Goal: Task Accomplishment & Management: Manage account settings

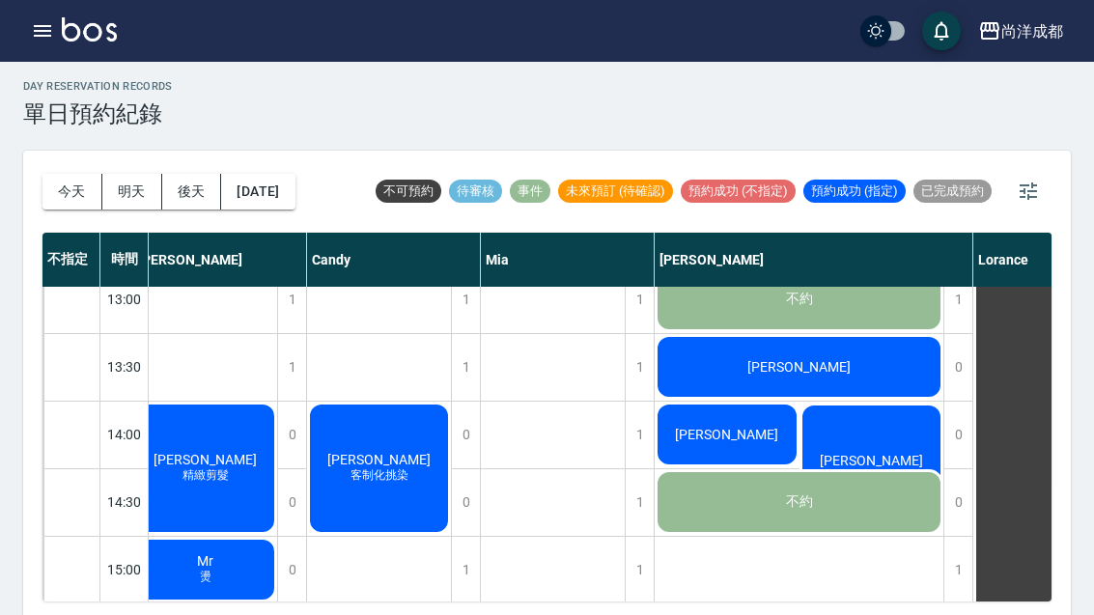
scroll to position [440, 0]
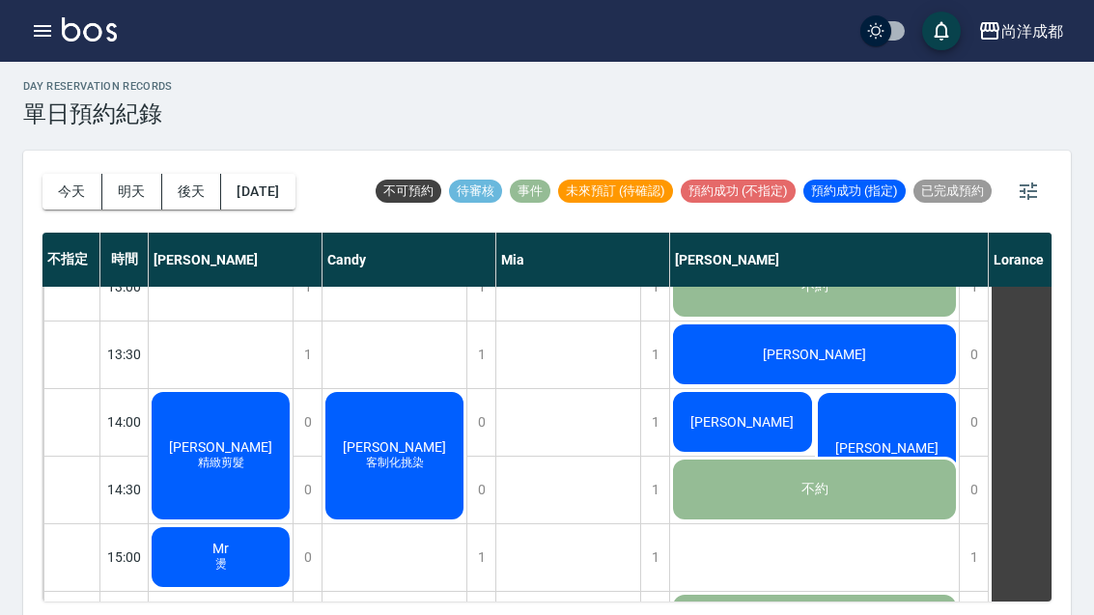
click at [58, 183] on button "今天" at bounding box center [73, 192] width 60 height 36
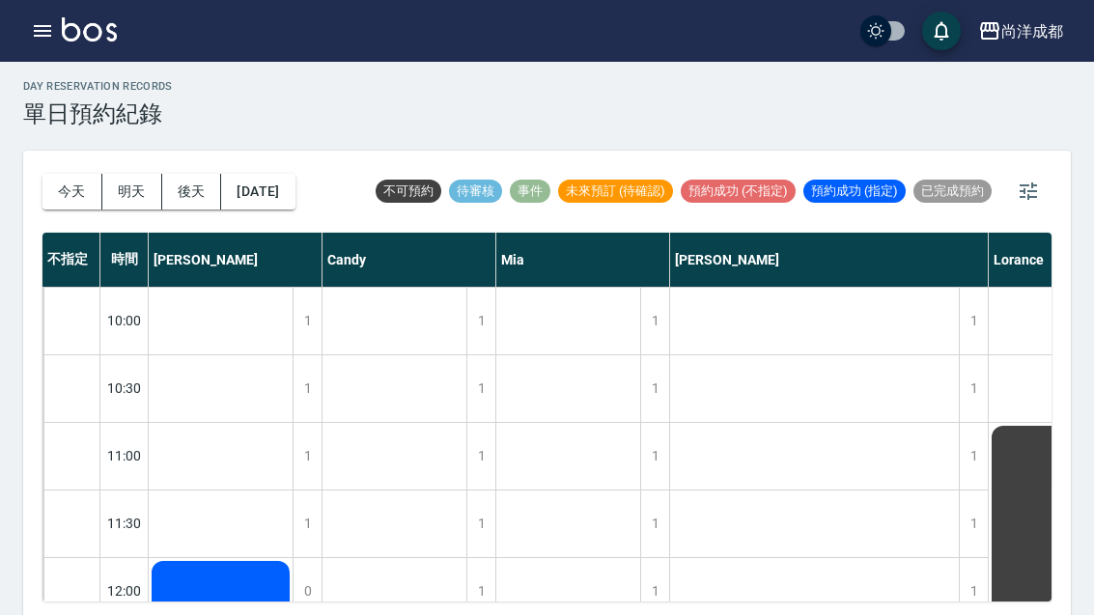
scroll to position [0, 0]
click at [66, 195] on button "今天" at bounding box center [73, 192] width 60 height 36
click at [60, 195] on button "今天" at bounding box center [73, 192] width 60 height 36
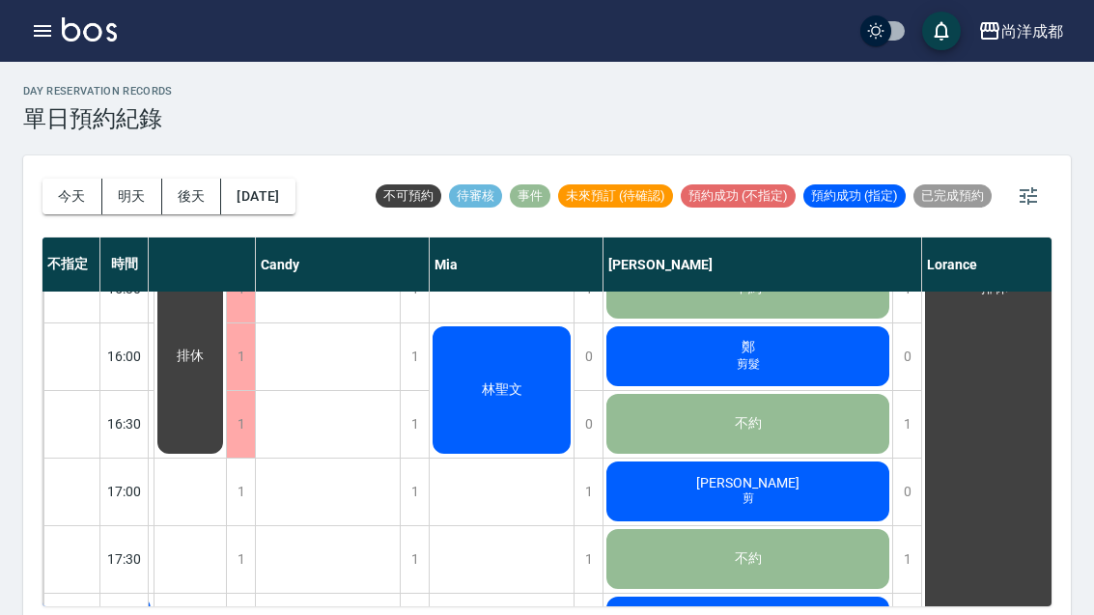
scroll to position [782, 139]
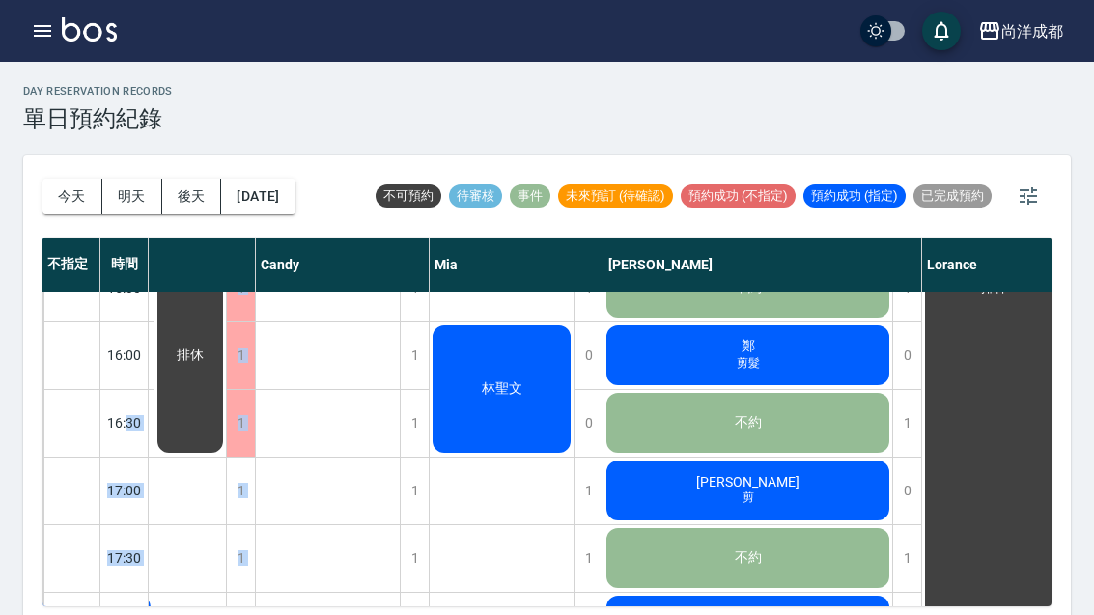
click at [372, 82] on div "day Reservation records 單日預約紀錄 [DATE] [DATE] [DATE] [DATE] 不可預約 待審核 事件 未來預訂 (待確…" at bounding box center [547, 344] width 1094 height 564
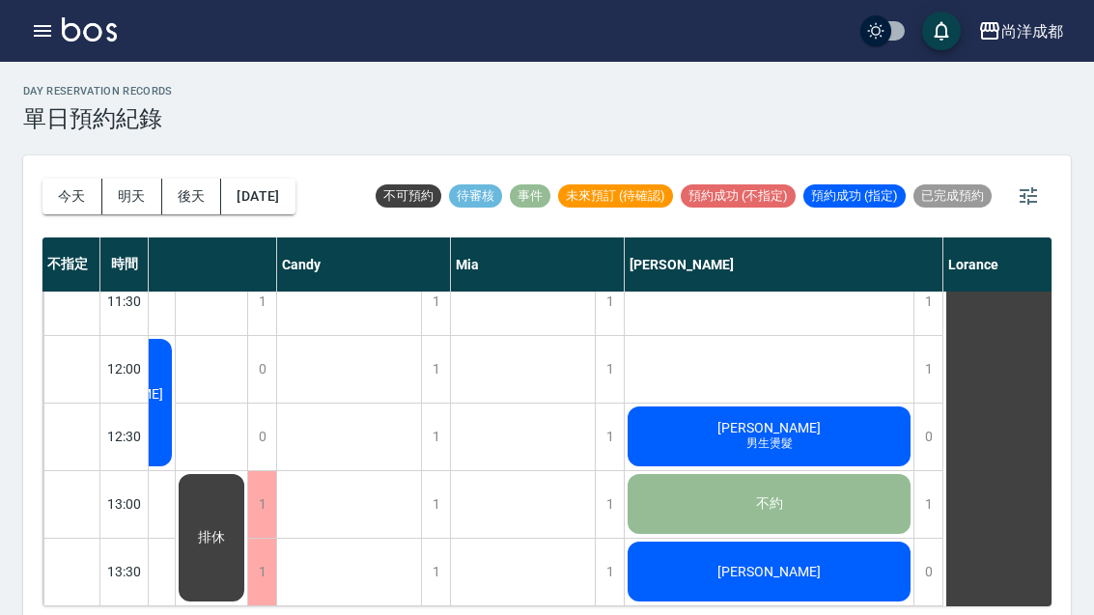
scroll to position [235, 116]
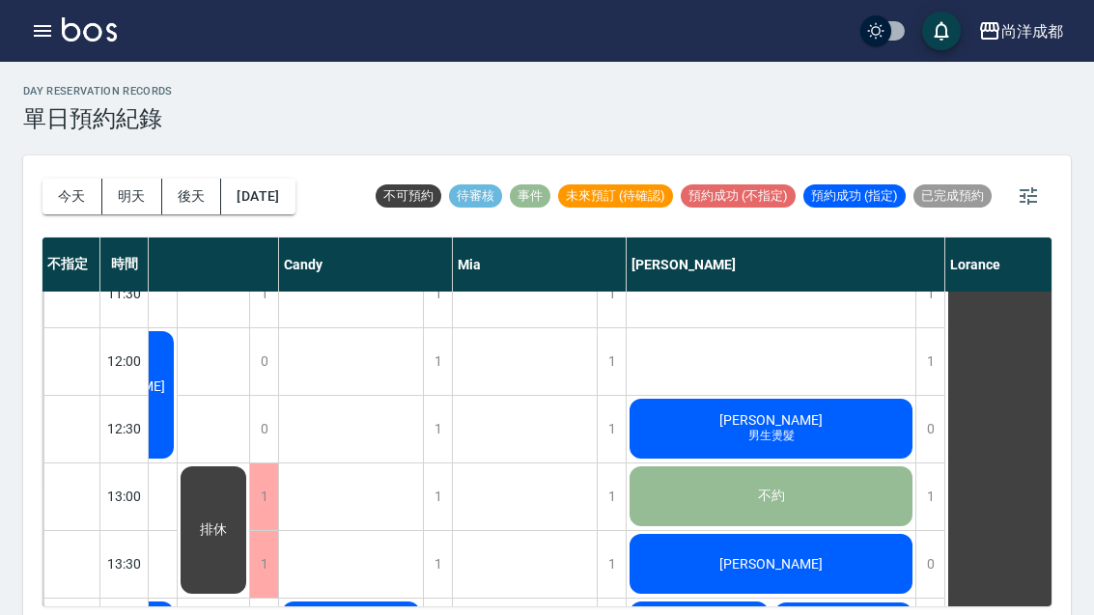
click at [819, 444] on div "[PERSON_NAME] 男生燙髮" at bounding box center [771, 429] width 289 height 66
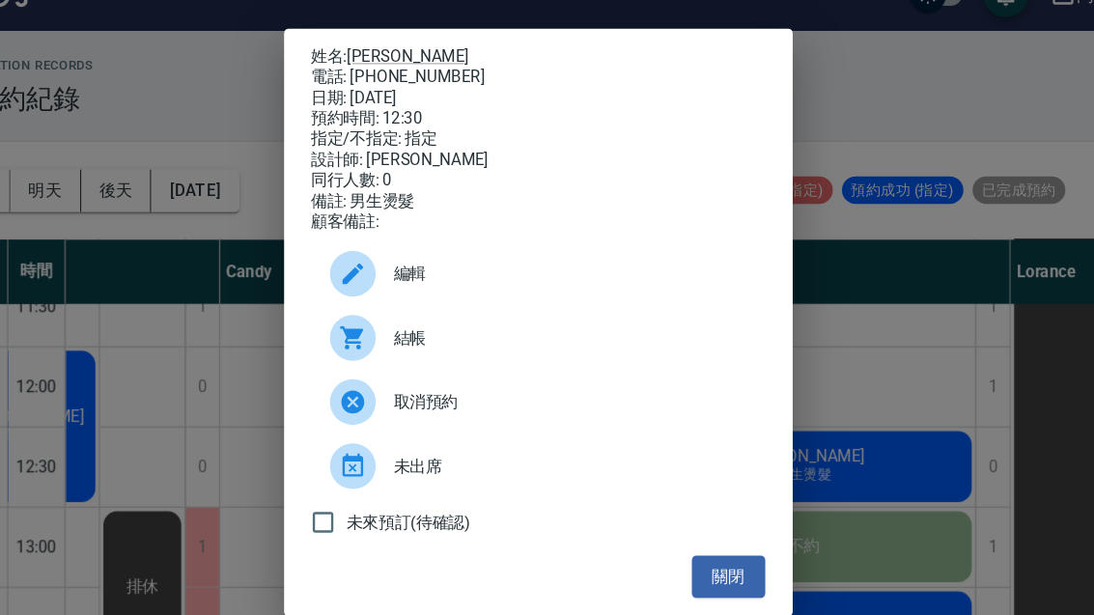
click at [677, 505] on button "關閉" at bounding box center [708, 522] width 62 height 36
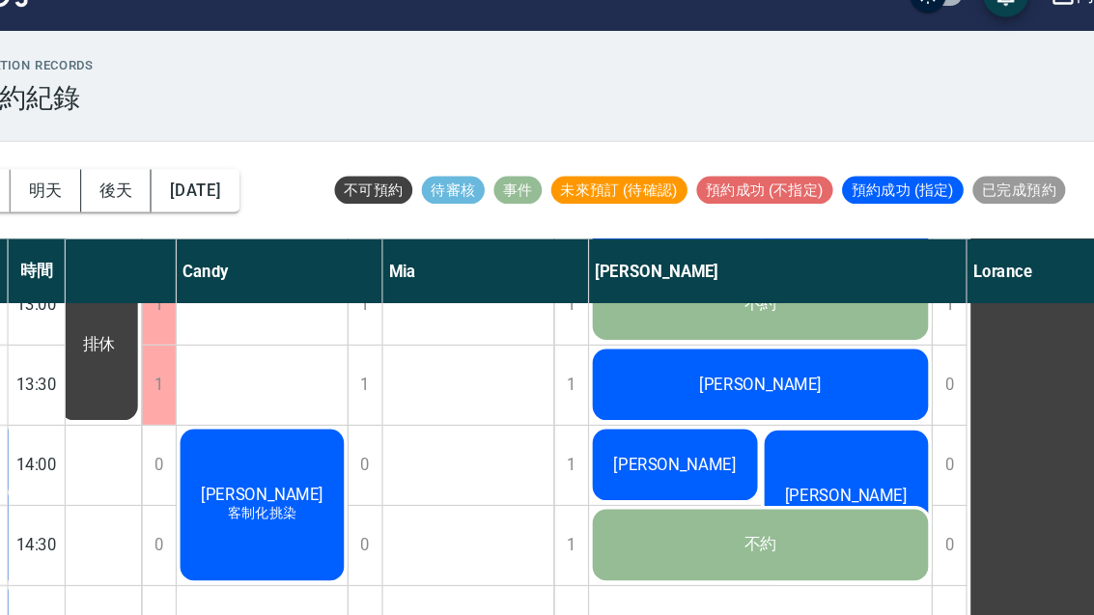
scroll to position [453, 156]
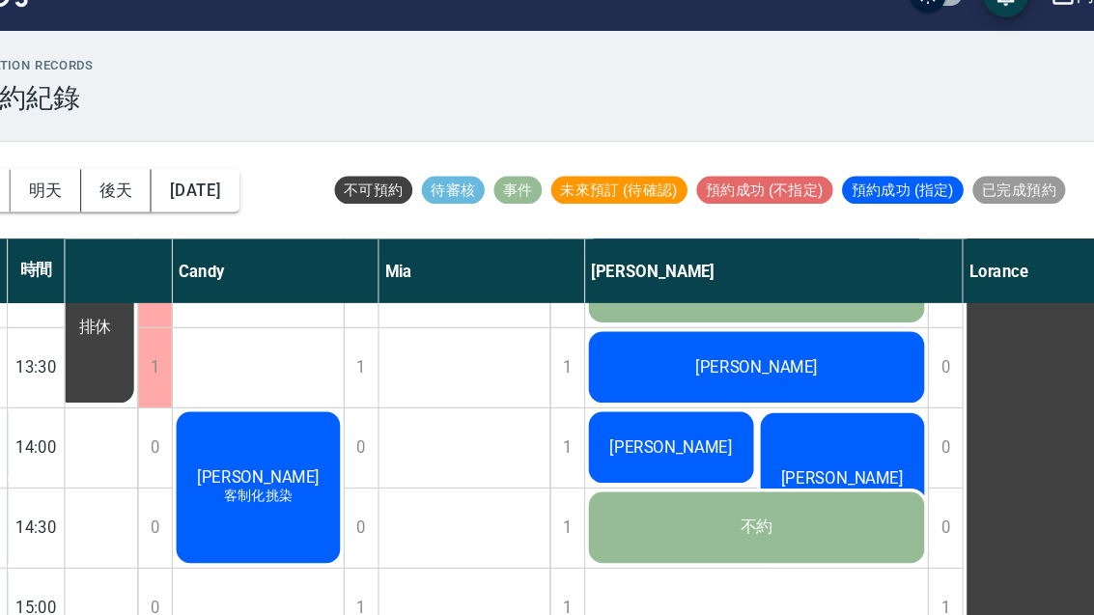
click at [732, 390] on div "[PERSON_NAME] 男生燙髮" at bounding box center [804, 448] width 145 height 133
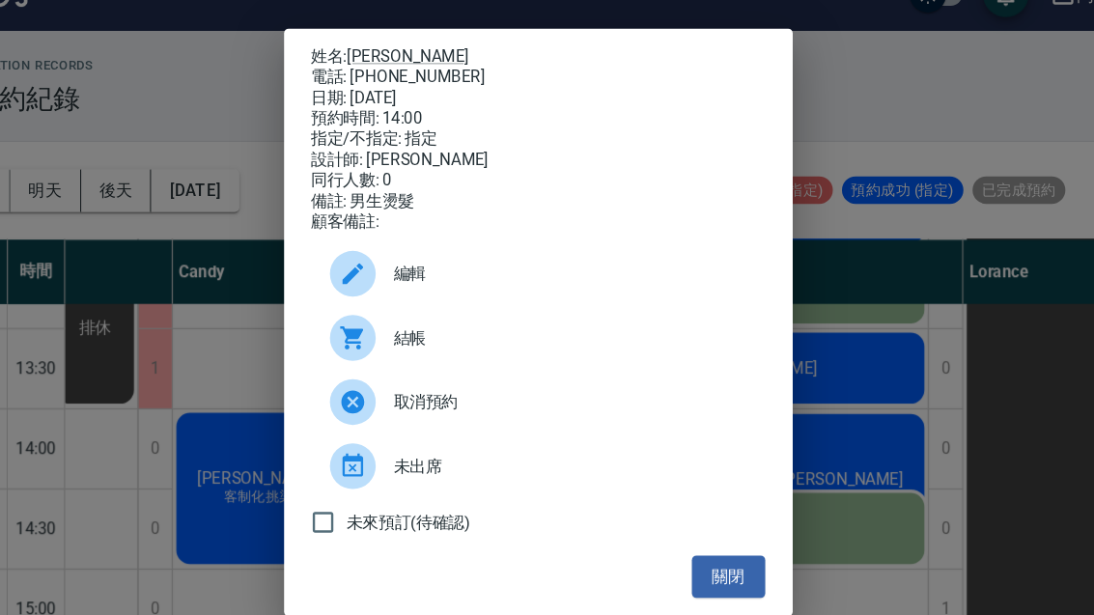
click at [677, 504] on button "關閉" at bounding box center [708, 522] width 62 height 36
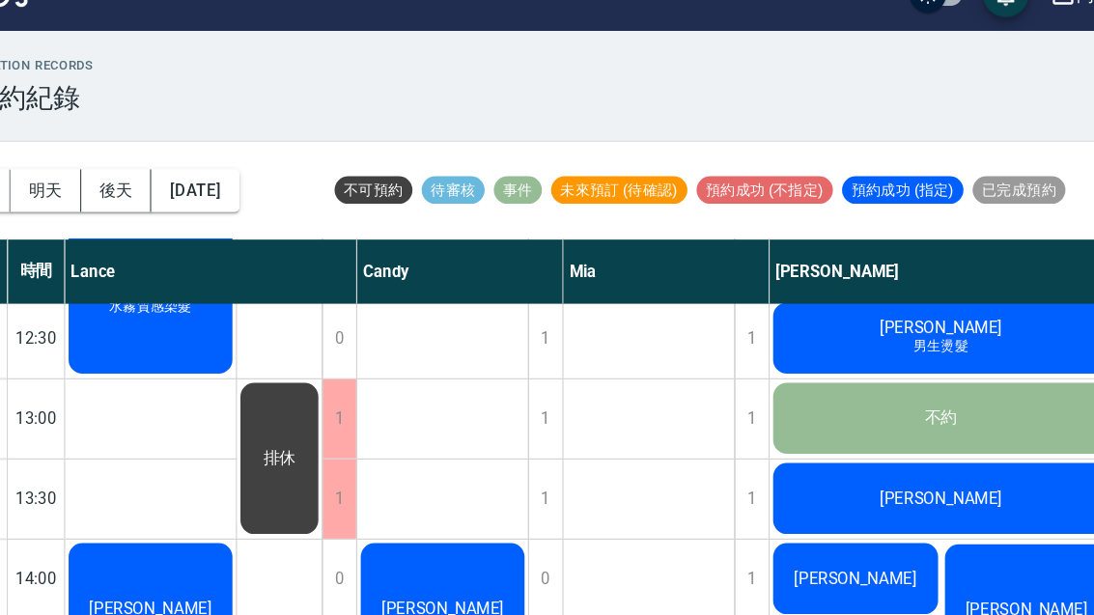
scroll to position [344, 0]
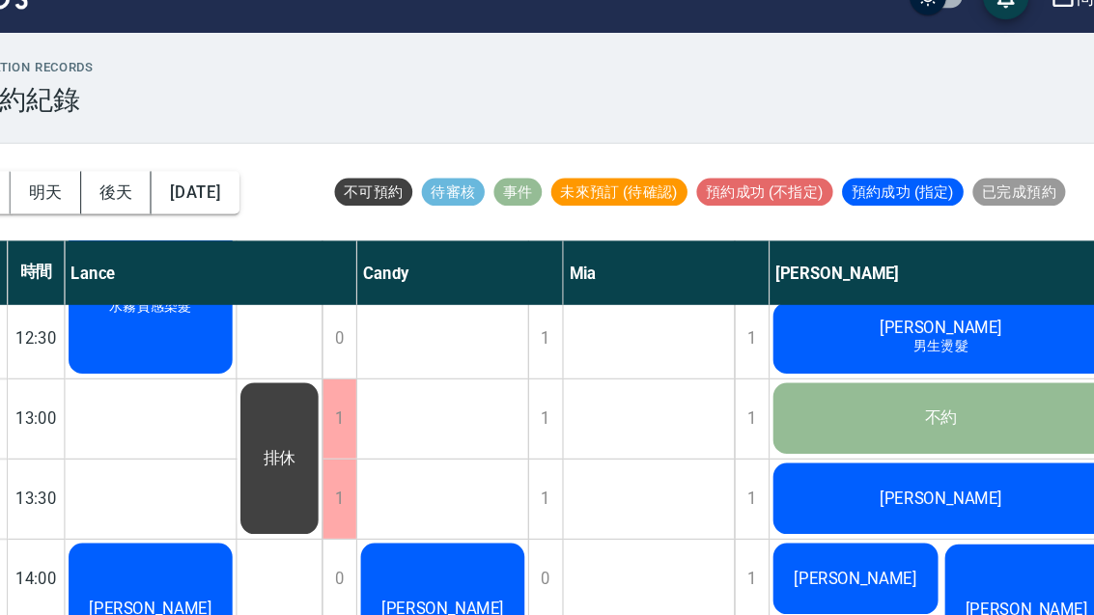
click at [102, 179] on button "明天" at bounding box center [132, 197] width 60 height 36
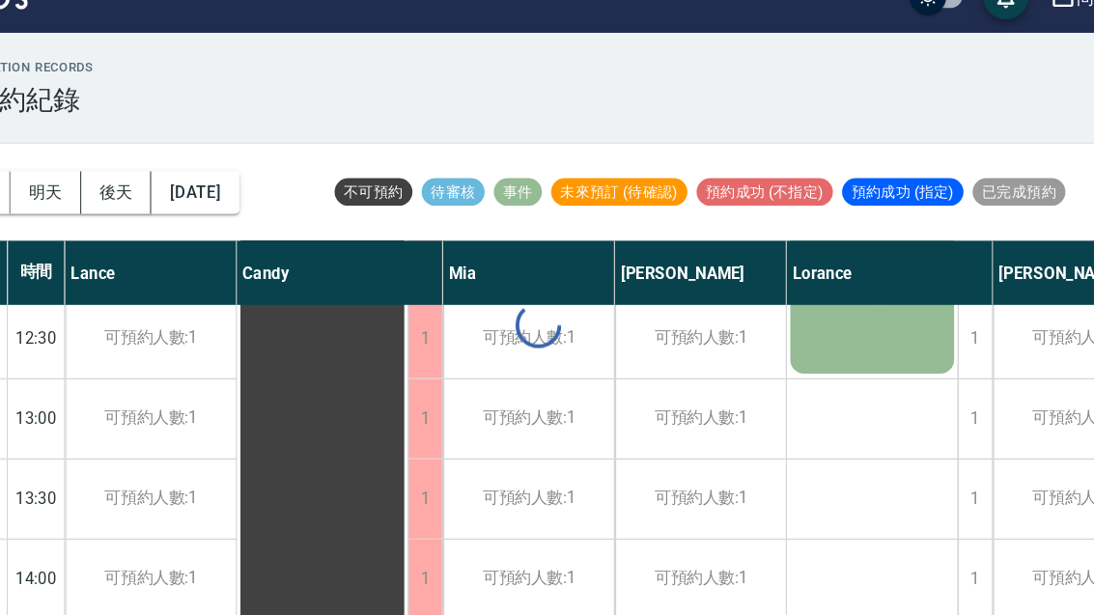
click at [102, 179] on button "明天" at bounding box center [132, 197] width 60 height 36
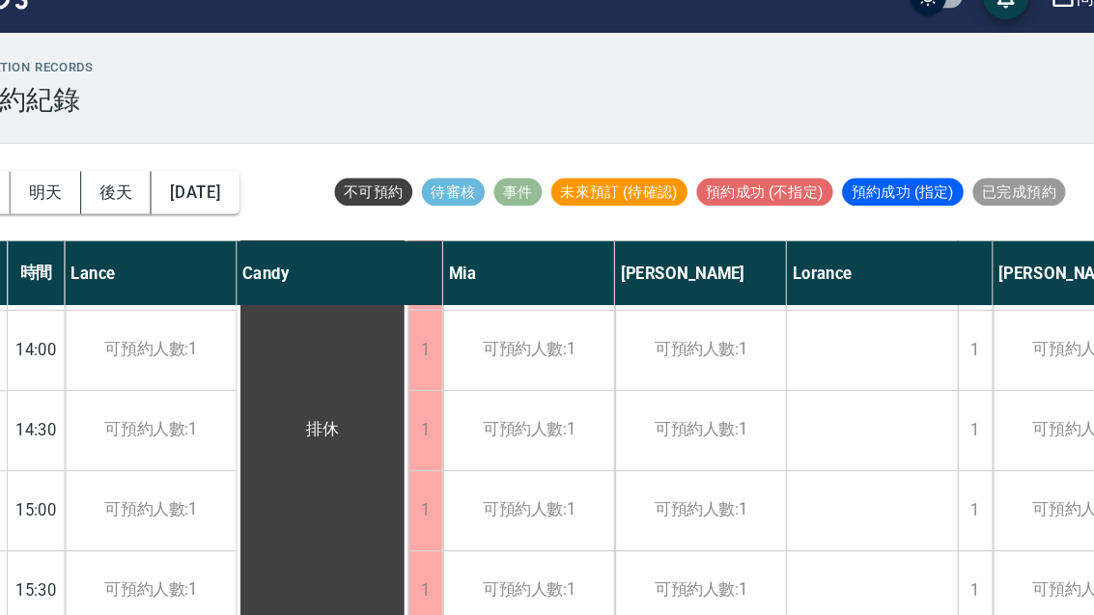
scroll to position [536, 0]
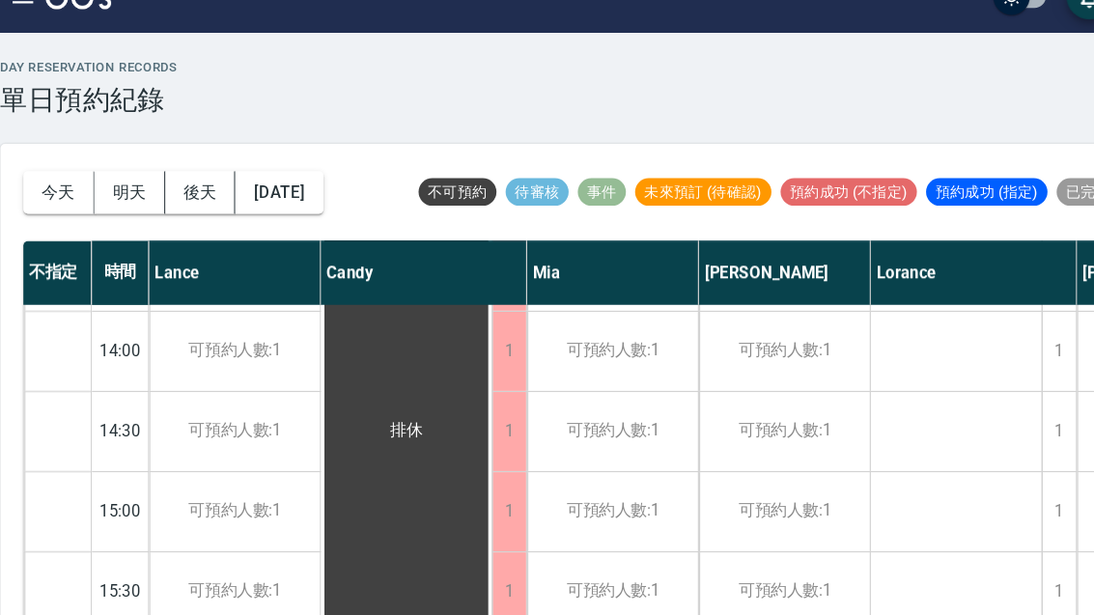
click at [47, 179] on button "今天" at bounding box center [73, 197] width 60 height 36
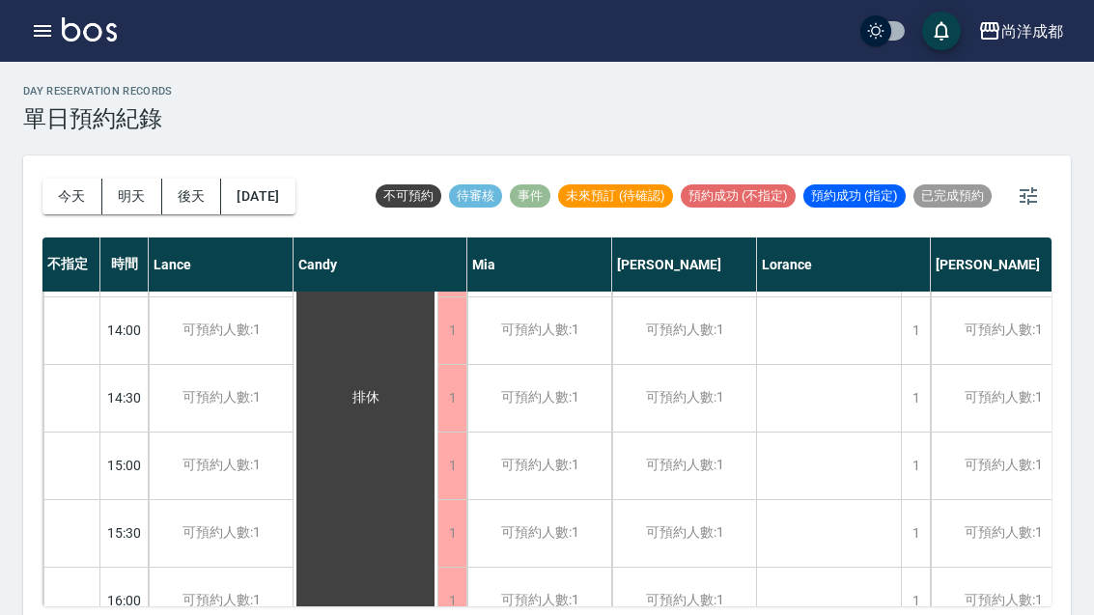
click at [49, 199] on div at bounding box center [547, 307] width 1094 height 615
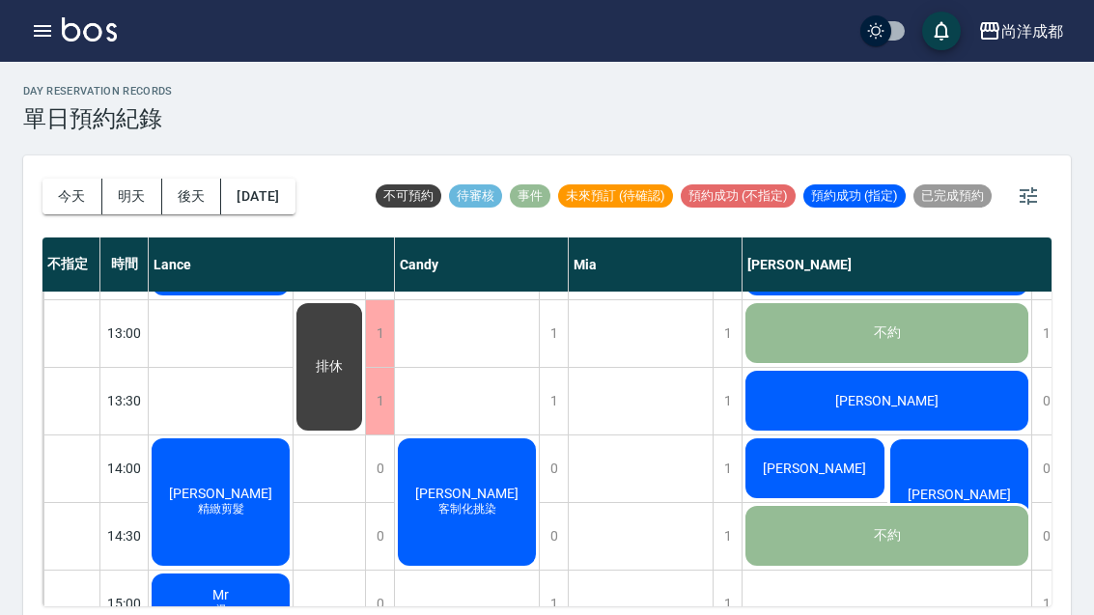
scroll to position [397, 0]
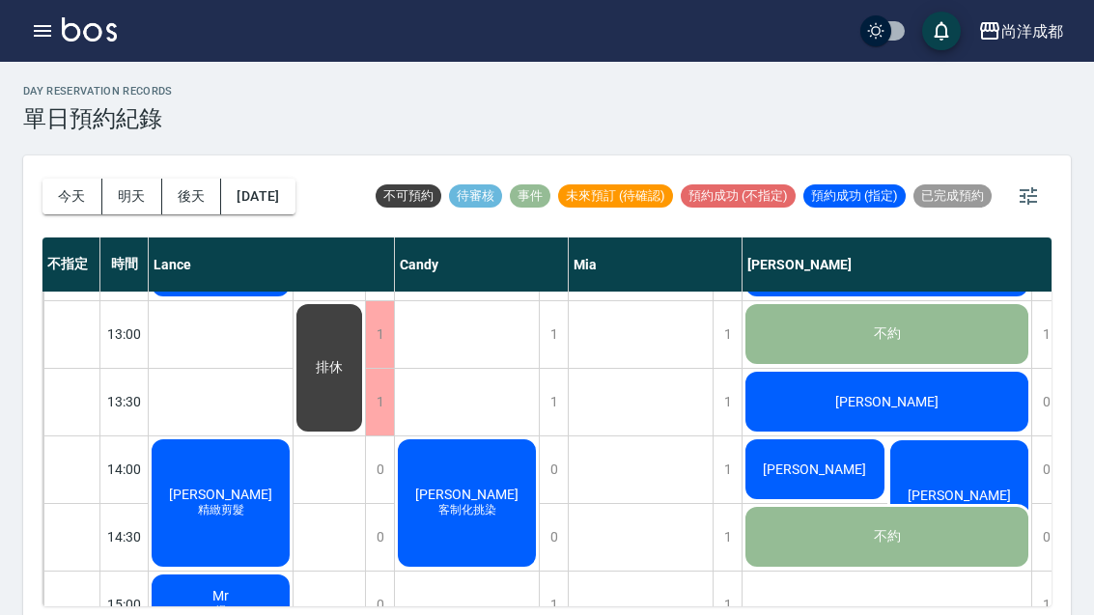
click at [860, 385] on div "[PERSON_NAME]" at bounding box center [887, 402] width 289 height 66
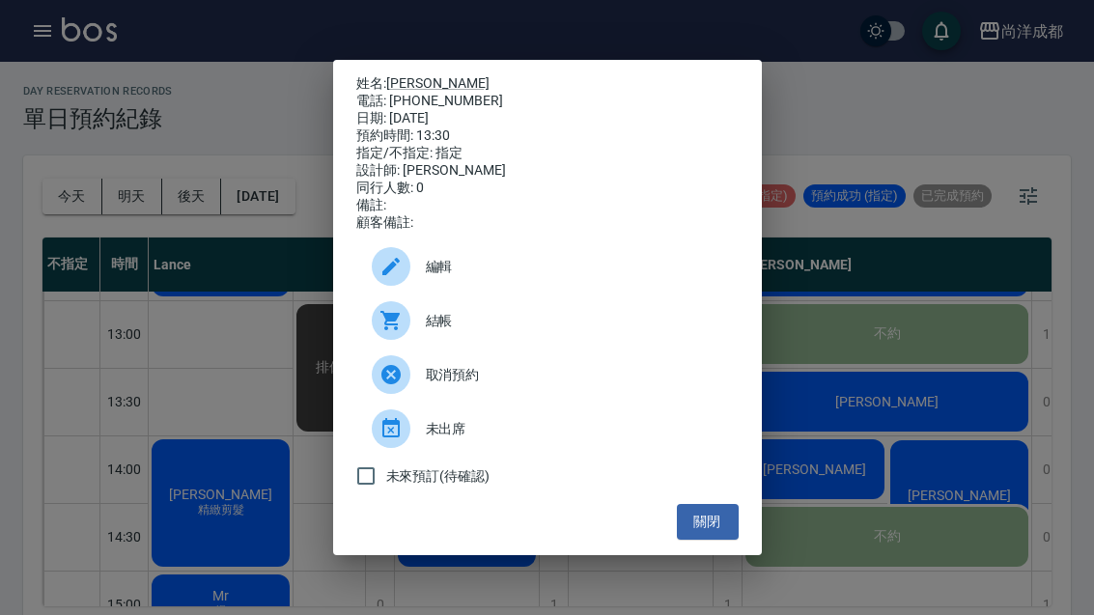
click at [264, 195] on div "姓名: [PERSON_NAME] 電話: [PHONE_NUMBER] 日期: [DATE] 預約時間: 13:30 指定/不指定: 指定 設計師: [PE…" at bounding box center [547, 307] width 1094 height 615
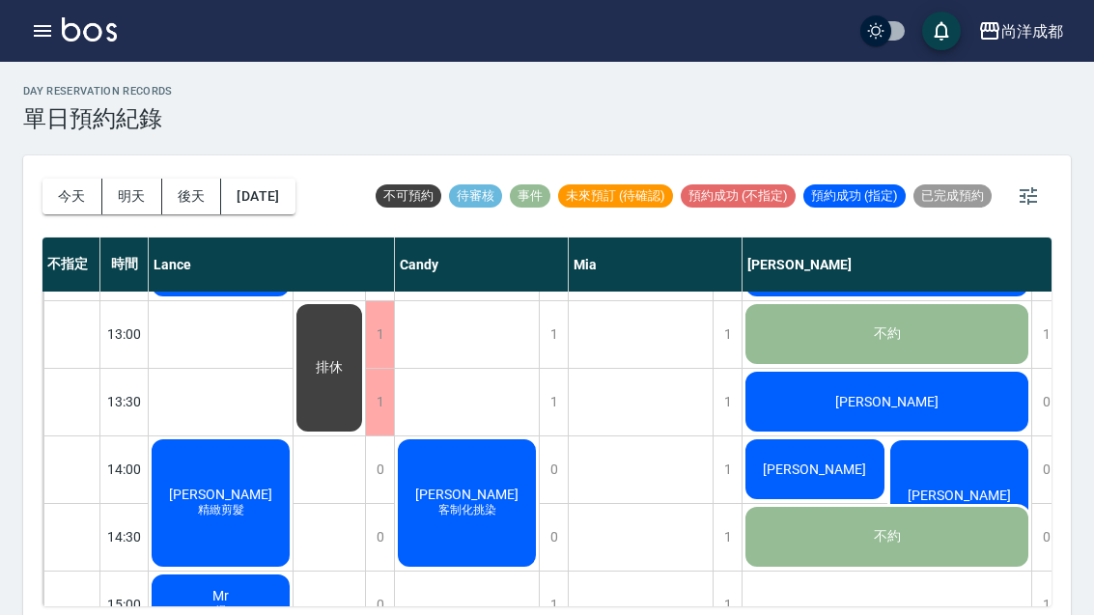
click at [279, 189] on button "[DATE]" at bounding box center [257, 197] width 73 height 36
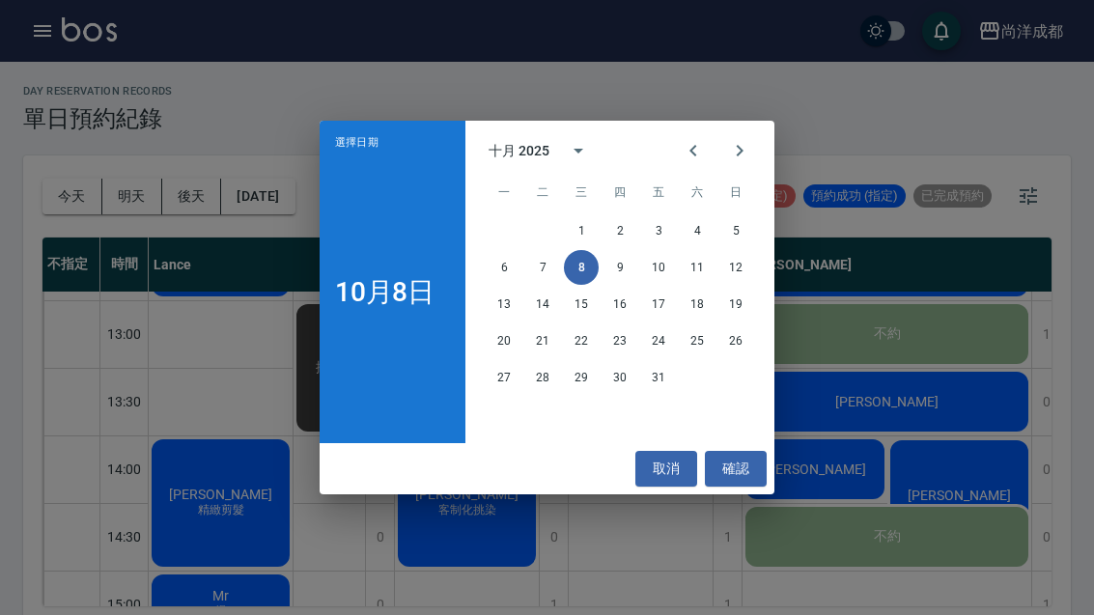
click at [744, 123] on div "十月 2025 一 二 三 四 五 六 日 1 2 3 4 5 6 7 8 9 10 11 12 13 14 15 16 17 18 19 20 21 22 …" at bounding box center [620, 282] width 309 height 323
click at [748, 158] on icon "Next month" at bounding box center [739, 150] width 23 height 23
click at [665, 469] on button "取消" at bounding box center [667, 469] width 62 height 36
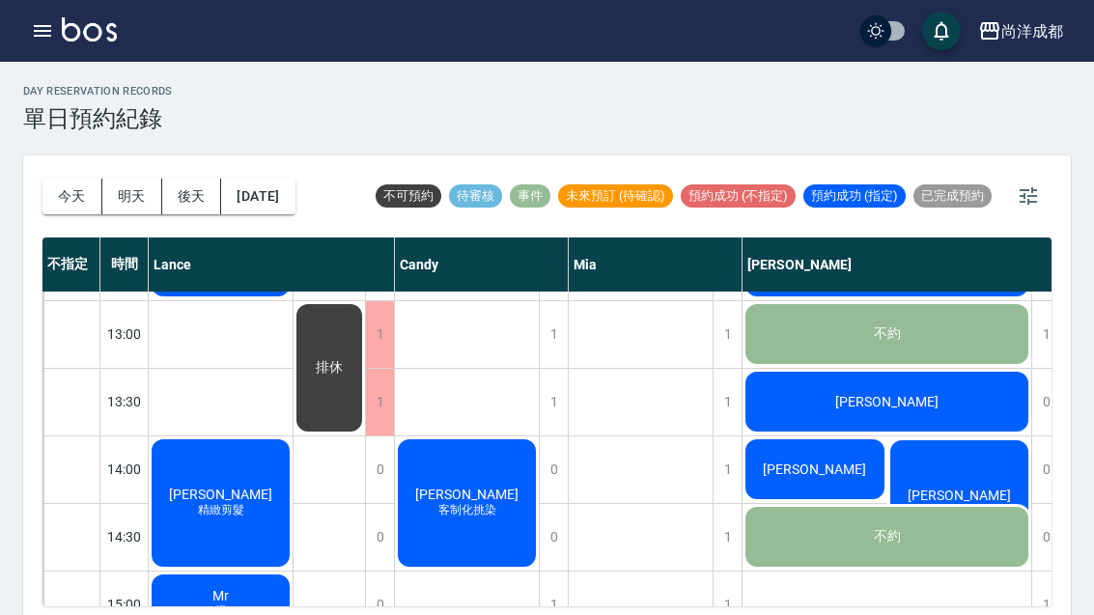
click at [56, 27] on button "button" at bounding box center [42, 31] width 39 height 39
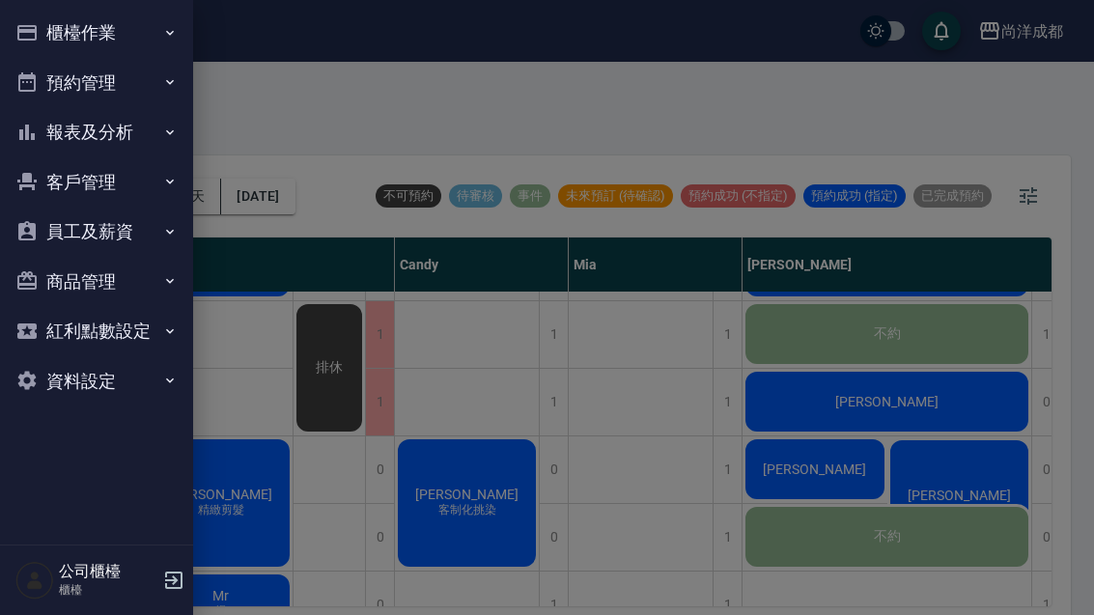
click at [139, 175] on button "客戶管理" at bounding box center [97, 182] width 178 height 50
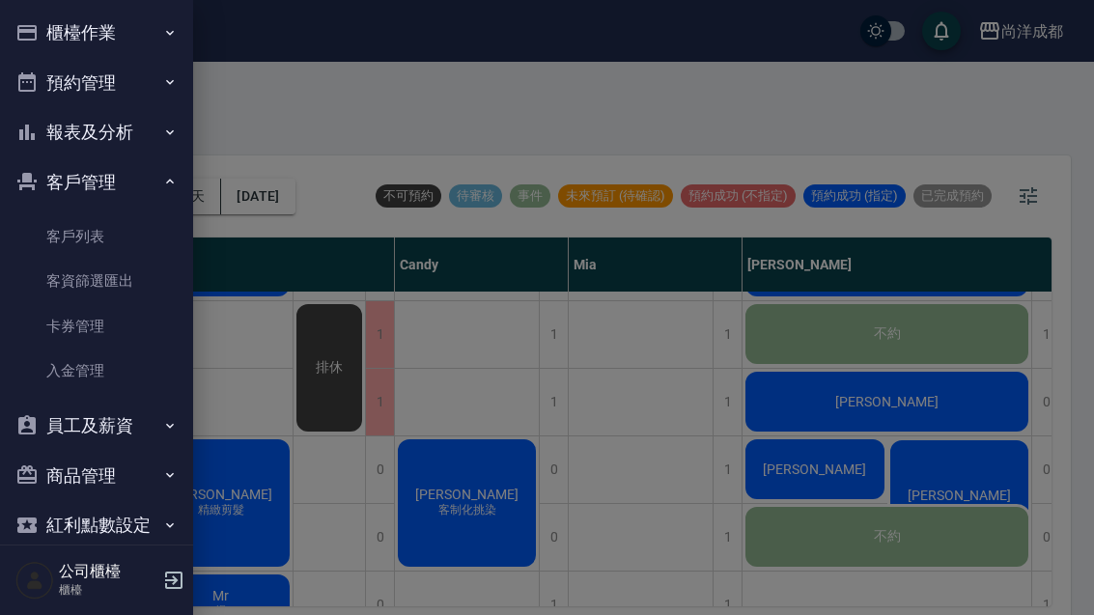
click at [118, 242] on link "客戶列表" at bounding box center [97, 236] width 178 height 44
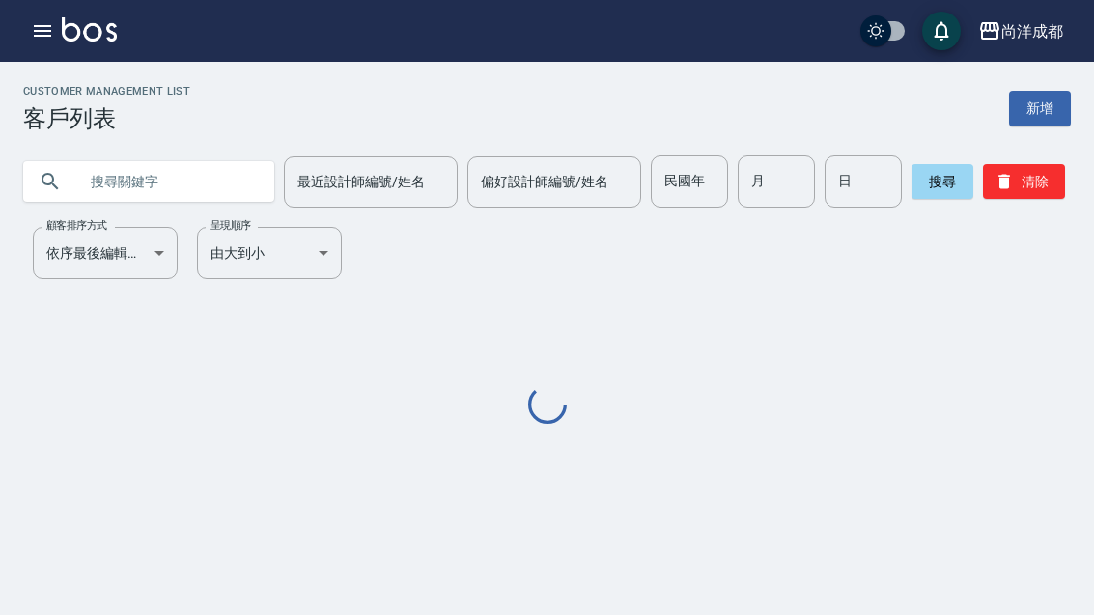
click at [173, 194] on input "text" at bounding box center [168, 182] width 182 height 52
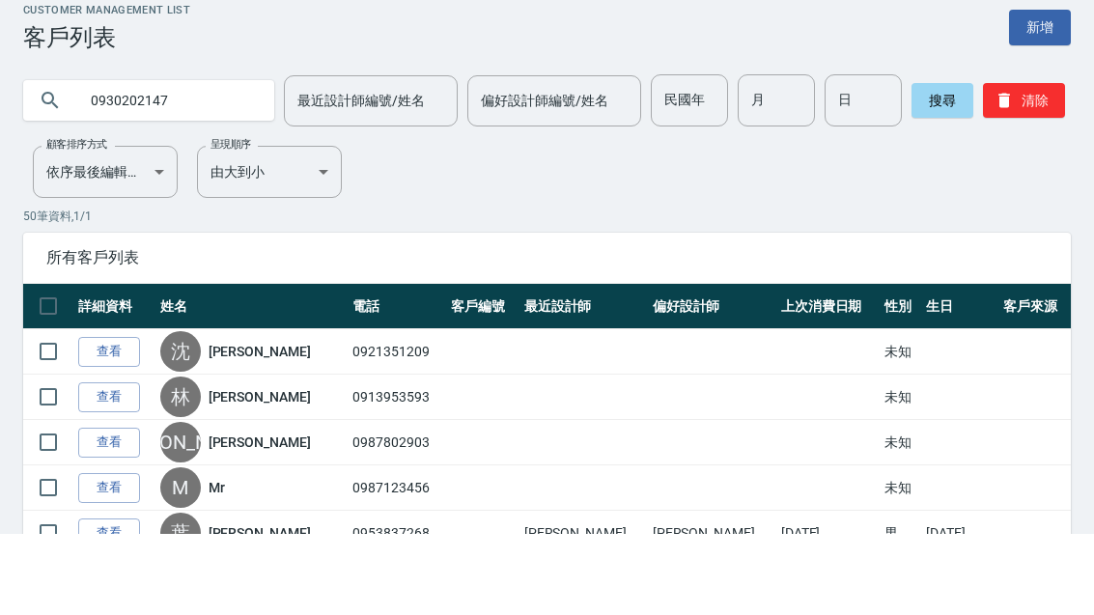
type input "0930202147"
click at [930, 164] on button "搜尋" at bounding box center [943, 181] width 62 height 35
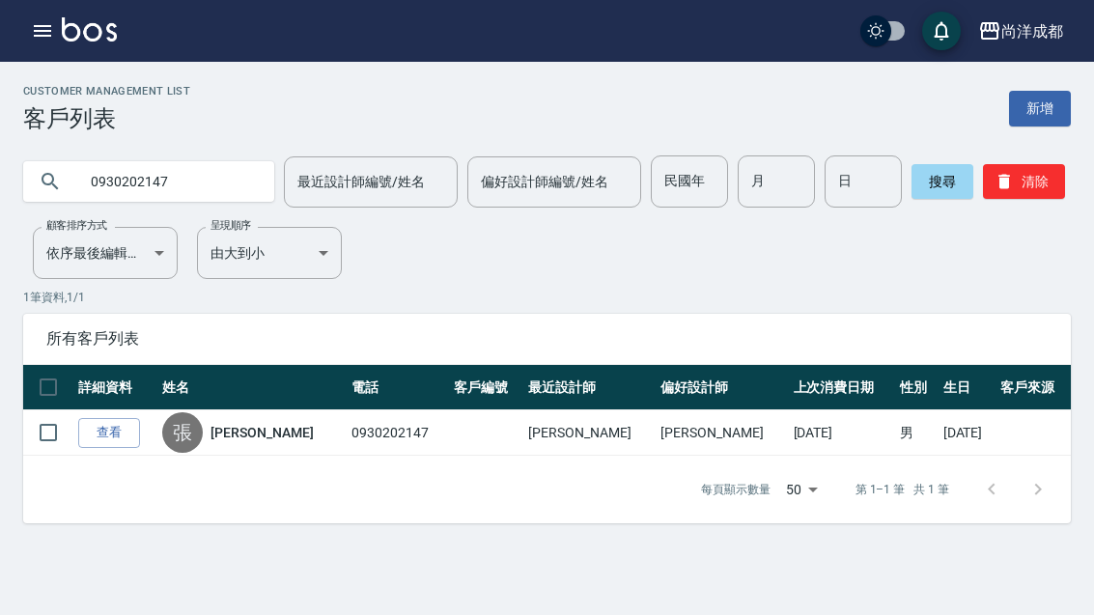
click at [39, 41] on icon "button" at bounding box center [42, 30] width 23 height 23
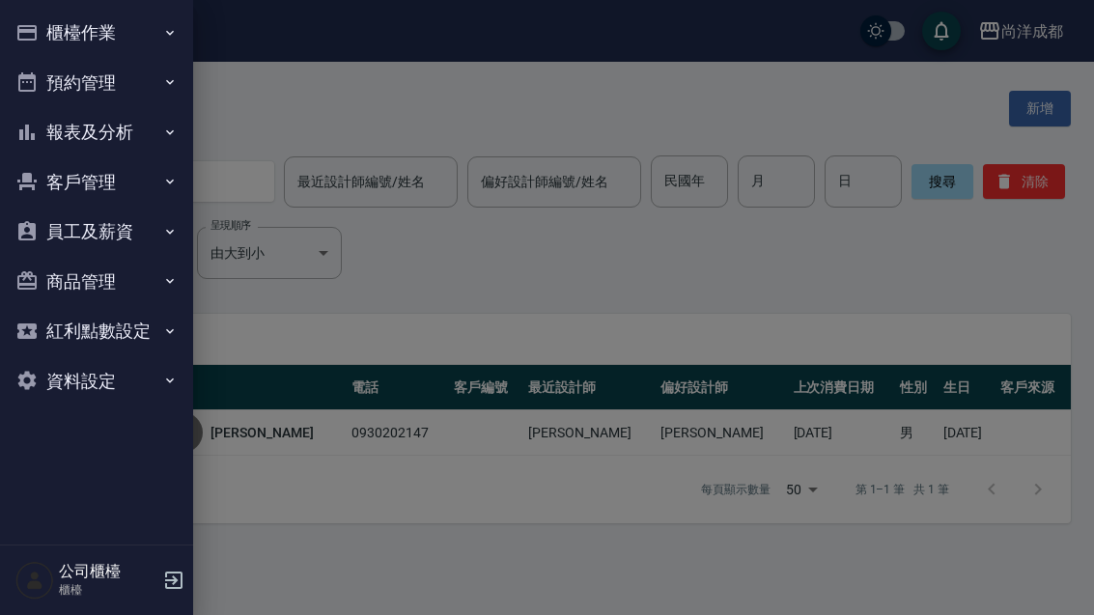
click at [126, 71] on button "預約管理" at bounding box center [97, 83] width 178 height 50
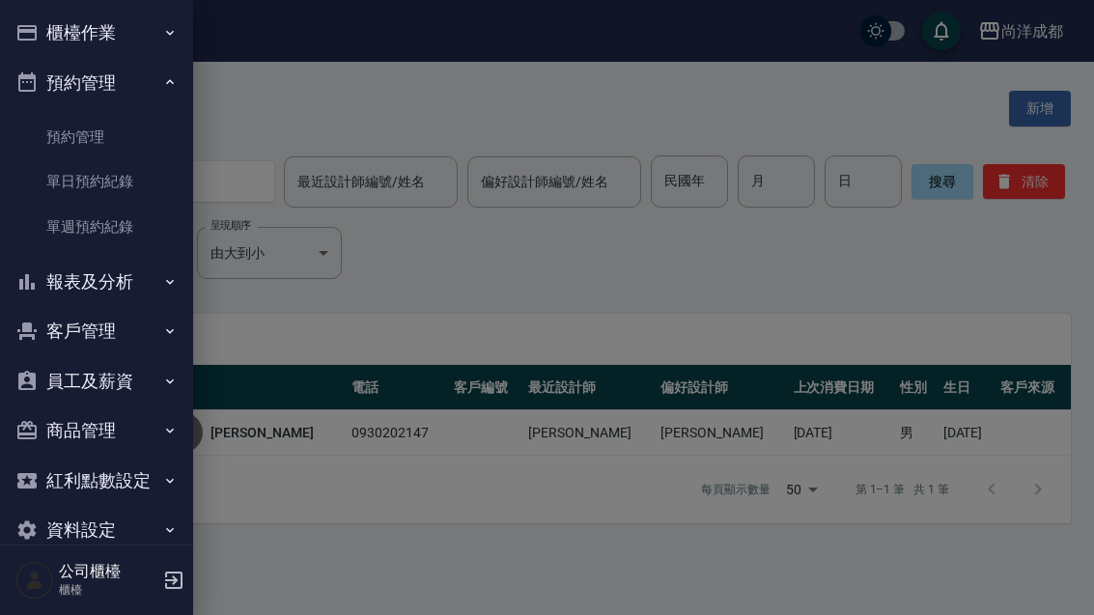
click at [132, 174] on link "單日預約紀錄" at bounding box center [97, 181] width 178 height 44
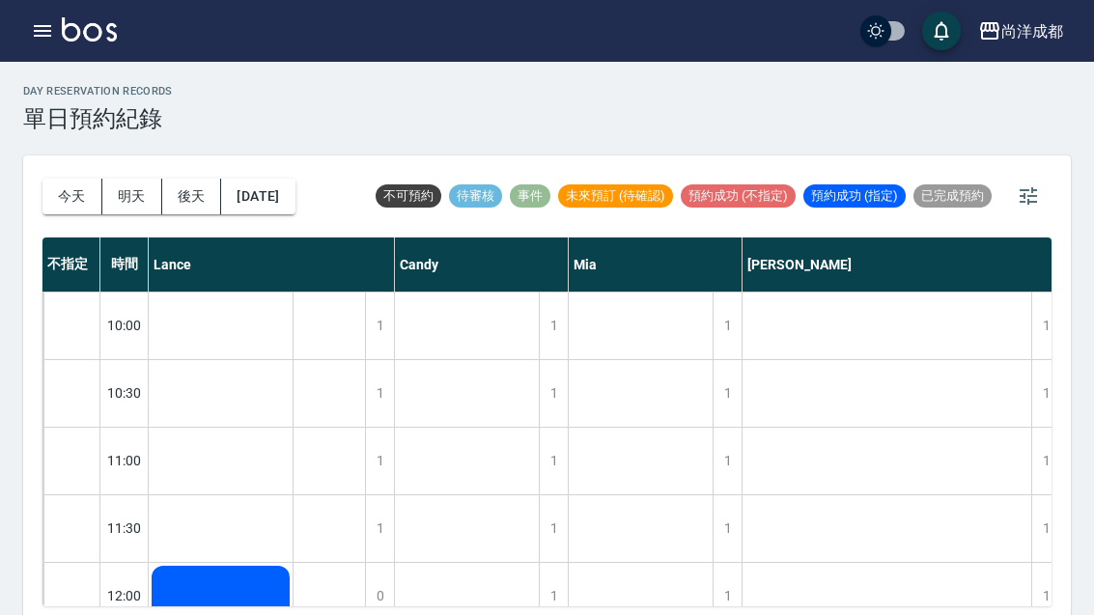
click at [45, 183] on button "今天" at bounding box center [73, 197] width 60 height 36
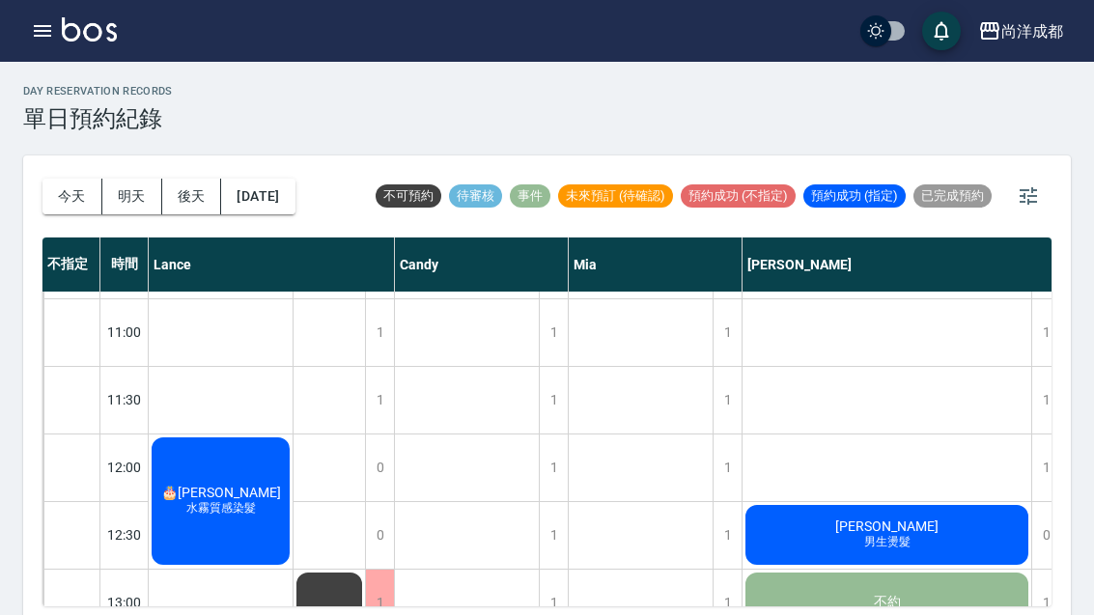
scroll to position [129, 0]
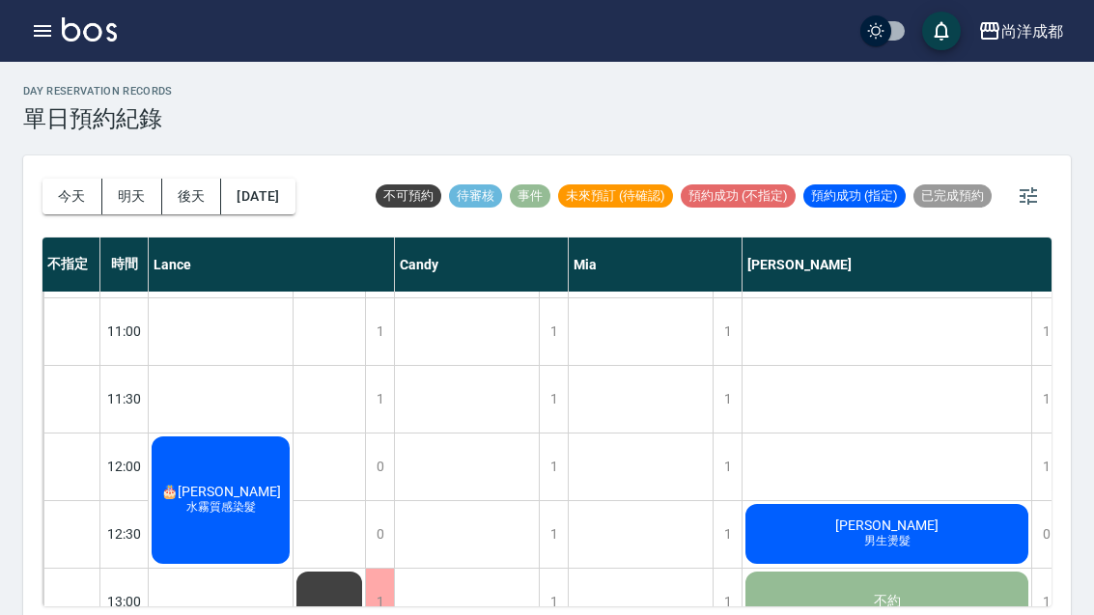
click at [242, 499] on span "🎂 [PERSON_NAME]" at bounding box center [221, 491] width 128 height 15
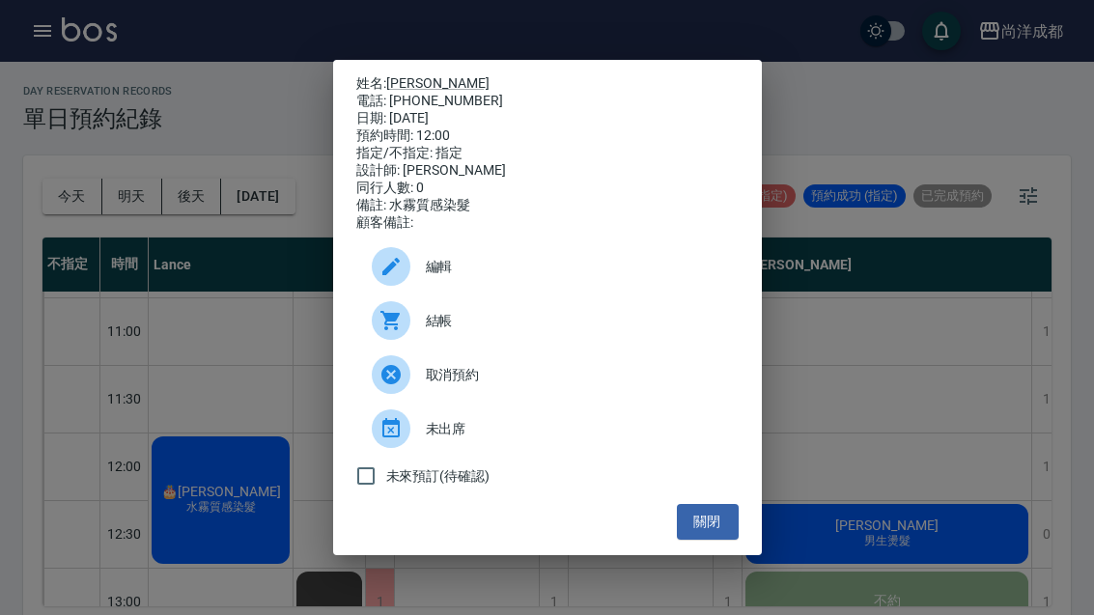
click at [148, 332] on div "姓名: [PERSON_NAME] 電話: [PHONE_NUMBER] 日期: [DATE] 預約時間: 12:00 指定/不指定: 指定 設計師: [PE…" at bounding box center [547, 307] width 1094 height 615
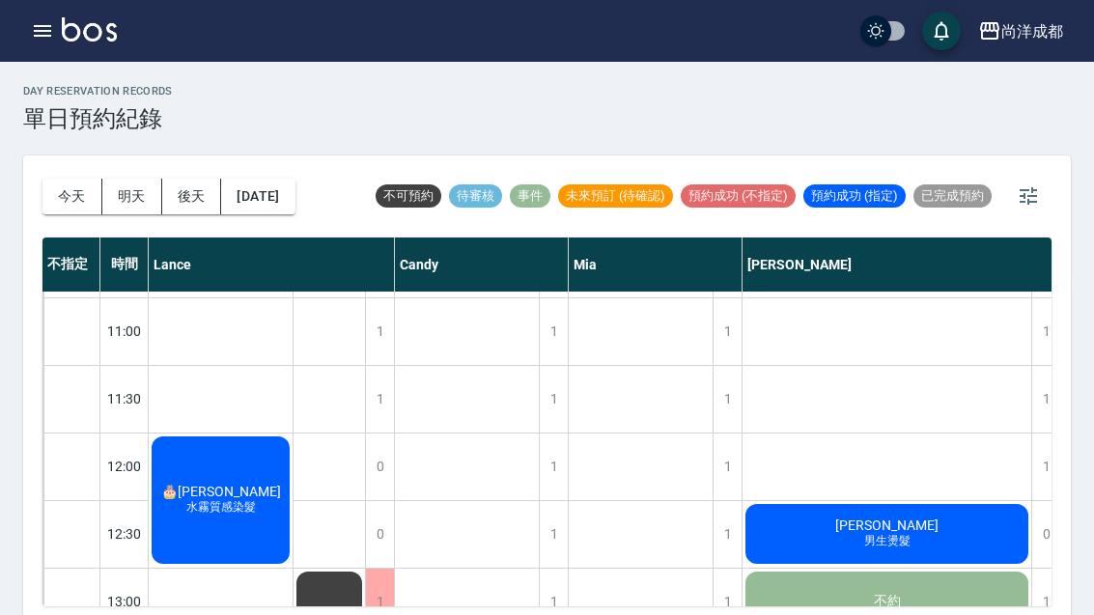
click at [63, 191] on button "今天" at bounding box center [73, 197] width 60 height 36
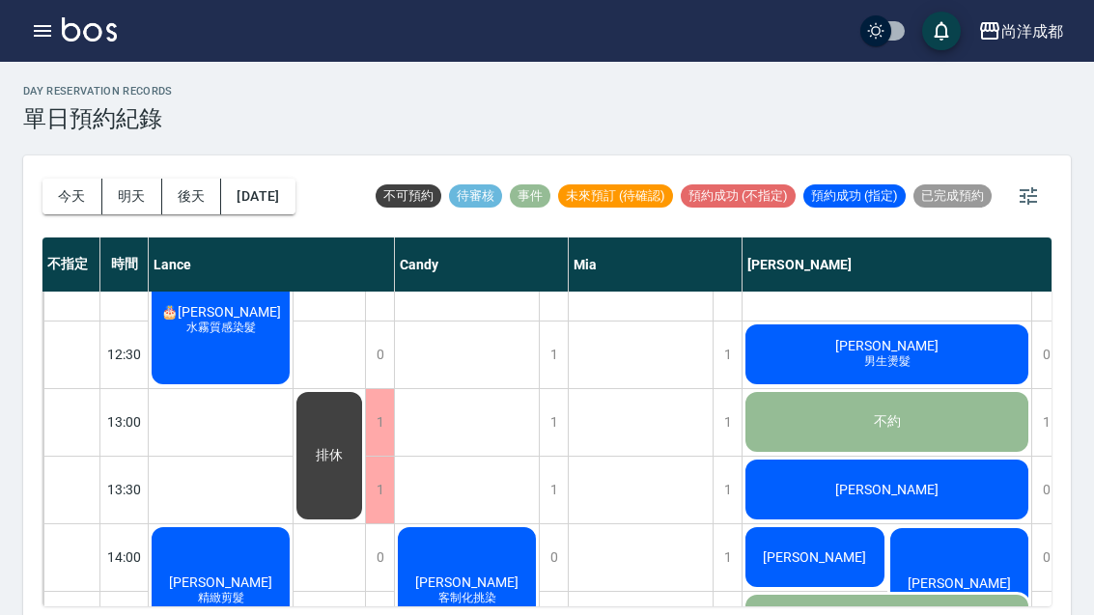
scroll to position [377, 0]
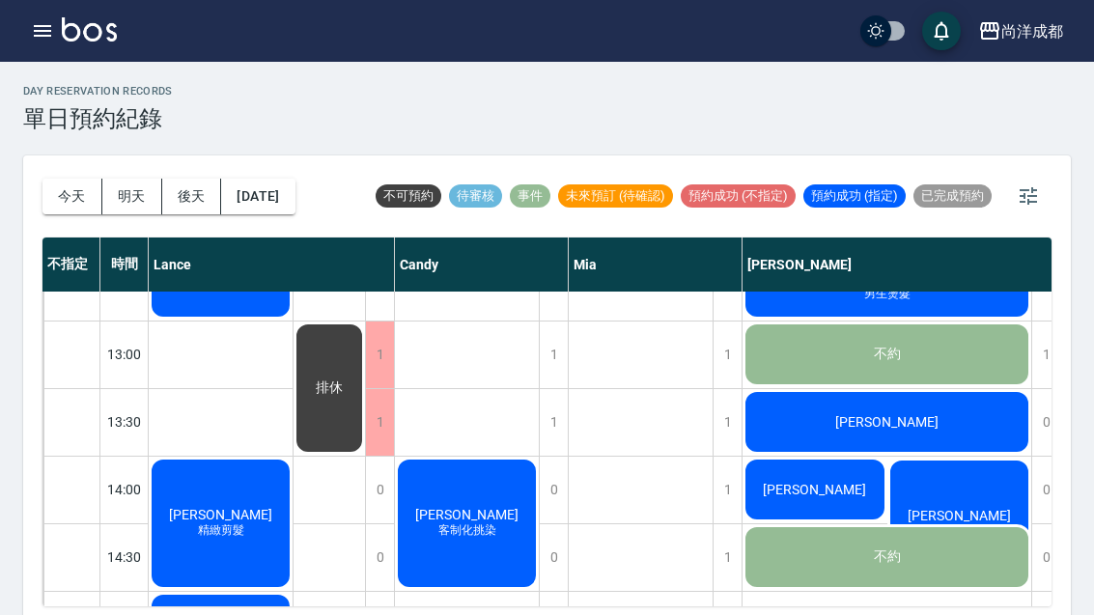
click at [234, 520] on span "[PERSON_NAME]" at bounding box center [220, 514] width 111 height 15
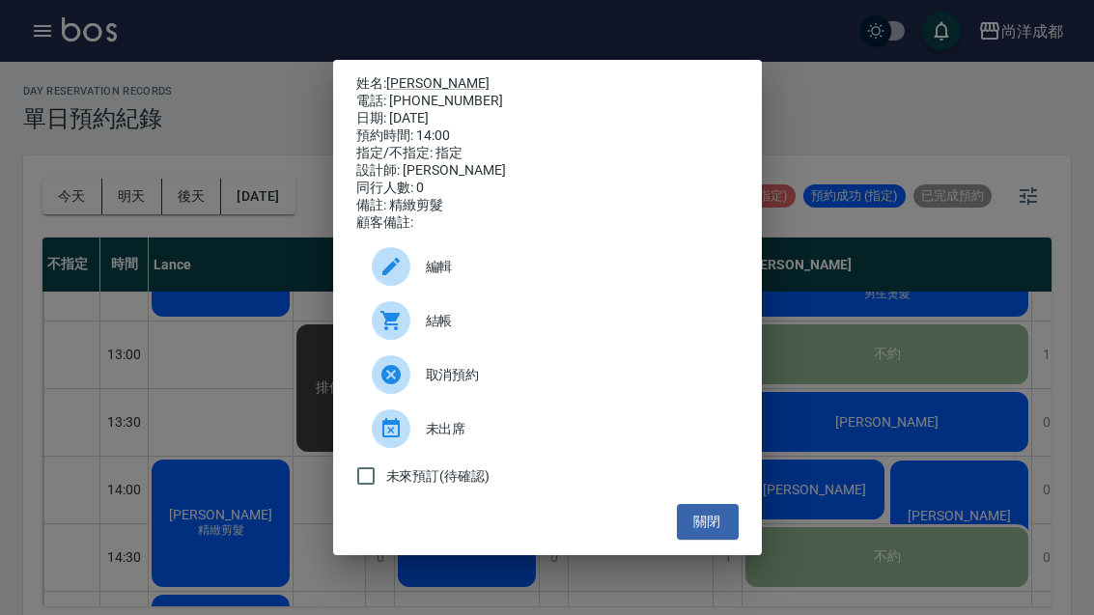
click at [698, 534] on button "關閉" at bounding box center [708, 522] width 62 height 36
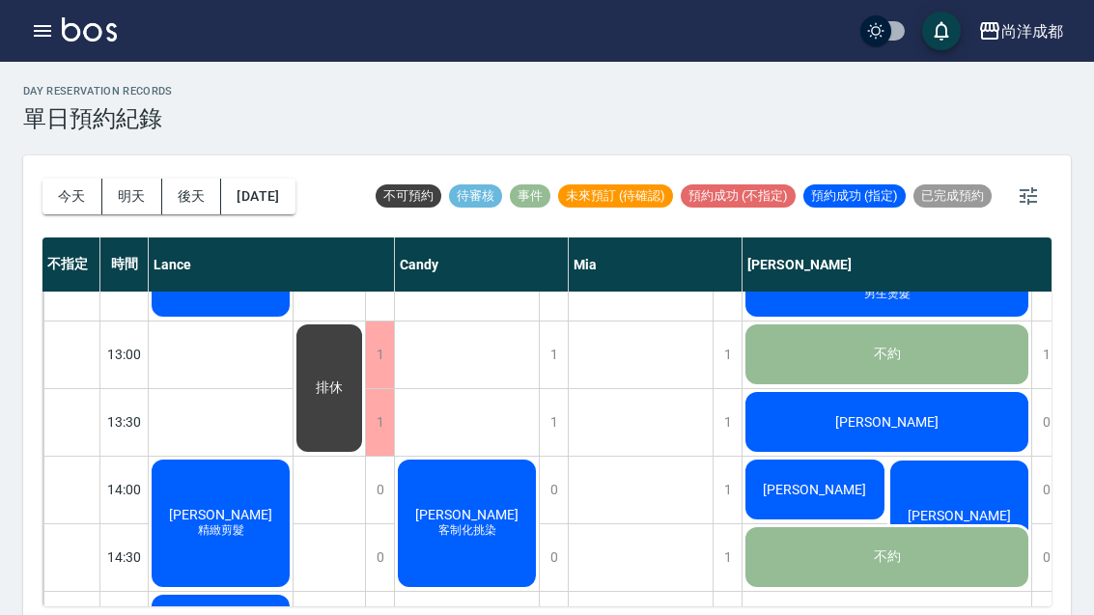
click at [60, 193] on button "今天" at bounding box center [73, 197] width 60 height 36
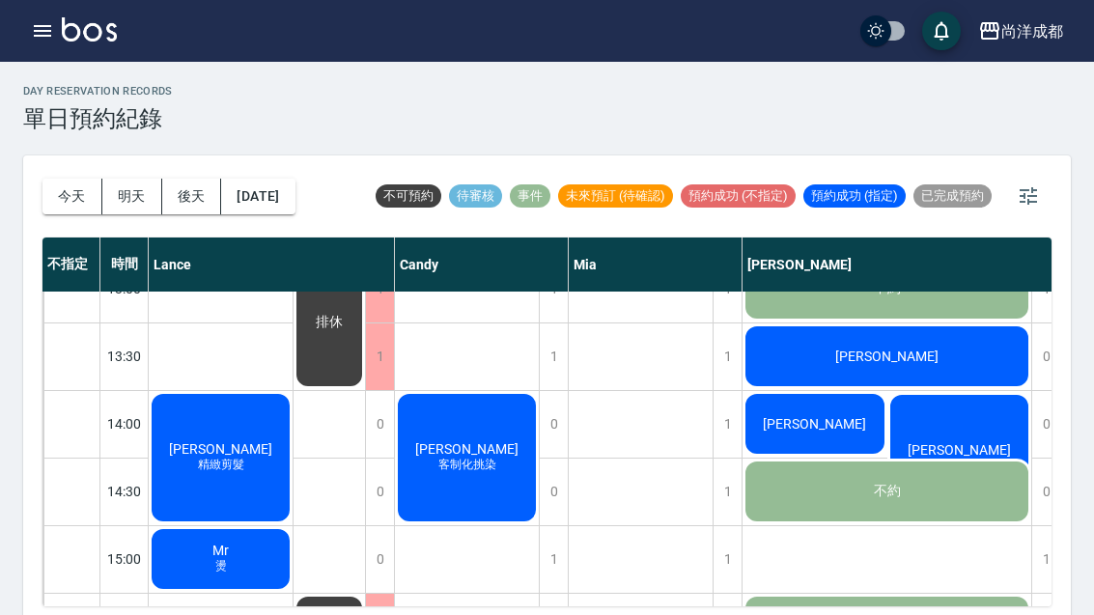
scroll to position [441, 0]
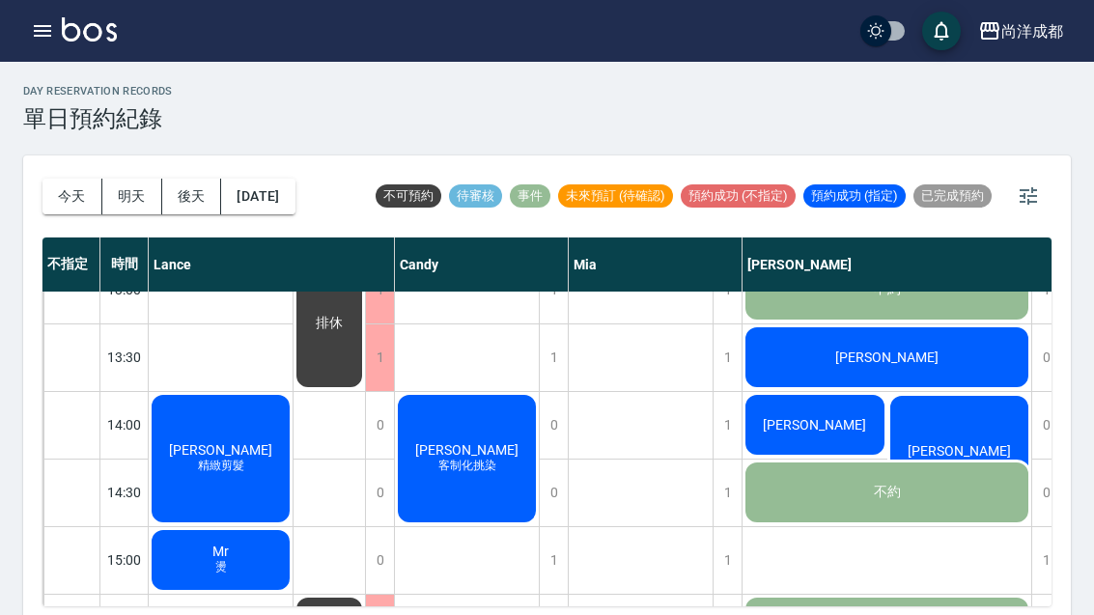
click at [490, 472] on span "客制化挑染" at bounding box center [468, 466] width 66 height 16
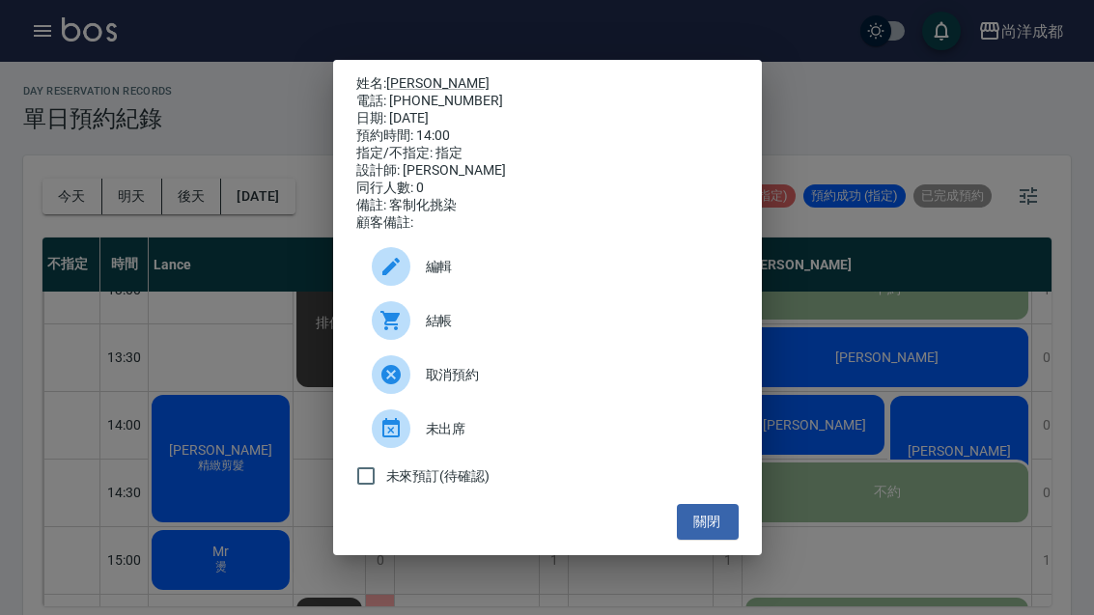
click at [723, 539] on button "關閉" at bounding box center [708, 522] width 62 height 36
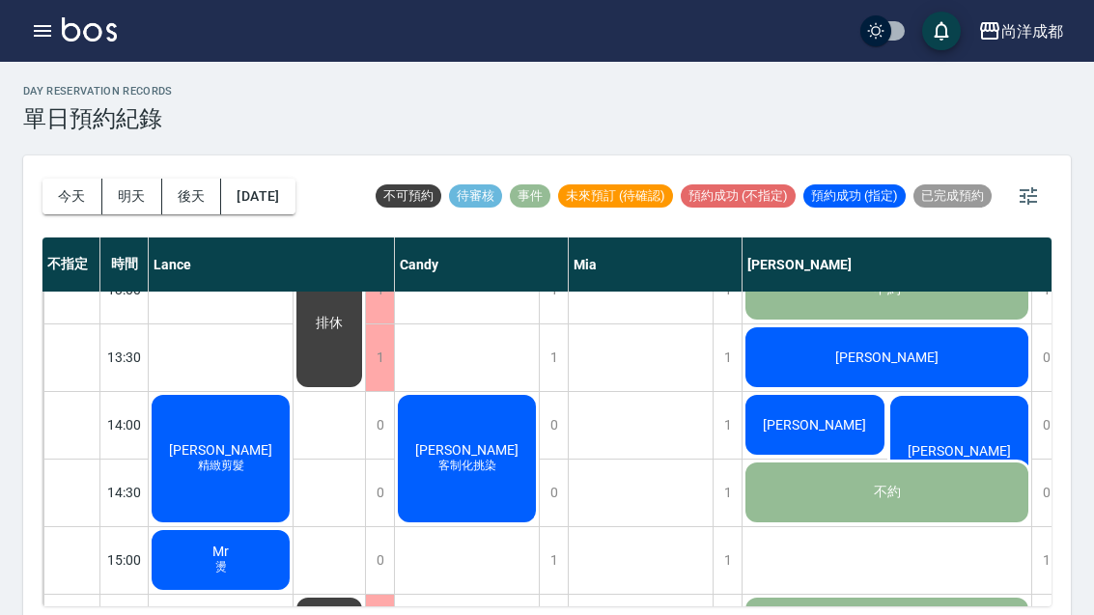
click at [86, 206] on button "今天" at bounding box center [73, 197] width 60 height 36
click at [966, 437] on div "[PERSON_NAME] 男生燙髮" at bounding box center [960, 459] width 145 height 133
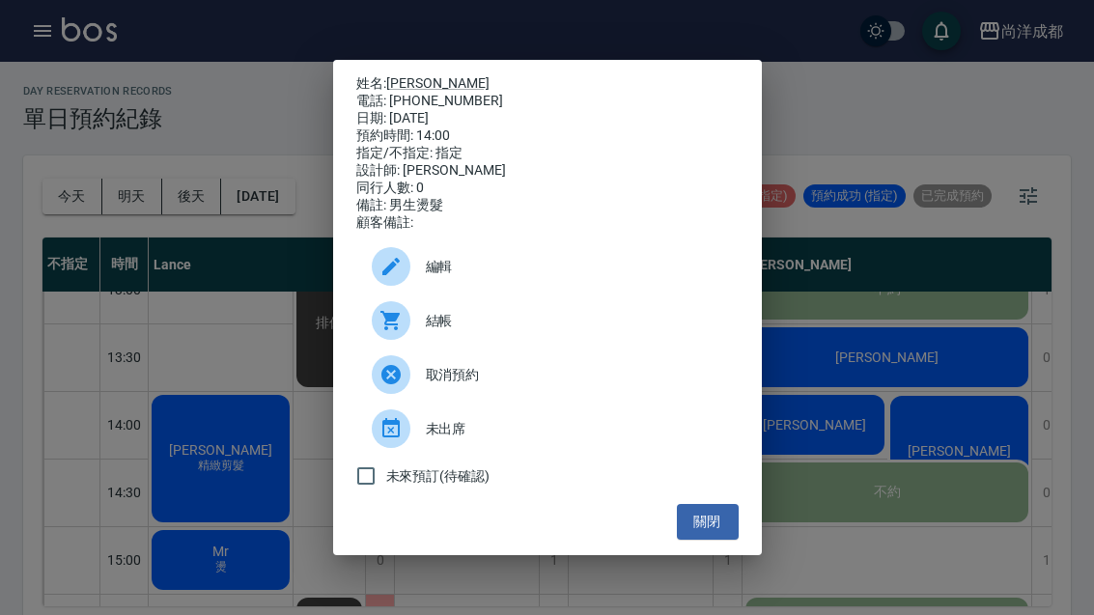
click at [722, 540] on button "關閉" at bounding box center [708, 522] width 62 height 36
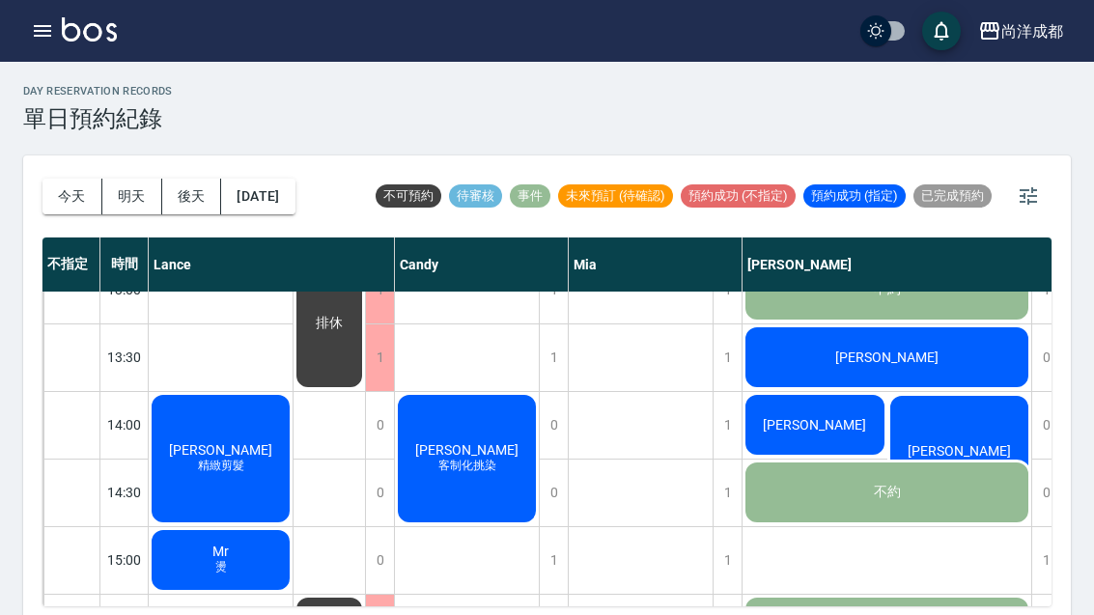
click at [153, 180] on button "明天" at bounding box center [132, 197] width 60 height 36
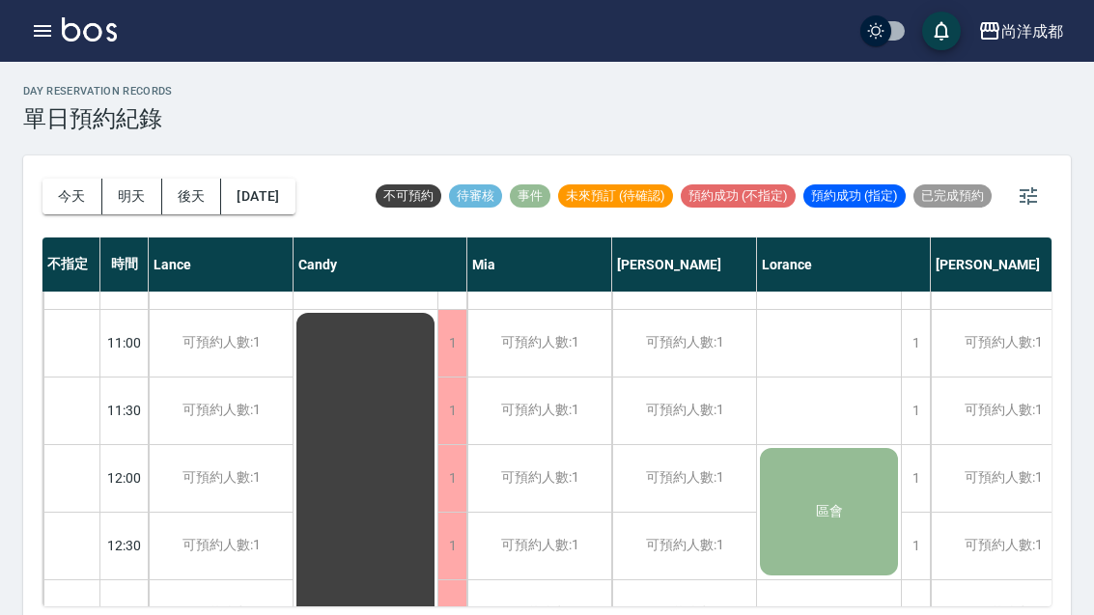
scroll to position [116, 0]
click at [49, 187] on button "今天" at bounding box center [73, 197] width 60 height 36
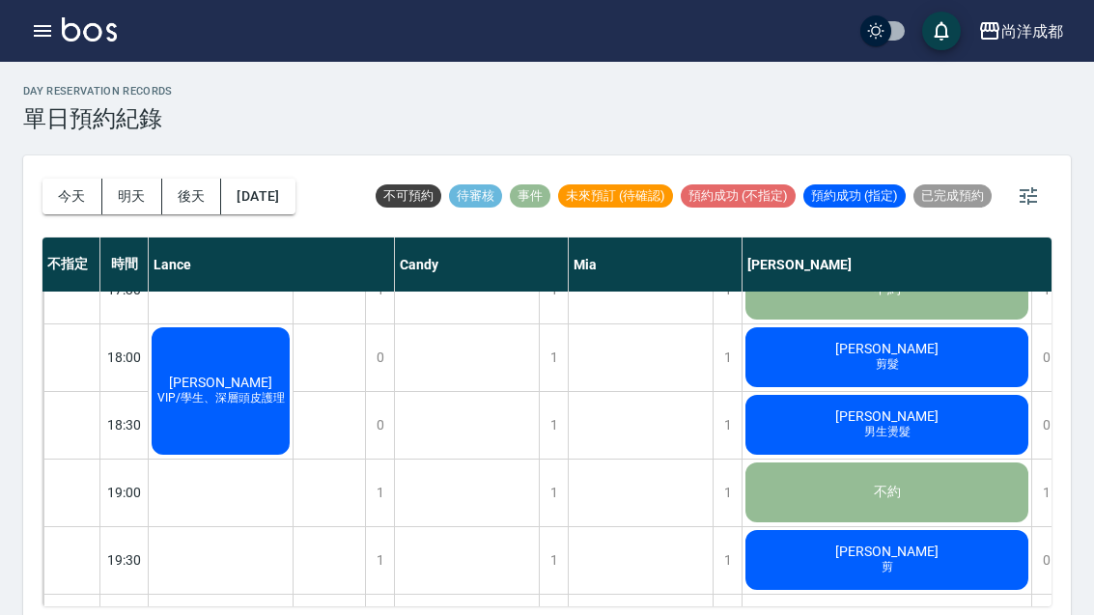
scroll to position [1049, 0]
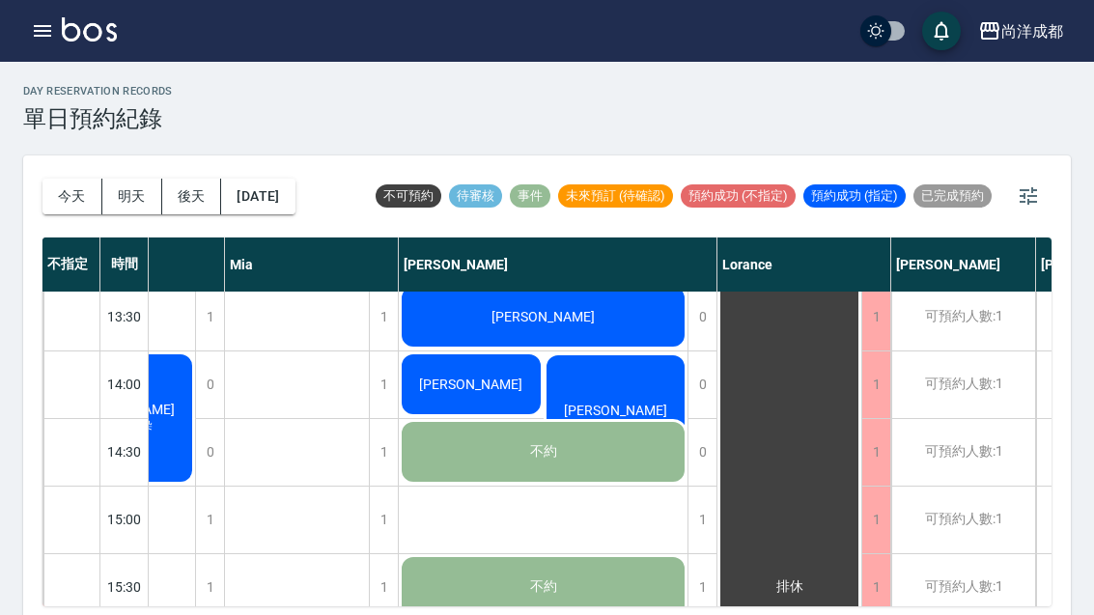
click at [115, 226] on div "[DATE] [DATE] [DATE] [DATE]" at bounding box center [169, 197] width 253 height 82
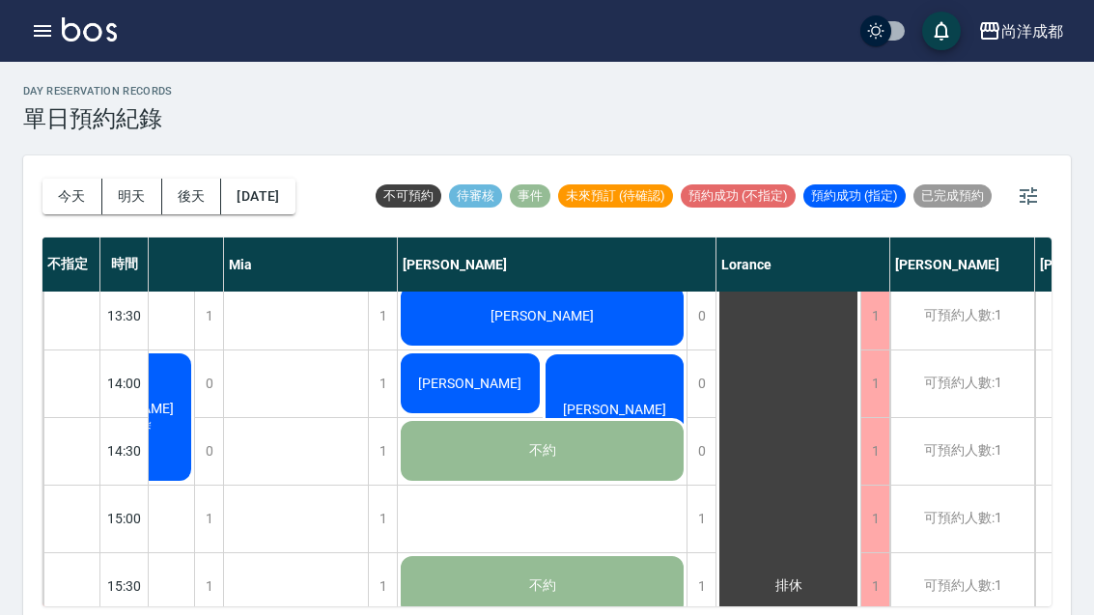
click at [147, 198] on button "明天" at bounding box center [132, 197] width 60 height 36
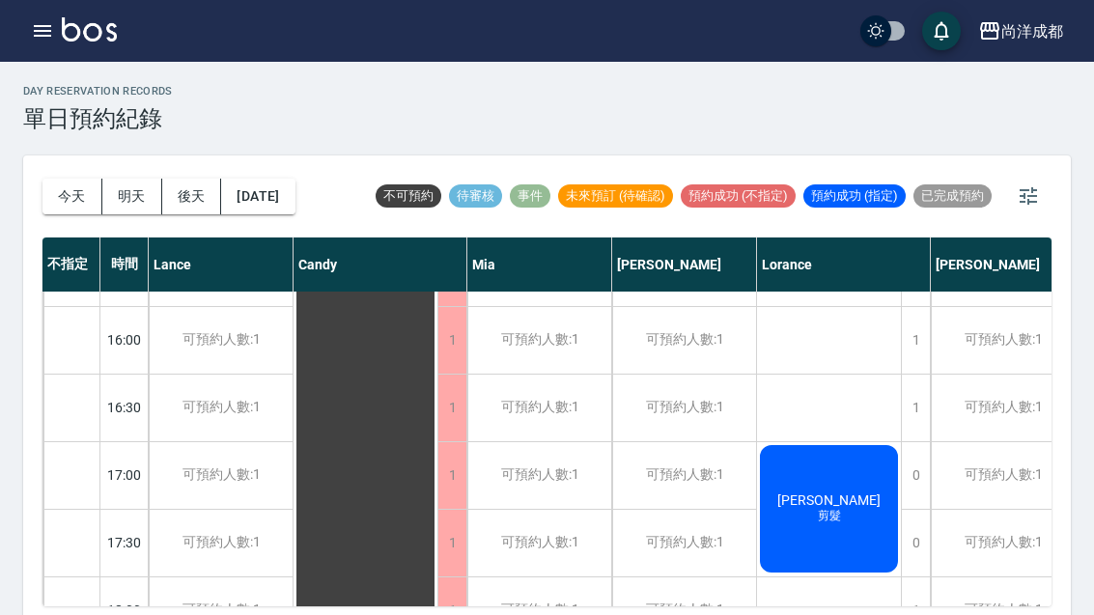
scroll to position [850, -1]
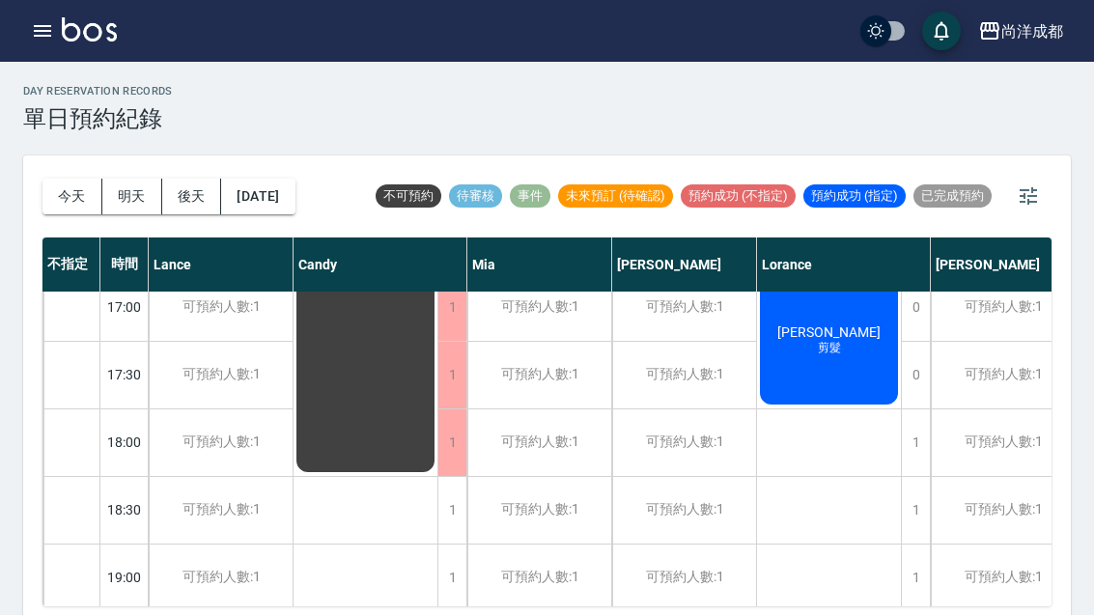
click at [171, 203] on button "後天" at bounding box center [192, 197] width 60 height 36
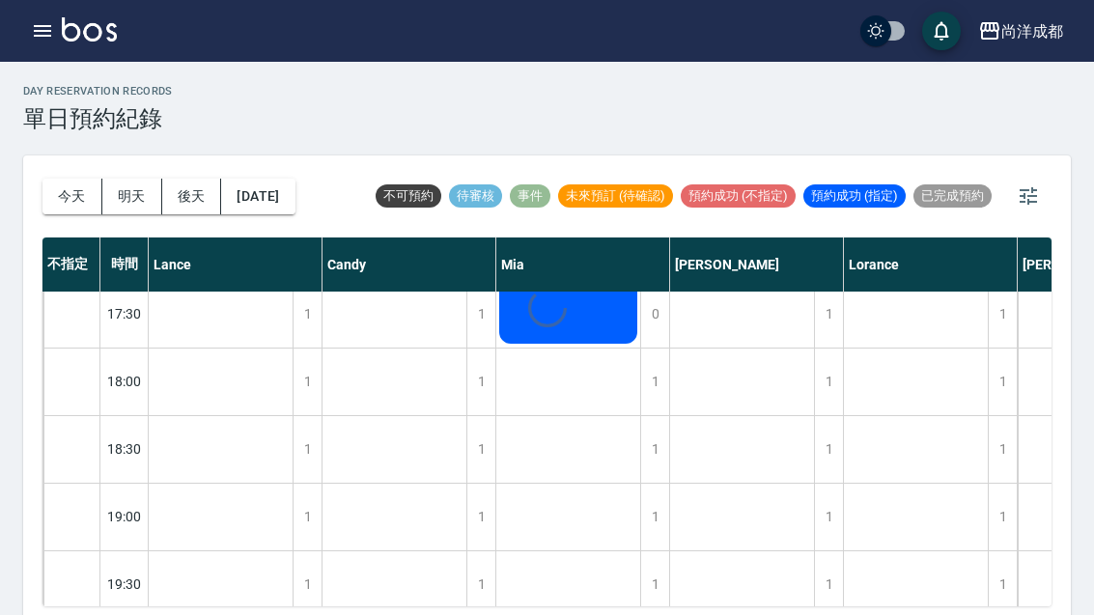
click at [107, 212] on button "明天" at bounding box center [132, 197] width 60 height 36
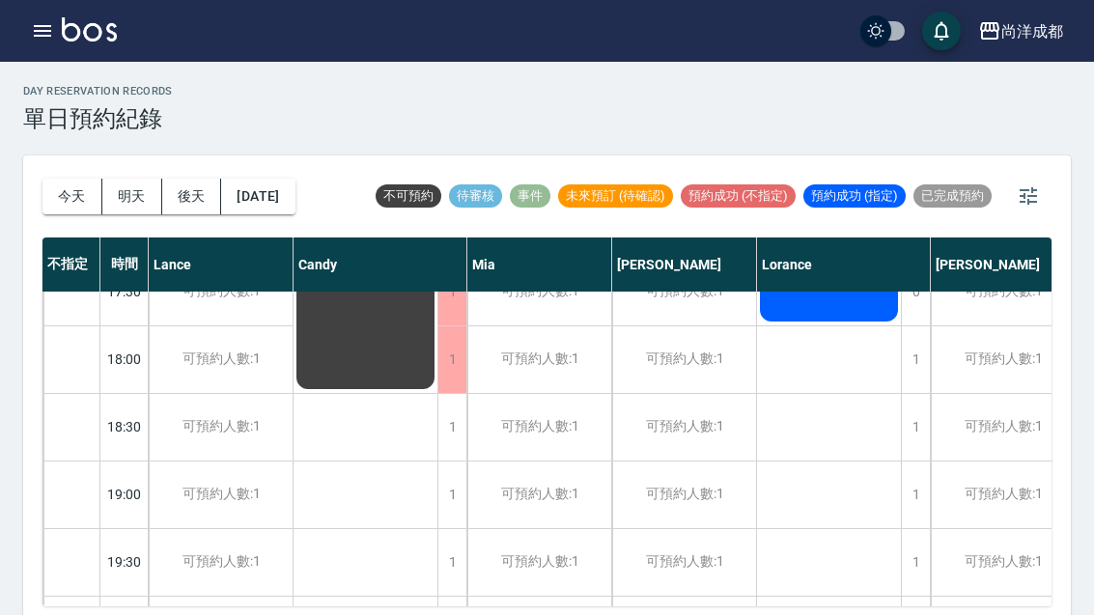
click at [64, 207] on button "今天" at bounding box center [73, 197] width 60 height 36
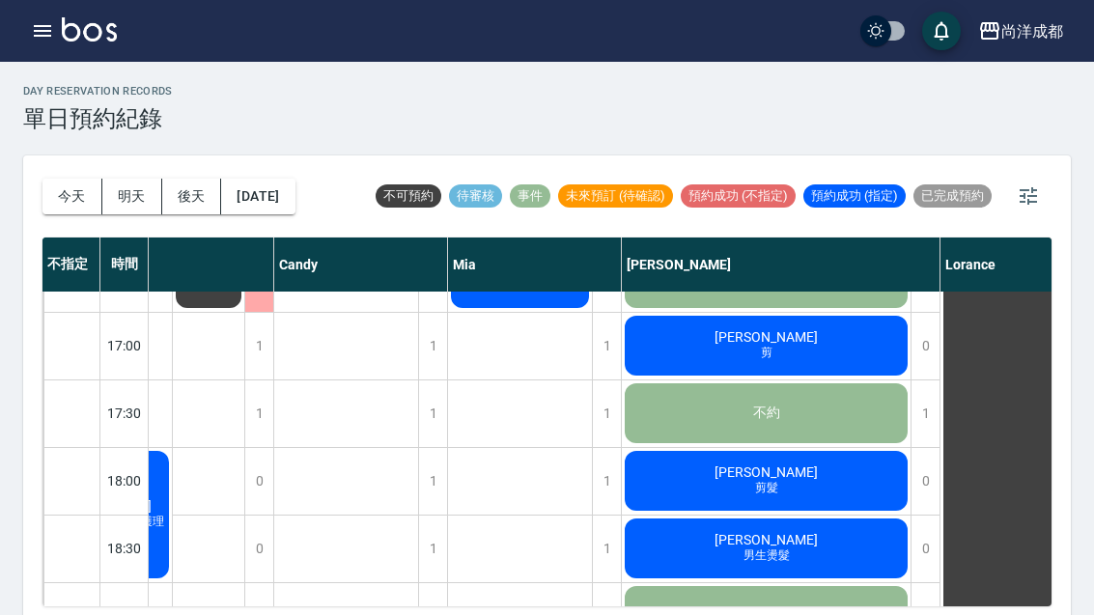
scroll to position [928, 122]
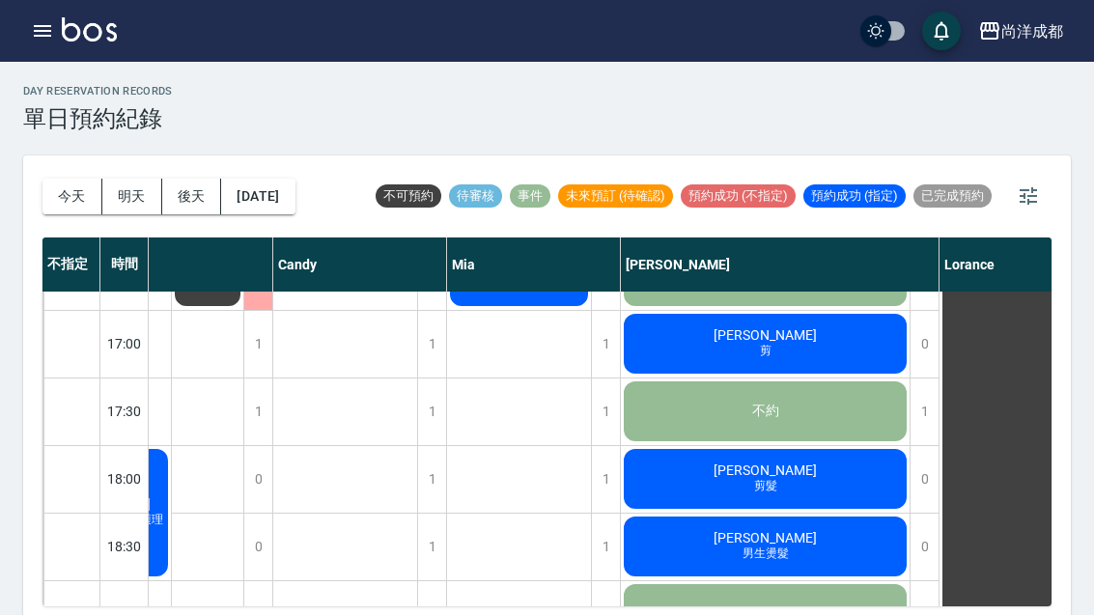
click at [839, 416] on div "不約" at bounding box center [765, 412] width 289 height 66
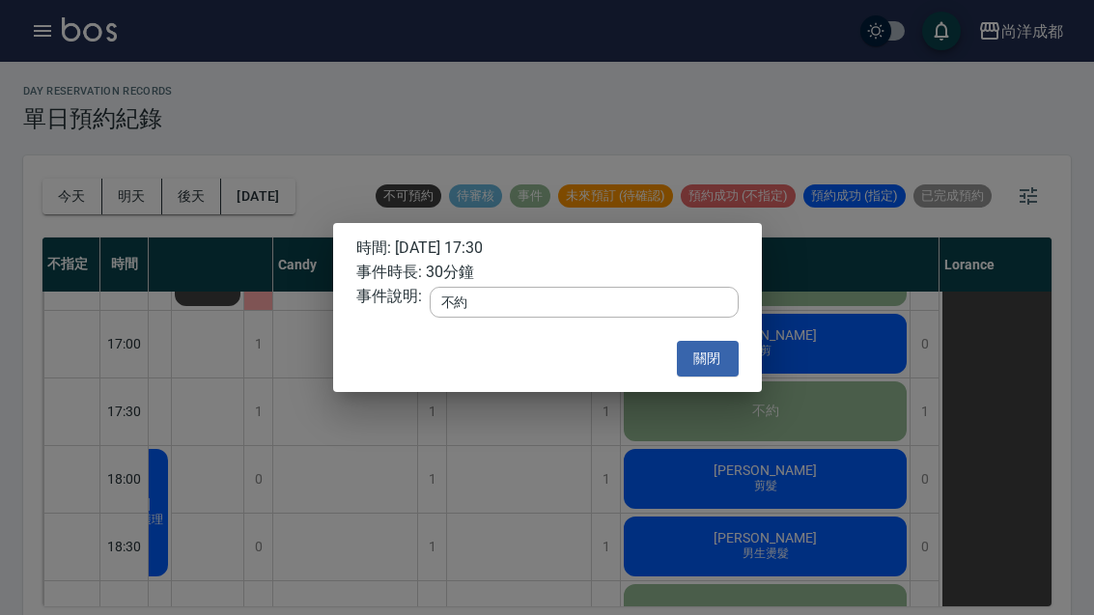
click at [569, 307] on textarea "不約" at bounding box center [584, 302] width 286 height 15
click at [718, 362] on button "關閉" at bounding box center [708, 359] width 62 height 36
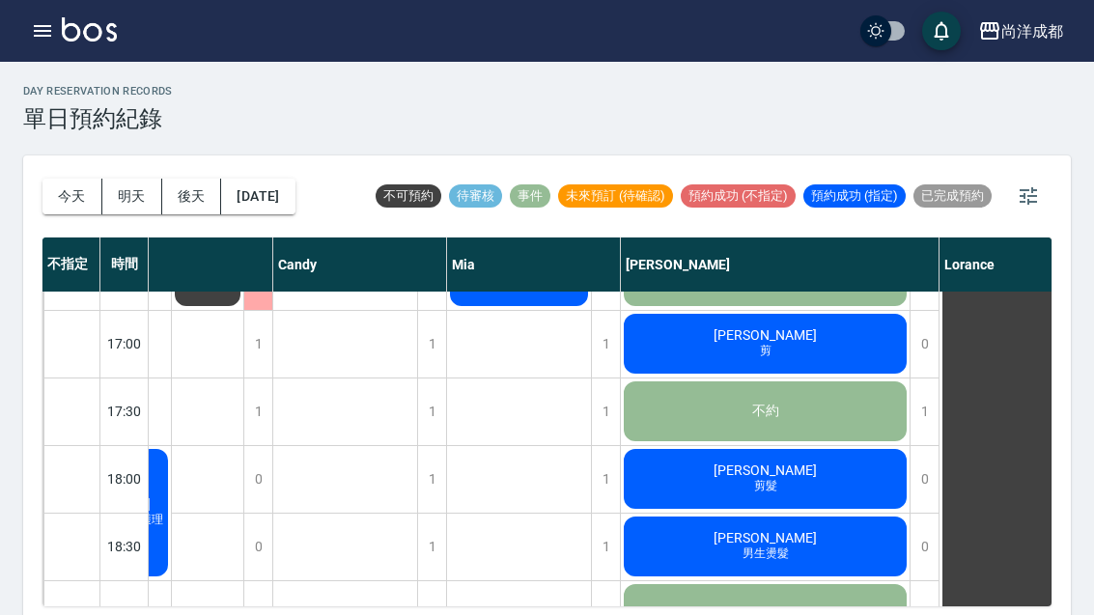
click at [839, 412] on div "不約" at bounding box center [765, 412] width 289 height 66
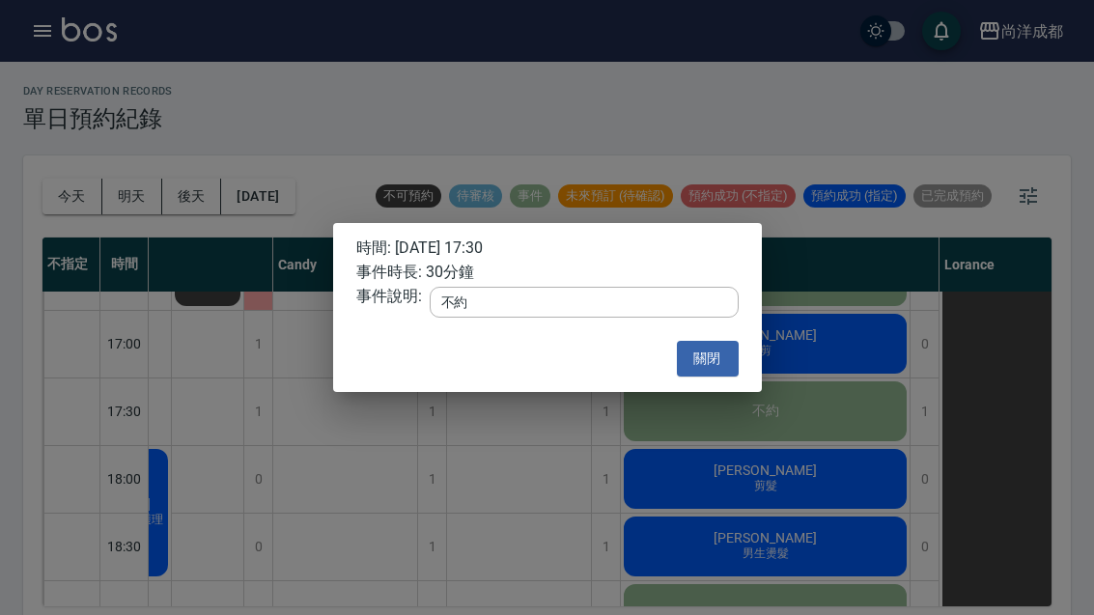
click at [612, 310] on textarea "不約" at bounding box center [584, 302] width 286 height 15
click at [706, 362] on button "關閉" at bounding box center [708, 359] width 62 height 36
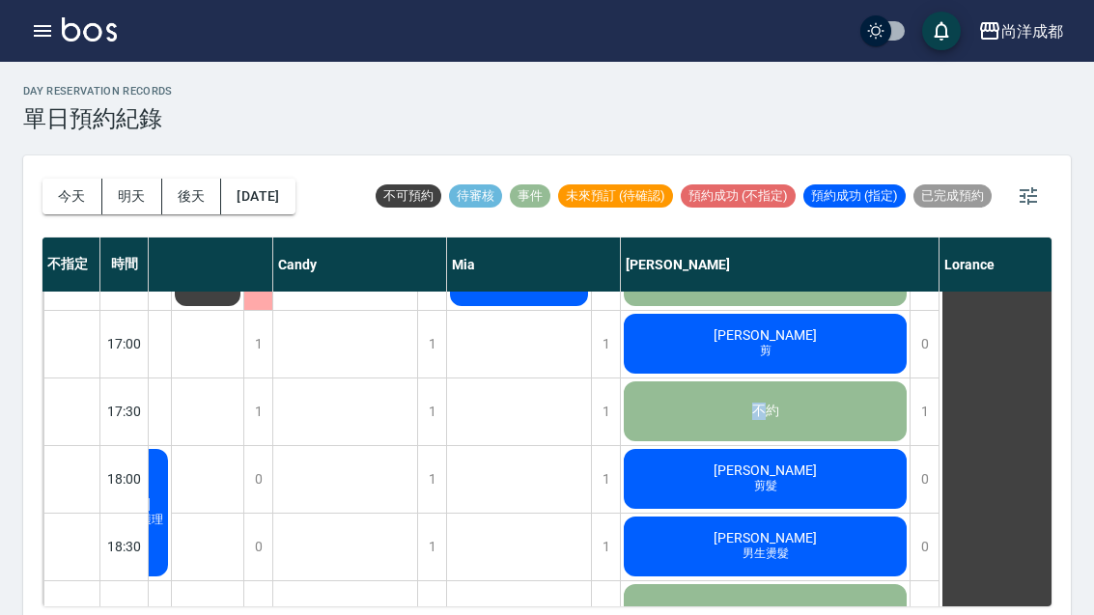
click at [906, 455] on div "[PERSON_NAME] 剪髮" at bounding box center [765, 479] width 289 height 66
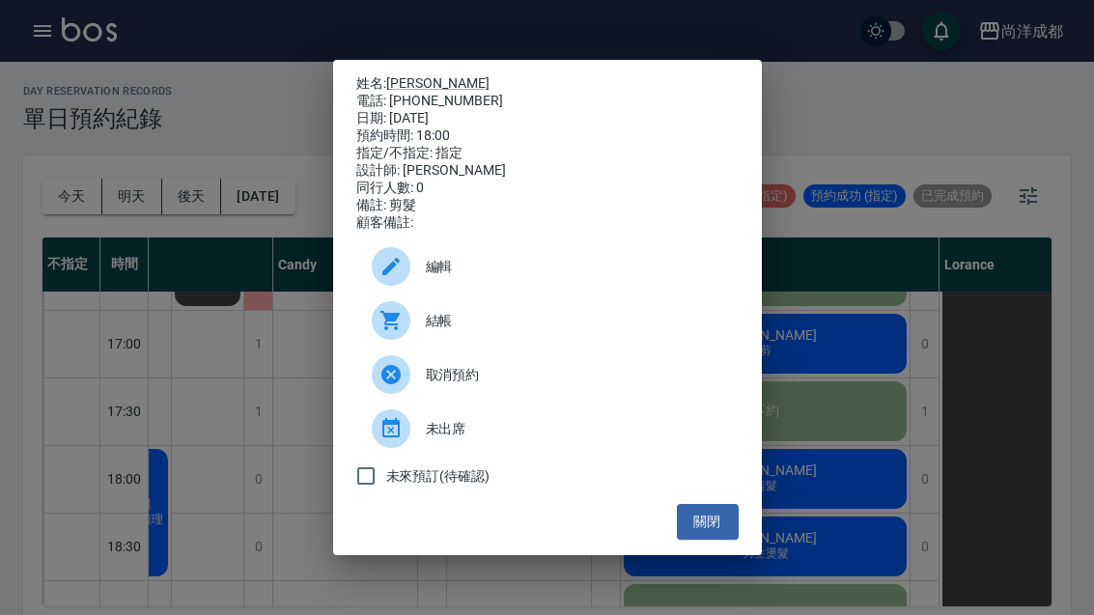
click at [916, 426] on div "姓名: [PERSON_NAME]: [PHONE_NUMBER] 日期: [DATE] 預約時間: 18:00 指定/不指定: 指定 設計師: [PERSO…" at bounding box center [547, 307] width 1094 height 615
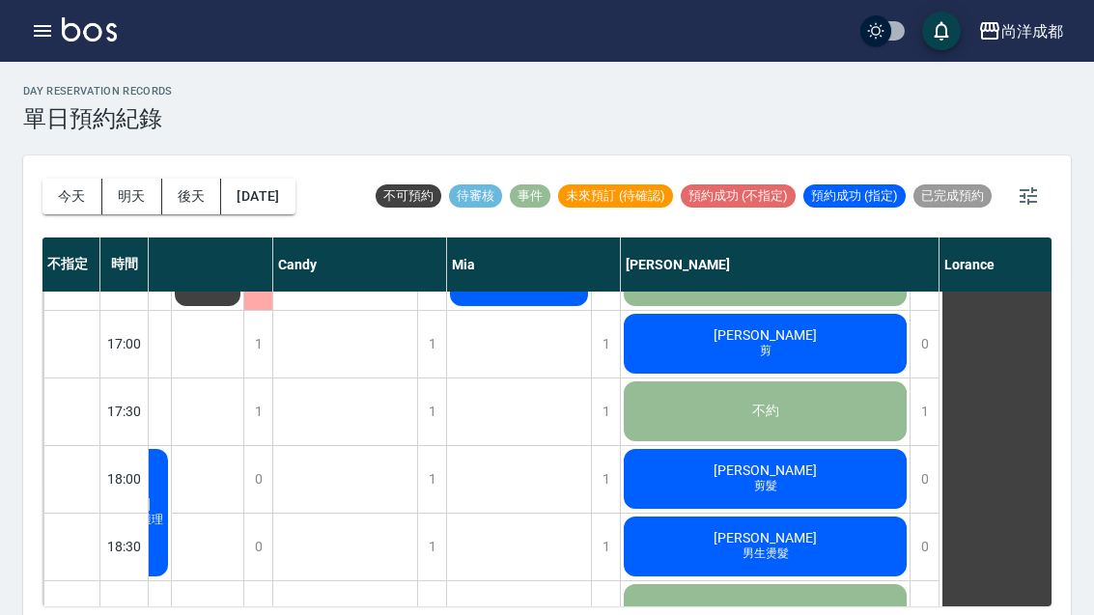
click at [924, 400] on div "1" at bounding box center [924, 412] width 29 height 67
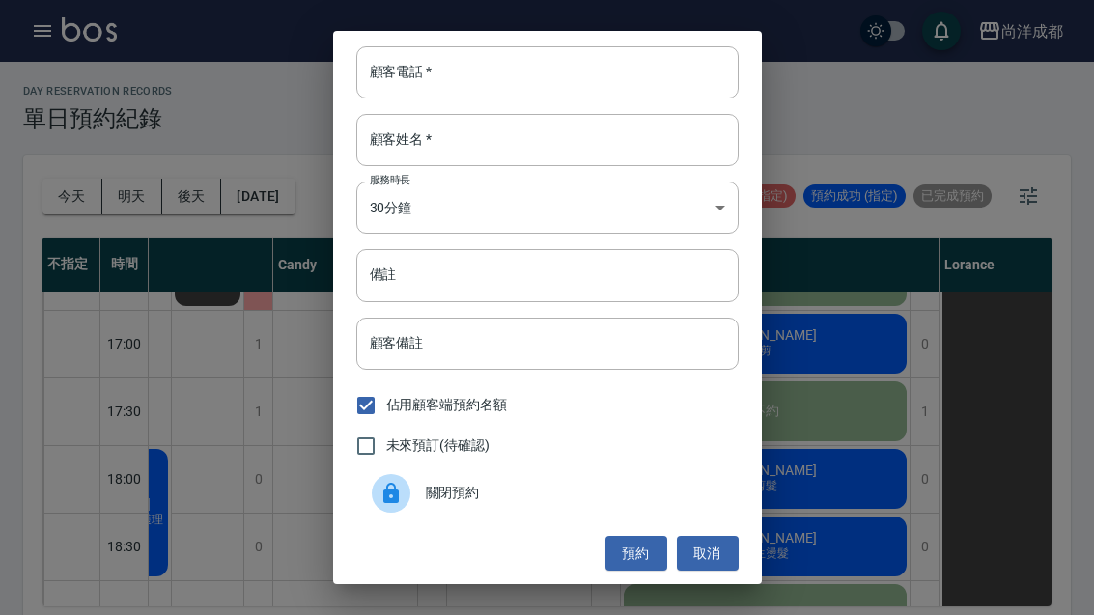
click at [915, 409] on div "顧客電話   * 顧客電話   * 顧客姓名   * 顧客姓名   * 服務時長 30分鐘 1 服務時長 備註 備註 顧客備註 顧客備註 佔用顧客端預約名額 …" at bounding box center [547, 307] width 1094 height 615
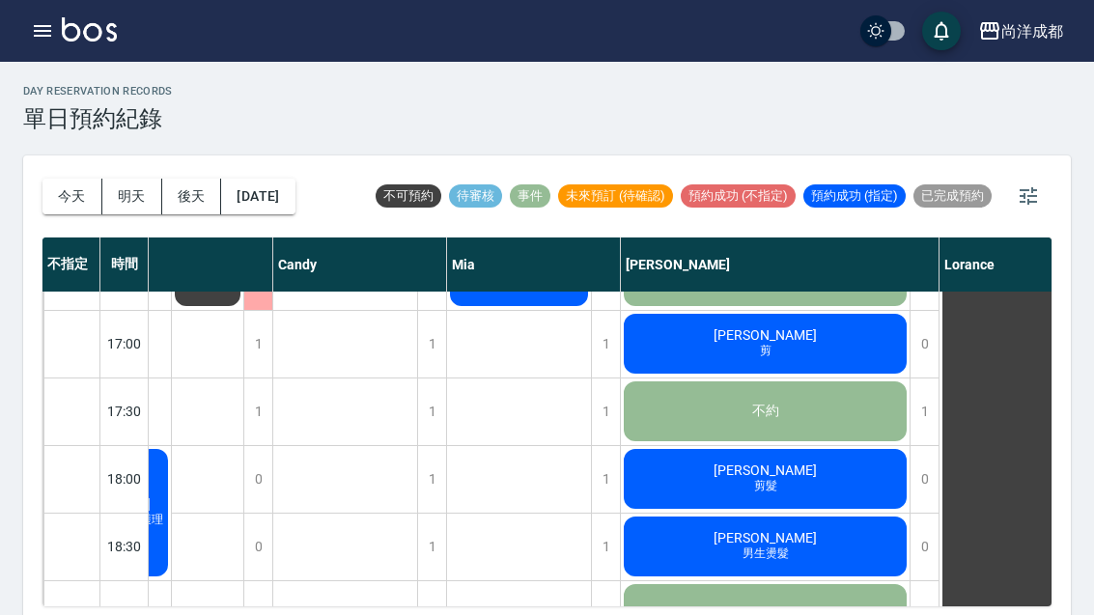
click at [932, 397] on div "1" at bounding box center [924, 412] width 29 height 67
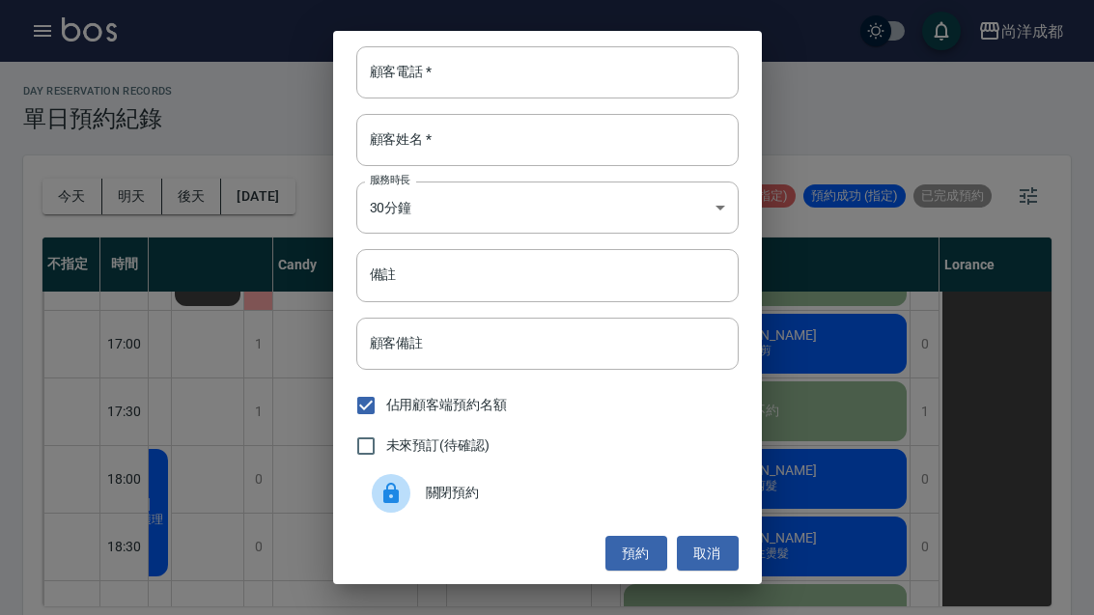
scroll to position [0, 0]
click at [646, 147] on input "顧客姓名   *" at bounding box center [547, 140] width 383 height 52
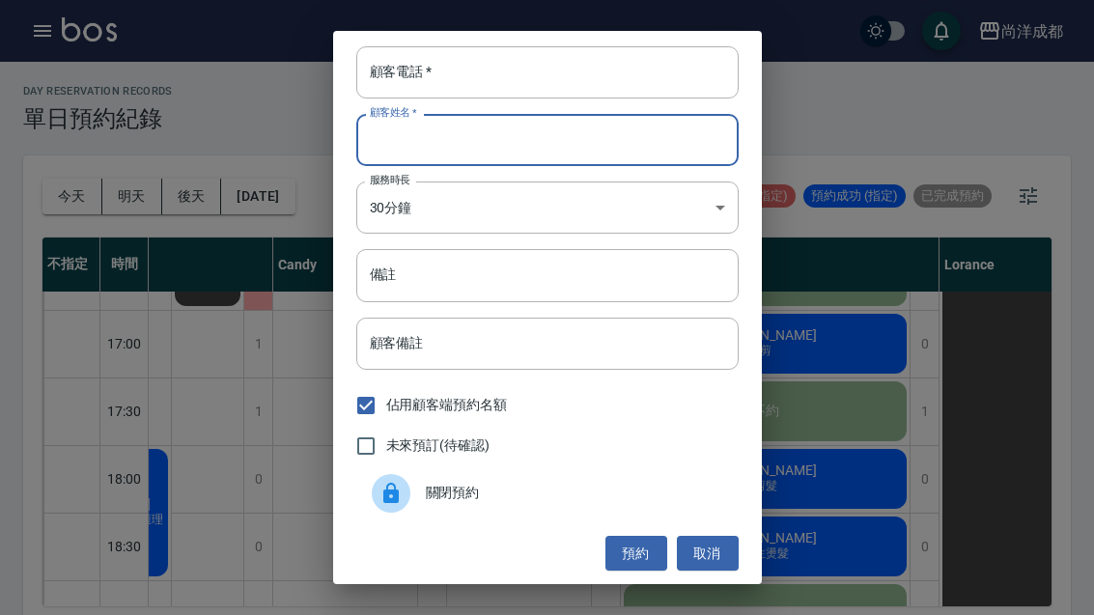
scroll to position [62, 0]
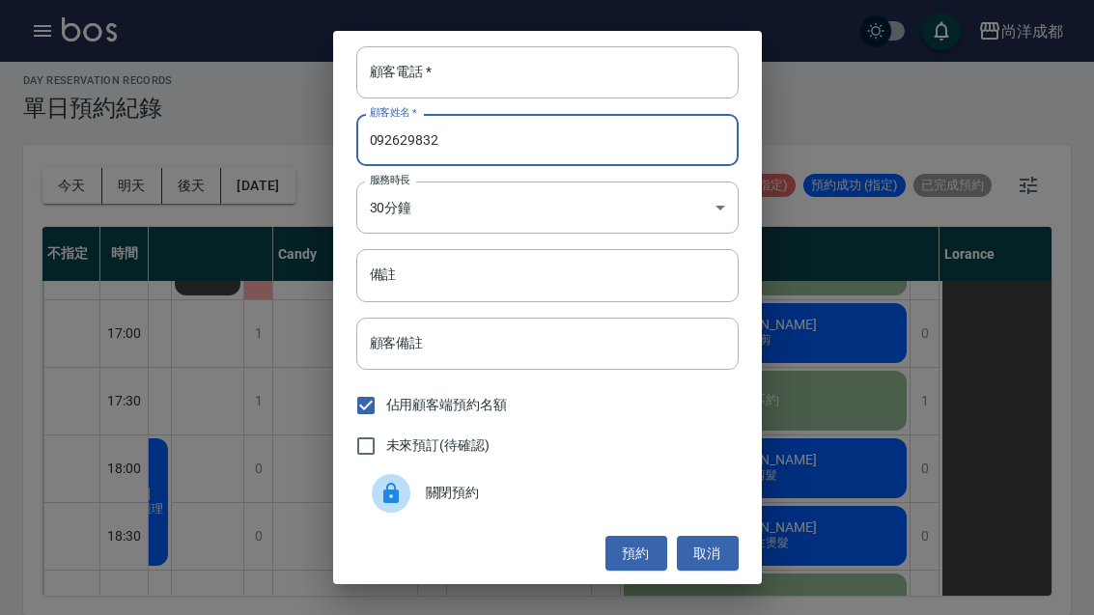
type input "0926298321"
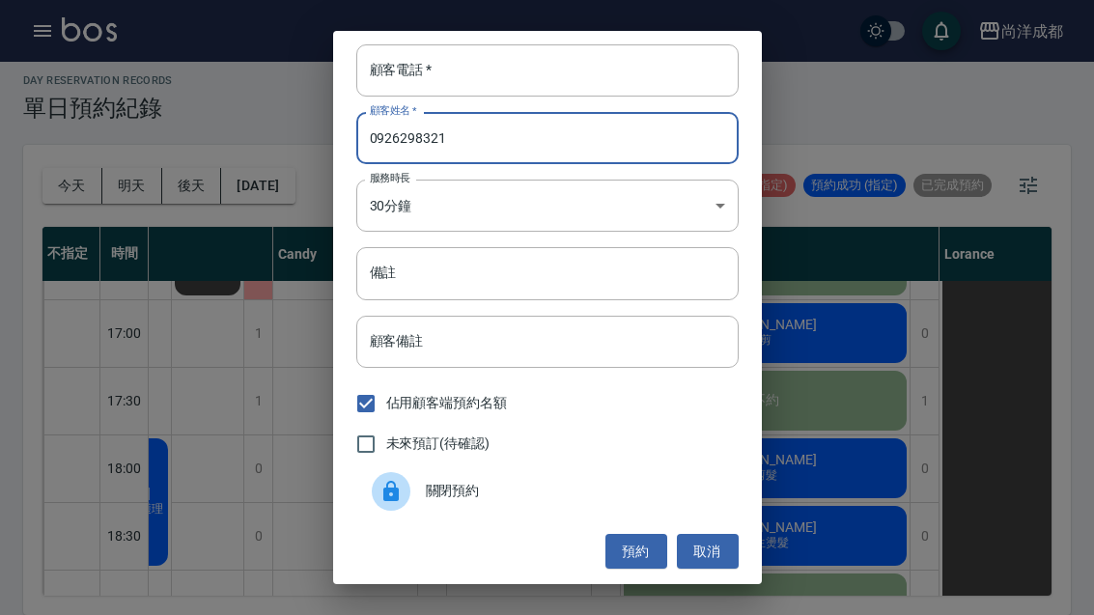
scroll to position [2, 0]
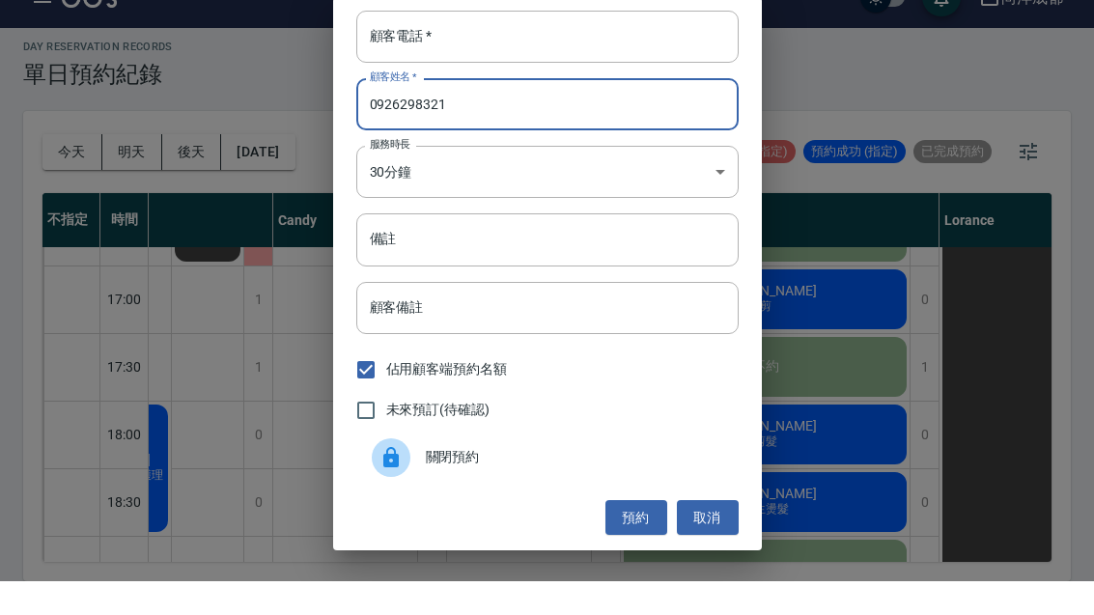
click at [380, 112] on input "0926298321" at bounding box center [547, 138] width 383 height 52
click at [379, 112] on input "0926298321" at bounding box center [547, 138] width 383 height 52
click at [503, 44] on input "顧客電話   *" at bounding box center [547, 70] width 383 height 52
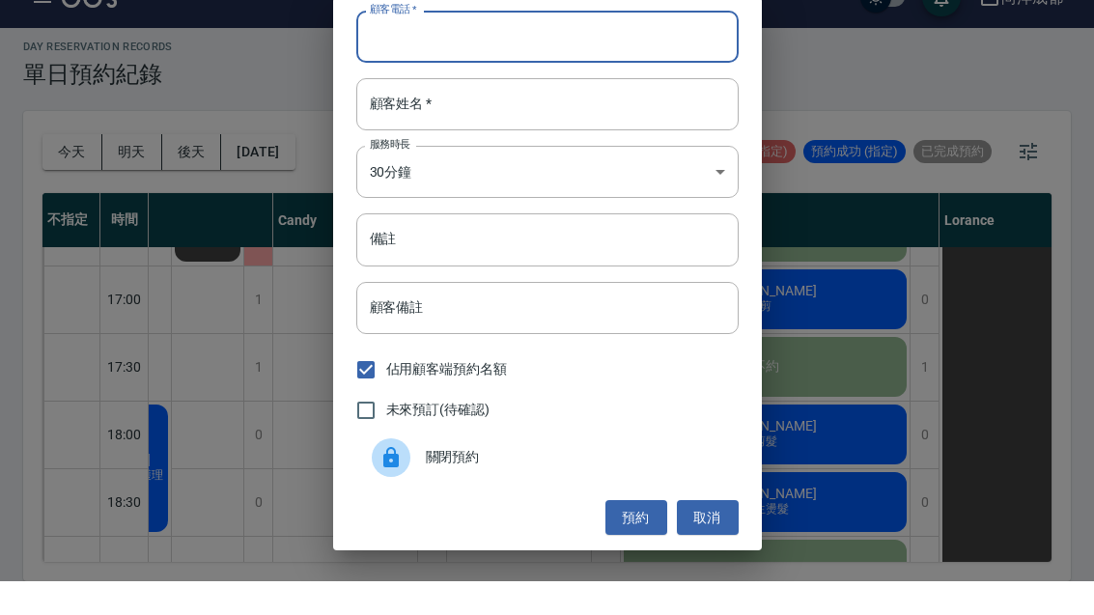
click at [422, 44] on input "顧客電話   *" at bounding box center [547, 70] width 383 height 52
paste input "0926298321"
type input "0926298321"
click at [513, 112] on input "顧客姓名   *" at bounding box center [547, 138] width 383 height 52
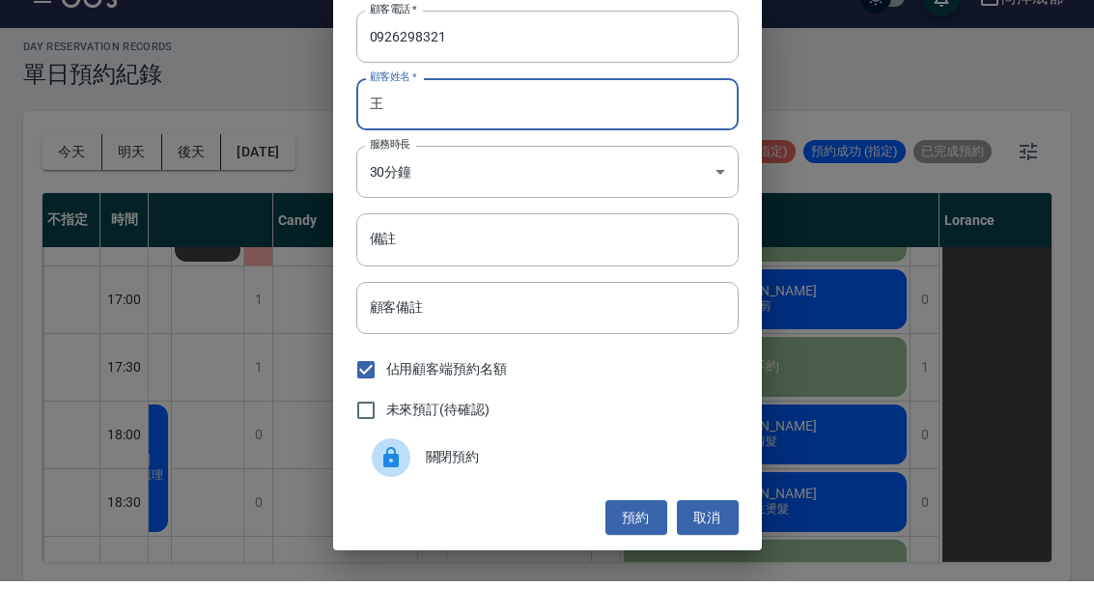
scroll to position [67, 0]
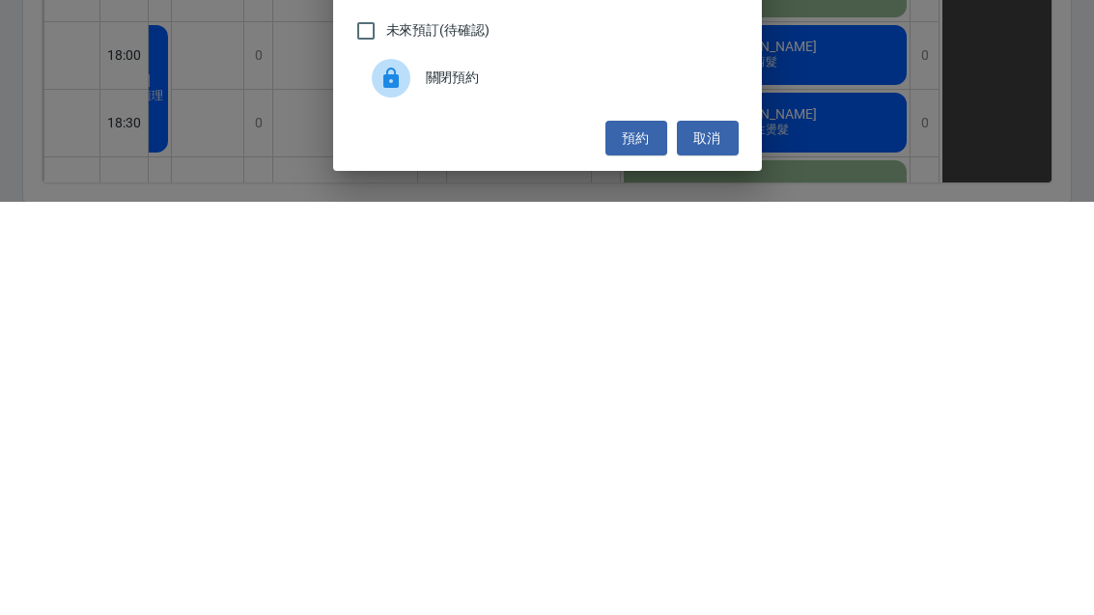
type input "王"
click at [629, 534] on button "預約" at bounding box center [637, 552] width 62 height 36
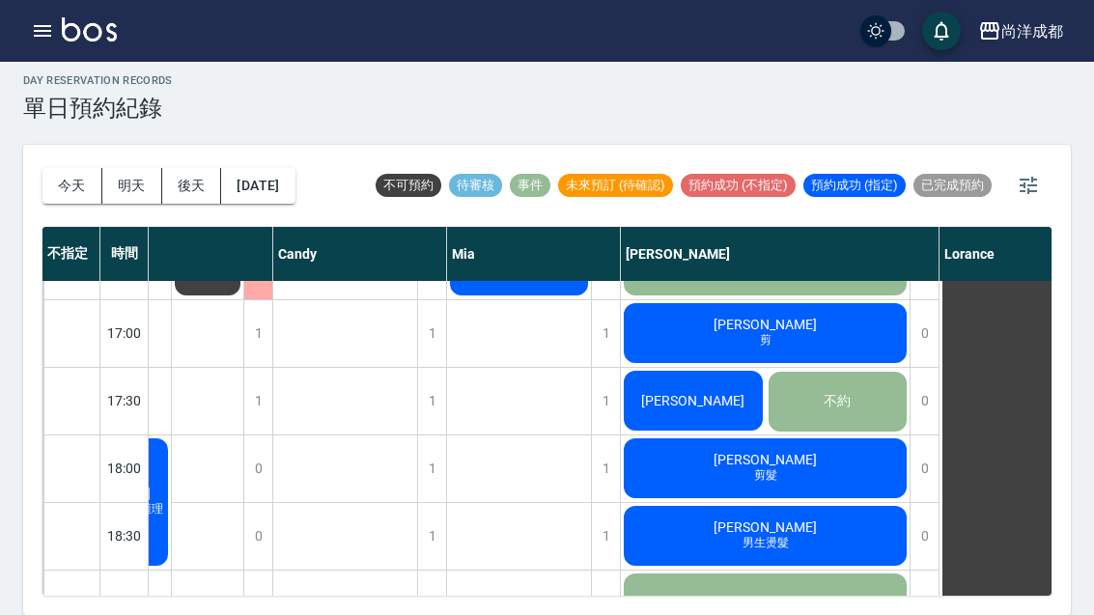
click at [116, 168] on button "明天" at bounding box center [132, 186] width 60 height 36
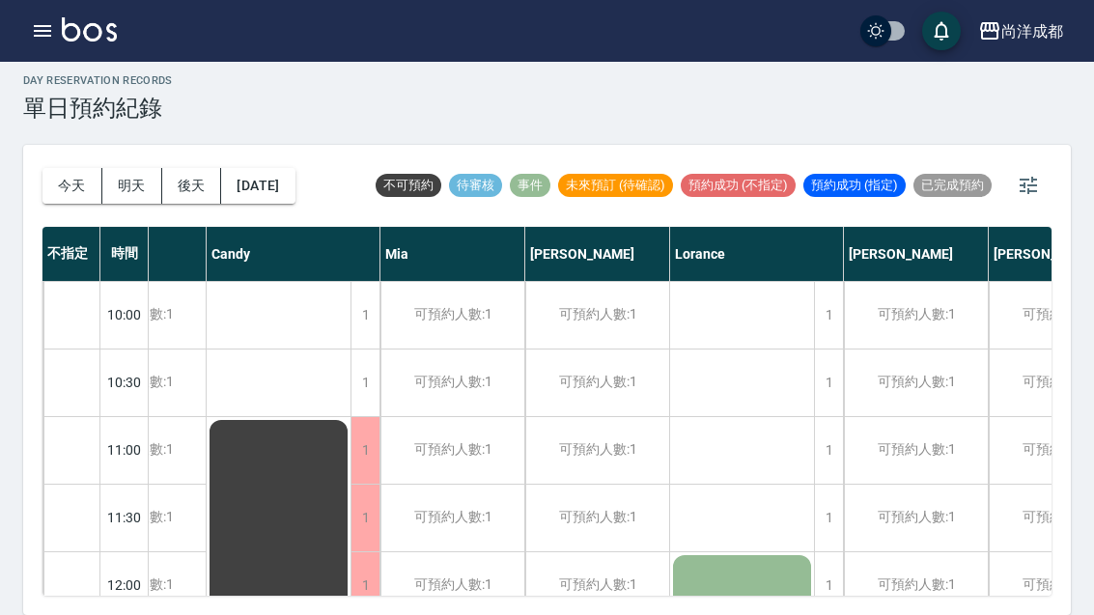
scroll to position [0, 87]
click at [35, 148] on div "[DATE] [DATE] [DATE] [DATE] 不可預約 待審核 事件 未來預訂 (待確認) 預約成功 (不指定) 預約成功 (指定) 已完成預約 不…" at bounding box center [547, 380] width 1048 height 470
click at [77, 168] on button "今天" at bounding box center [73, 186] width 60 height 36
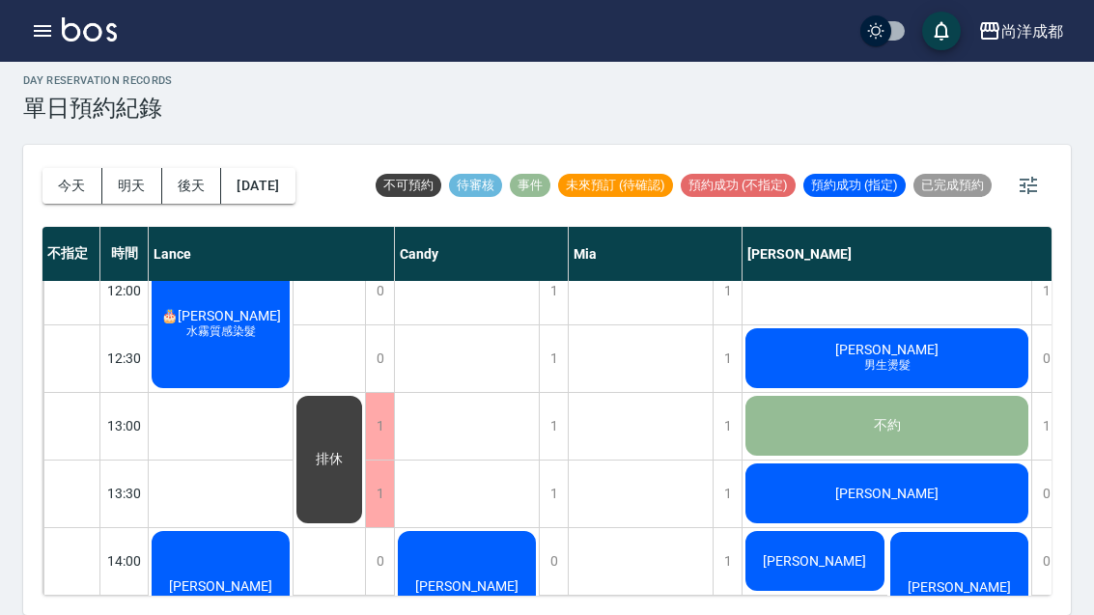
scroll to position [295, 0]
click at [855, 528] on div "[PERSON_NAME]" at bounding box center [815, 561] width 145 height 66
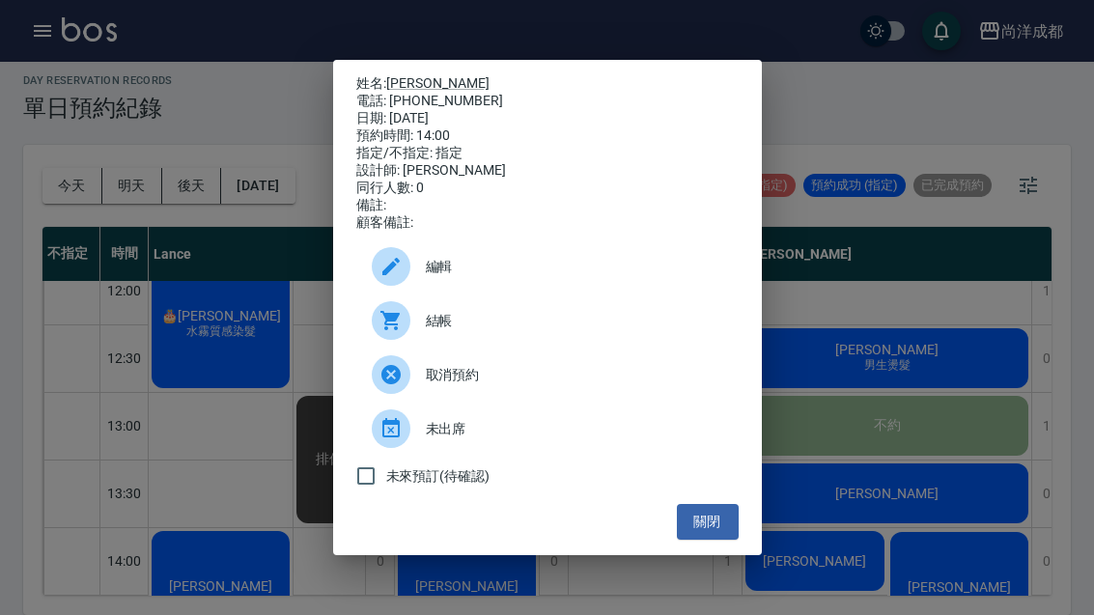
click at [712, 522] on button "關閉" at bounding box center [708, 522] width 62 height 36
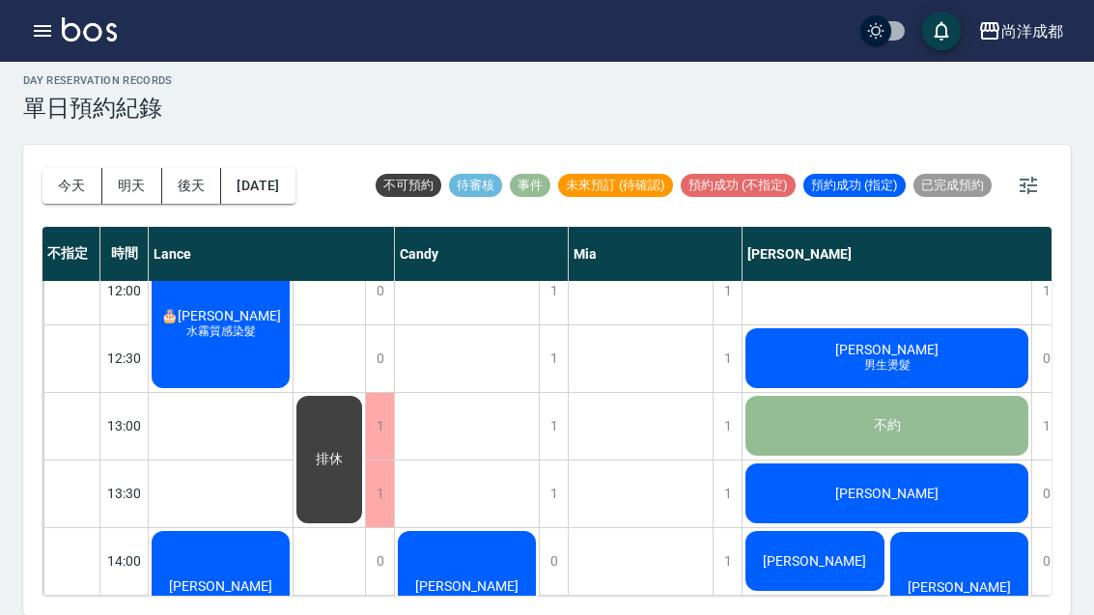
click at [977, 529] on div "[PERSON_NAME] 男生燙髮" at bounding box center [960, 595] width 145 height 133
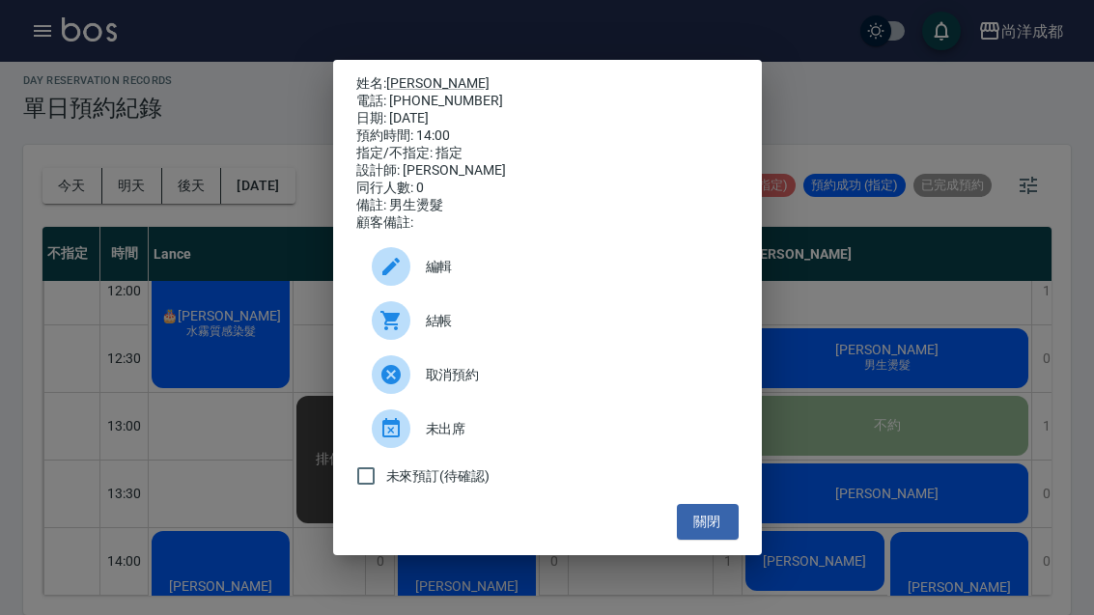
click at [757, 529] on div "姓名: [PERSON_NAME] 電話: [PHONE_NUMBER] 日期: [DATE] 預約時間: 14:00 指定/不指定: 指定 設計師: [PE…" at bounding box center [547, 308] width 429 height 496
click at [719, 529] on button "關閉" at bounding box center [708, 522] width 62 height 36
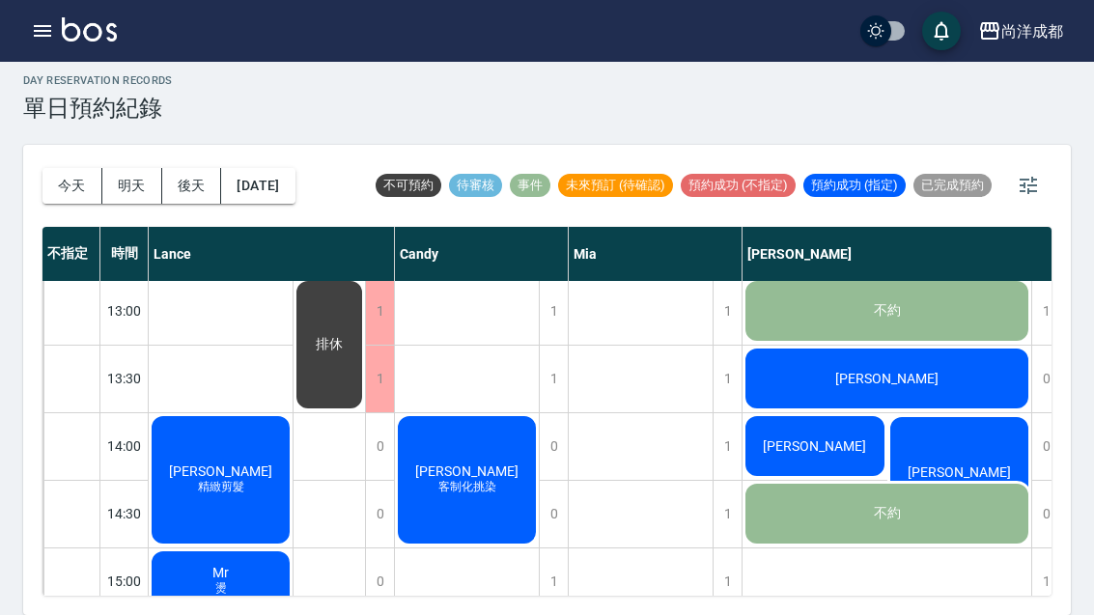
scroll to position [410, 0]
click at [965, 465] on span "[PERSON_NAME]" at bounding box center [959, 472] width 111 height 15
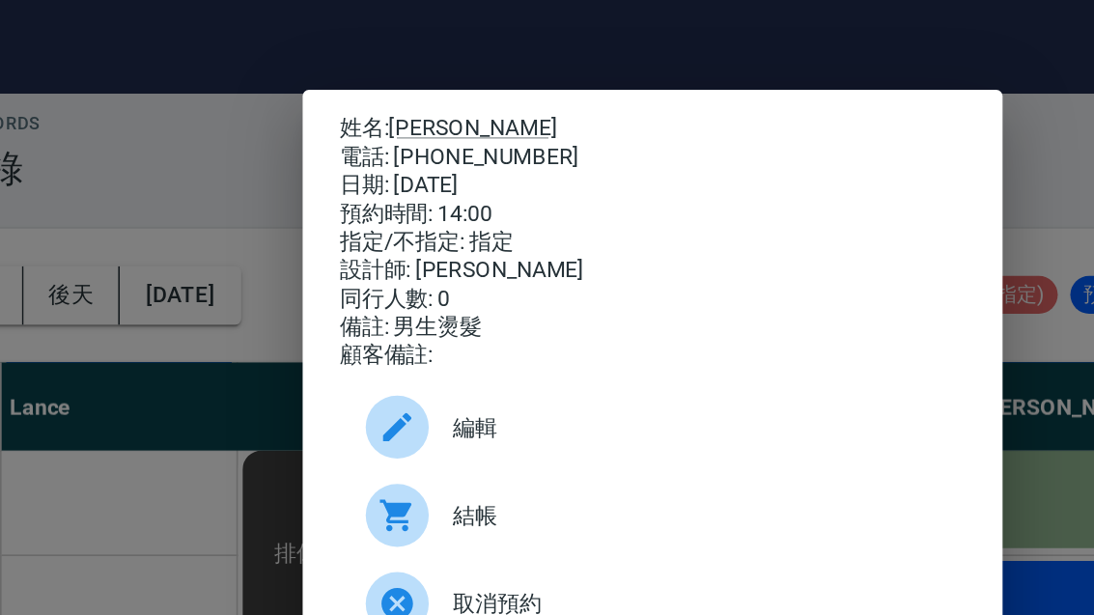
scroll to position [0, 0]
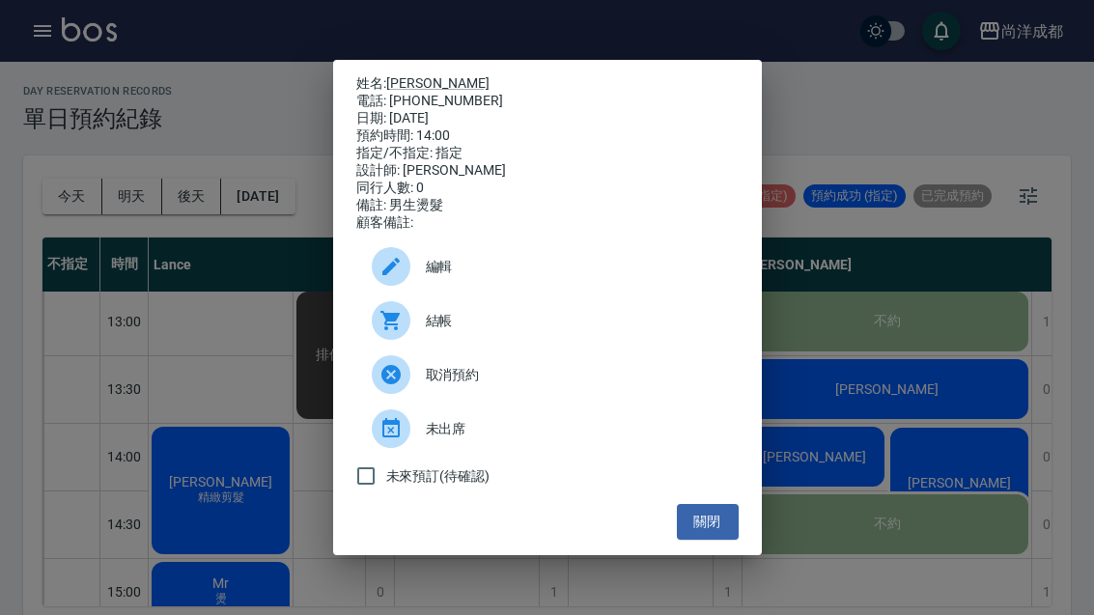
click at [713, 540] on button "關閉" at bounding box center [708, 522] width 62 height 36
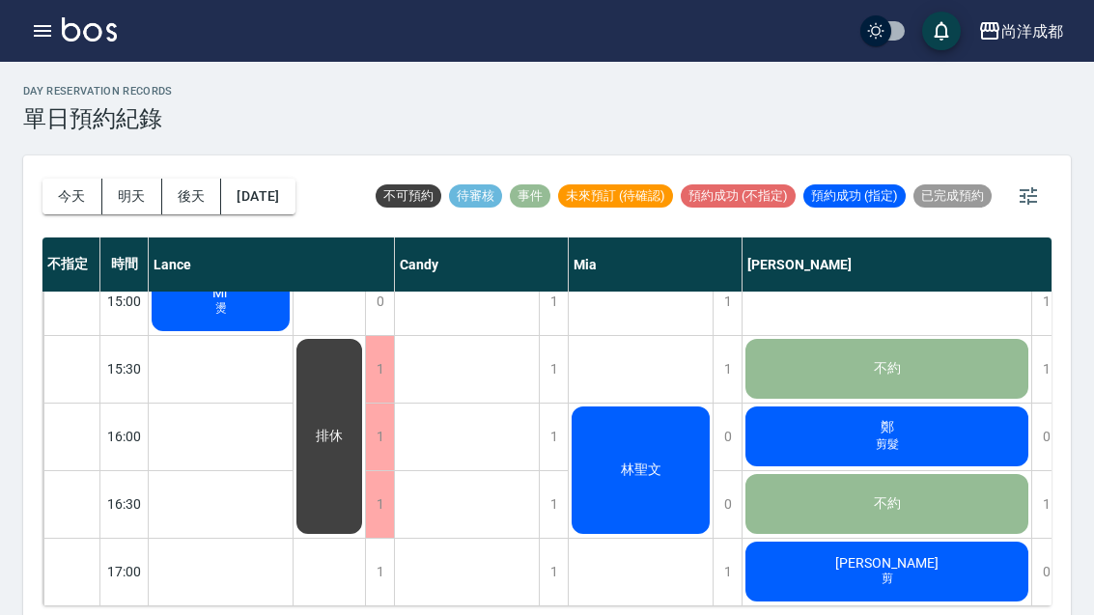
scroll to position [700, 0]
click at [134, 197] on button "明天" at bounding box center [132, 197] width 60 height 36
click at [133, 196] on div at bounding box center [547, 307] width 1094 height 615
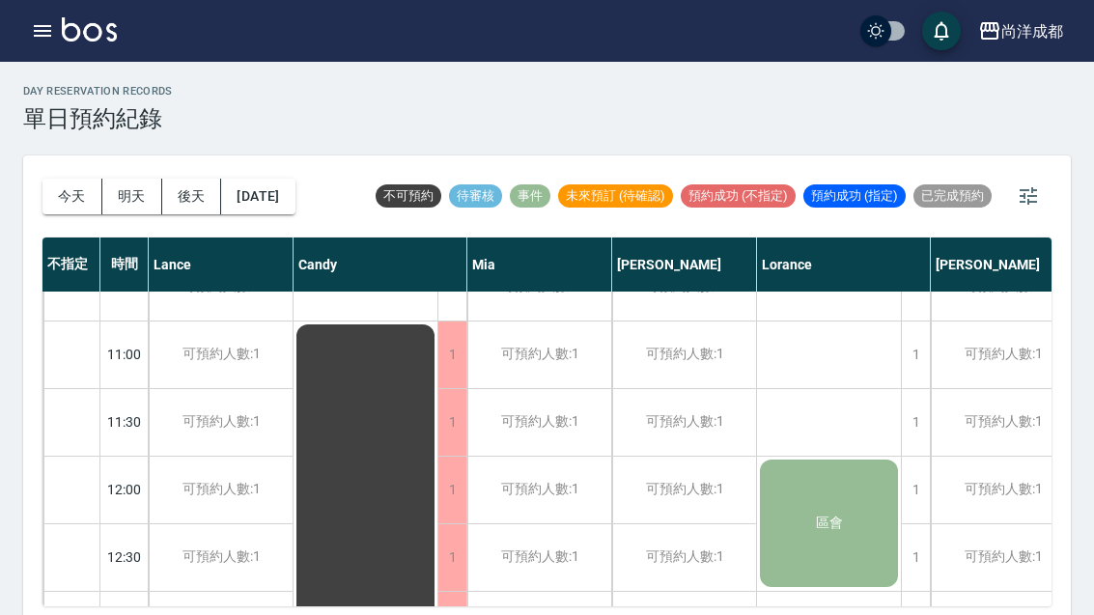
scroll to position [105, 0]
click at [63, 233] on div "[DATE] [DATE] [DATE] [DATE]" at bounding box center [169, 197] width 253 height 82
click at [71, 201] on button "今天" at bounding box center [73, 197] width 60 height 36
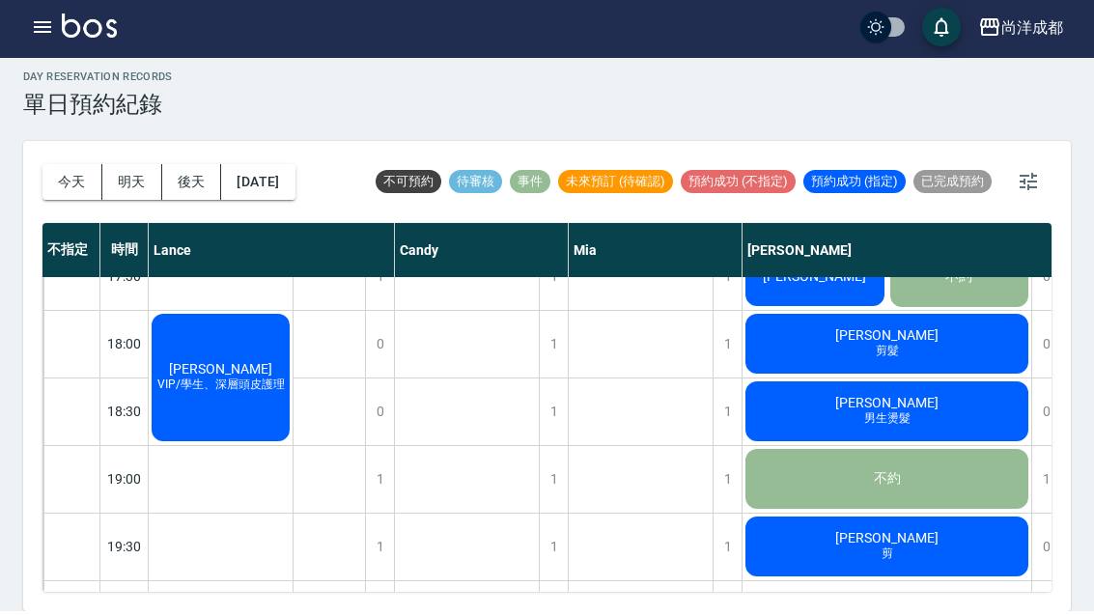
scroll to position [5, 0]
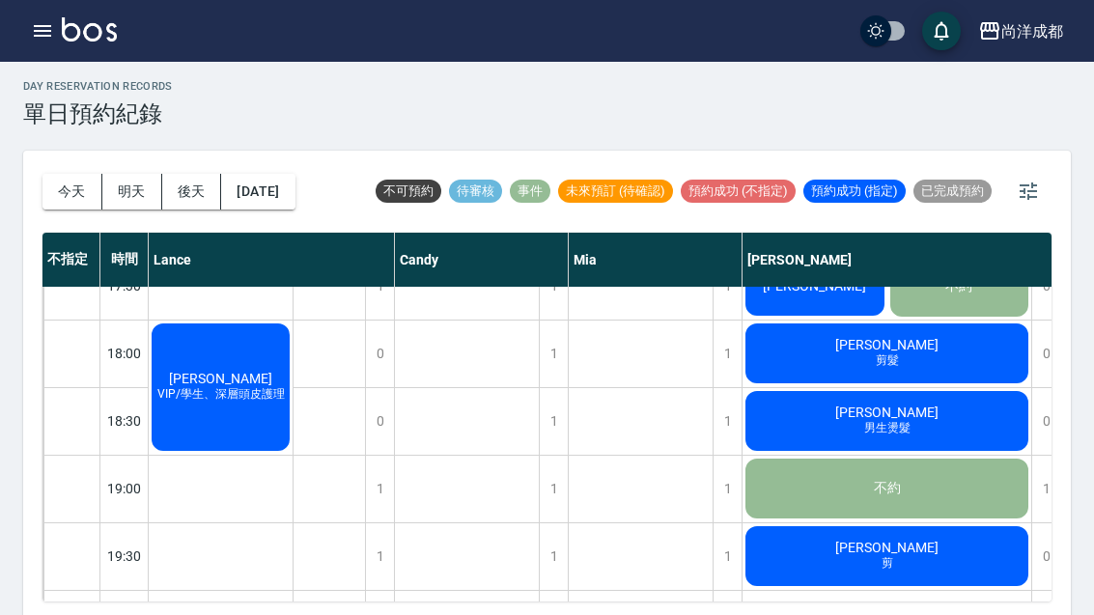
click at [1027, 527] on div "[PERSON_NAME] 剪" at bounding box center [887, 557] width 289 height 66
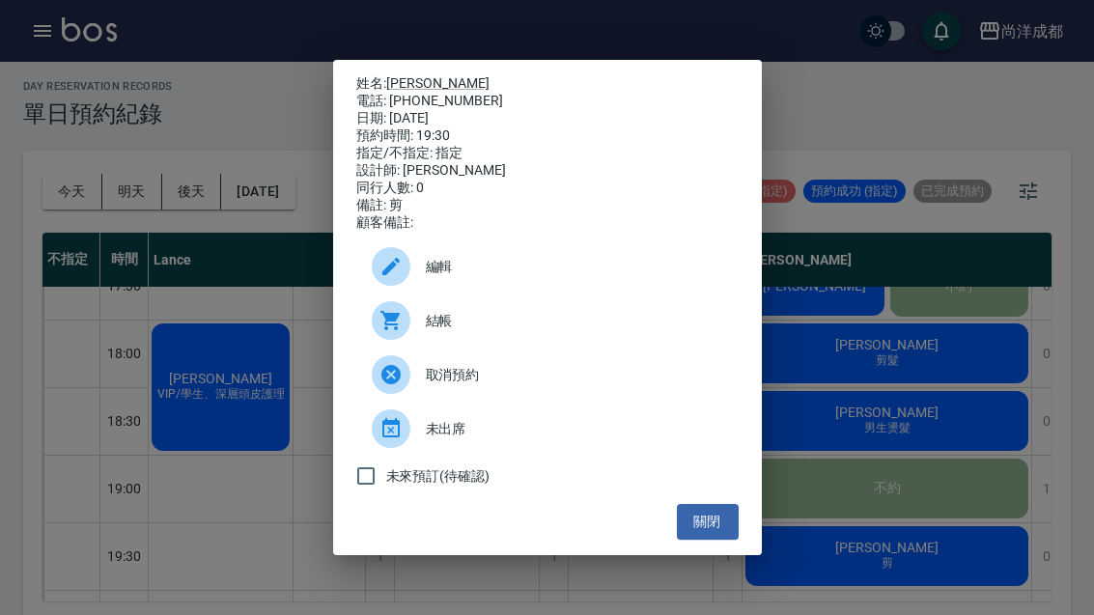
click at [720, 540] on button "關閉" at bounding box center [708, 522] width 62 height 36
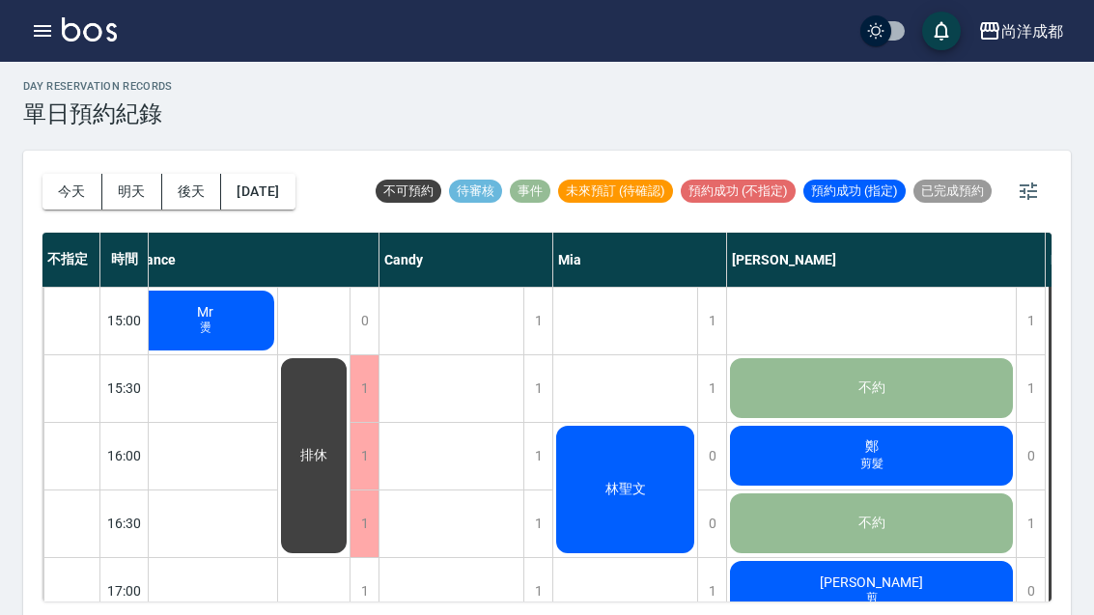
scroll to position [677, 16]
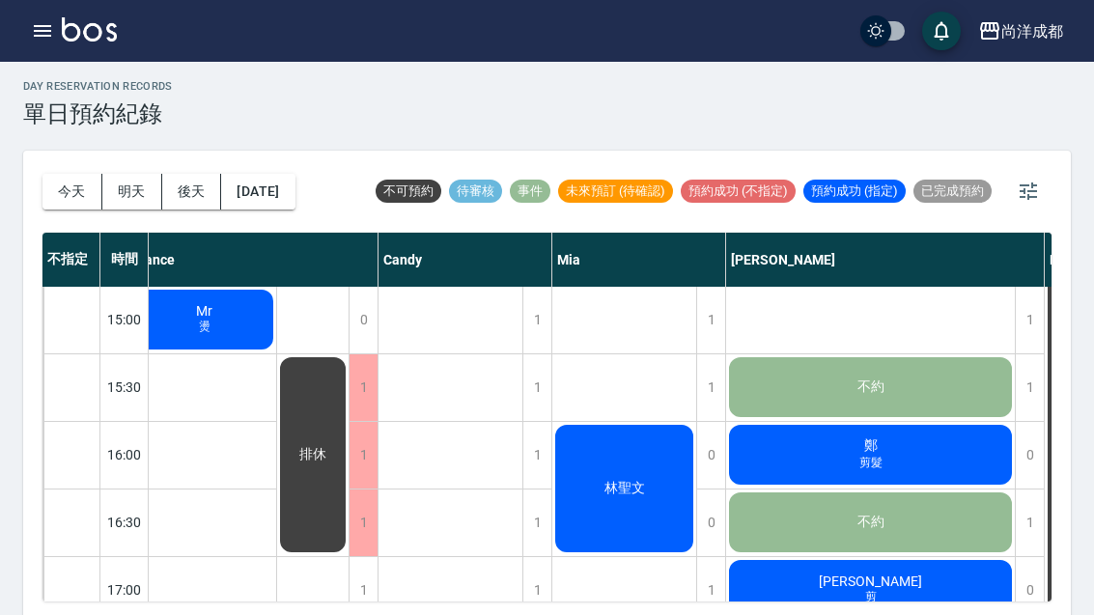
click at [784, 455] on div "鄭 剪髮" at bounding box center [870, 455] width 289 height 66
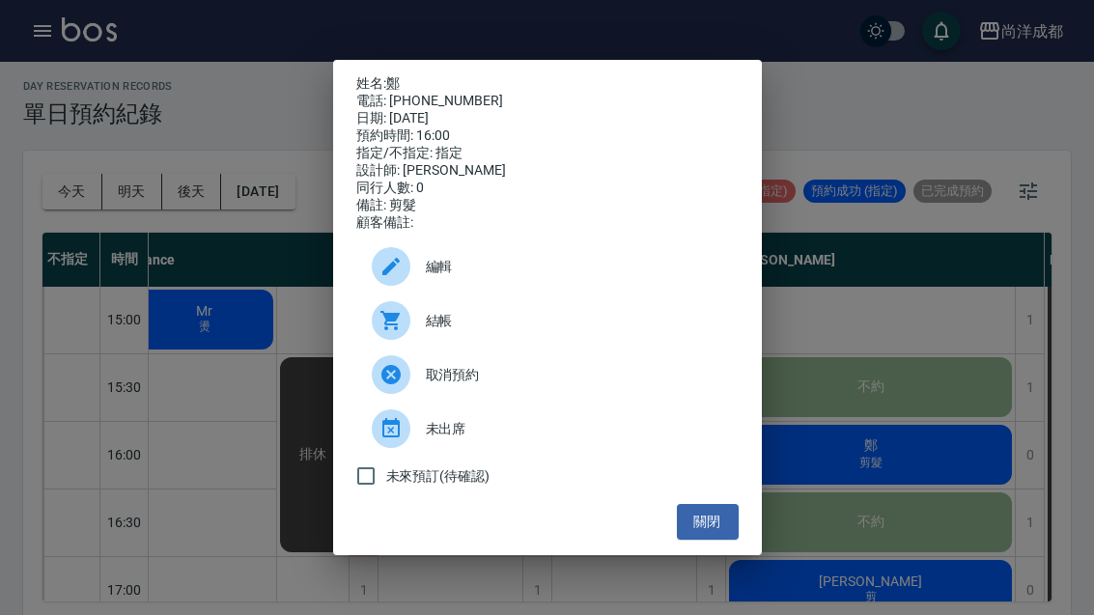
click at [693, 540] on button "關閉" at bounding box center [708, 522] width 62 height 36
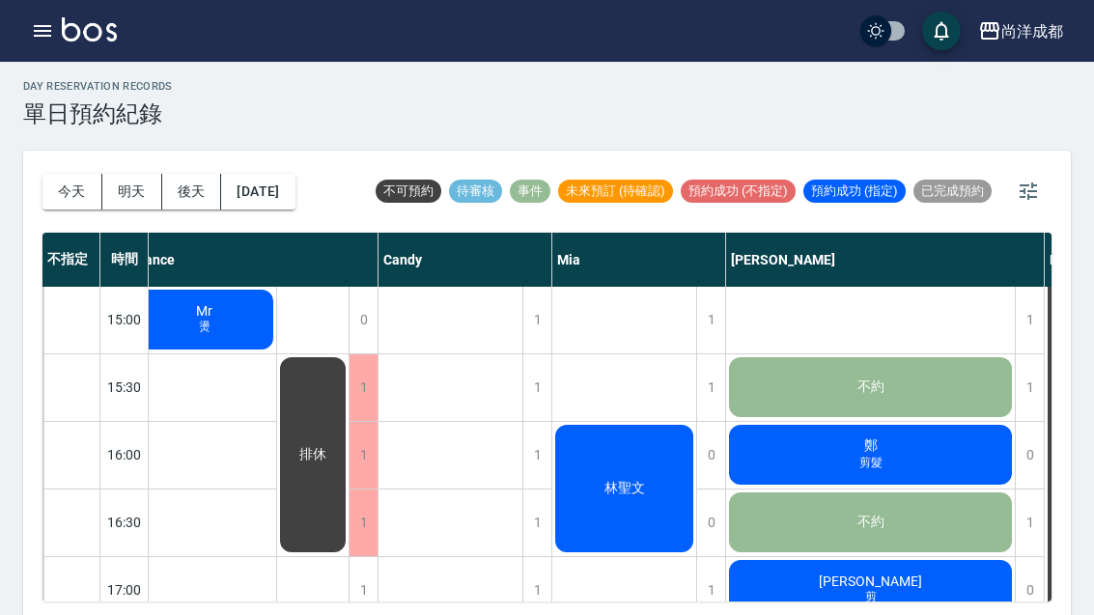
click at [603, 504] on div "林聖文" at bounding box center [625, 488] width 144 height 133
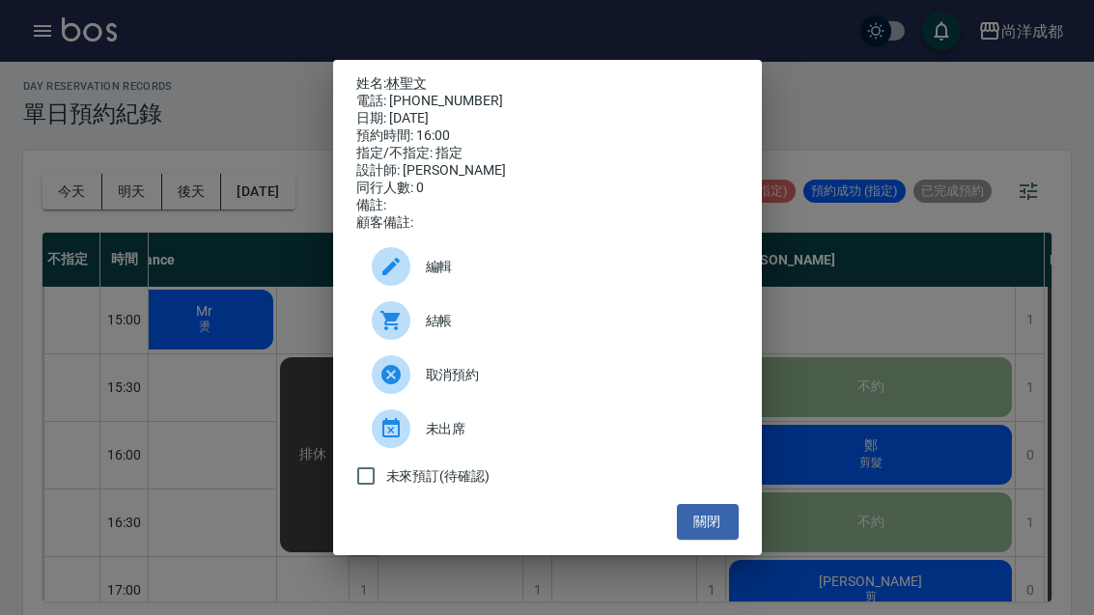
click at [726, 540] on button "關閉" at bounding box center [708, 522] width 62 height 36
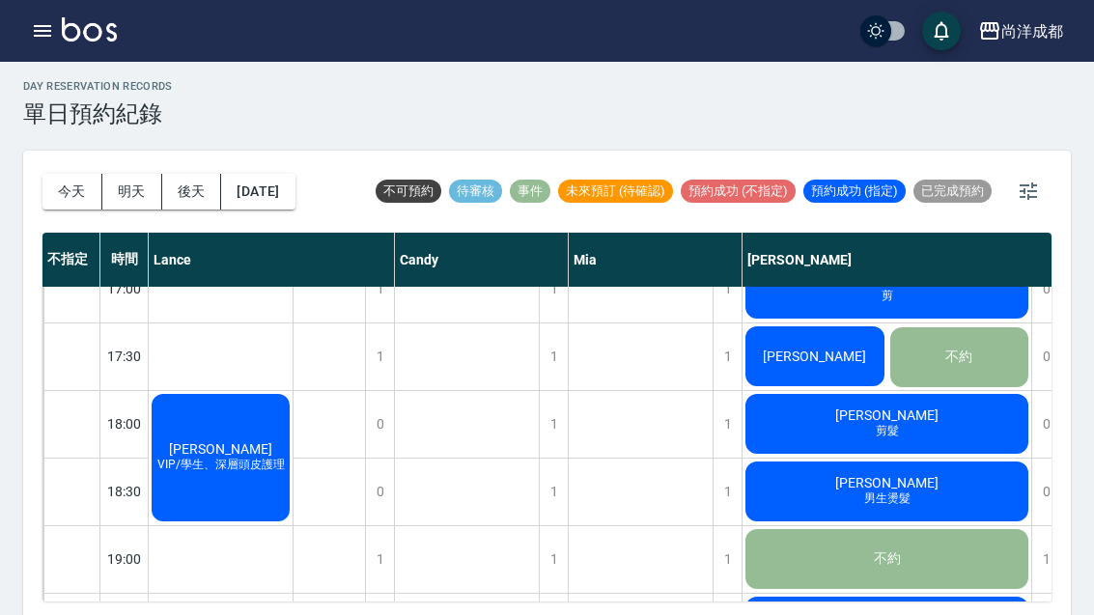
scroll to position [981, 0]
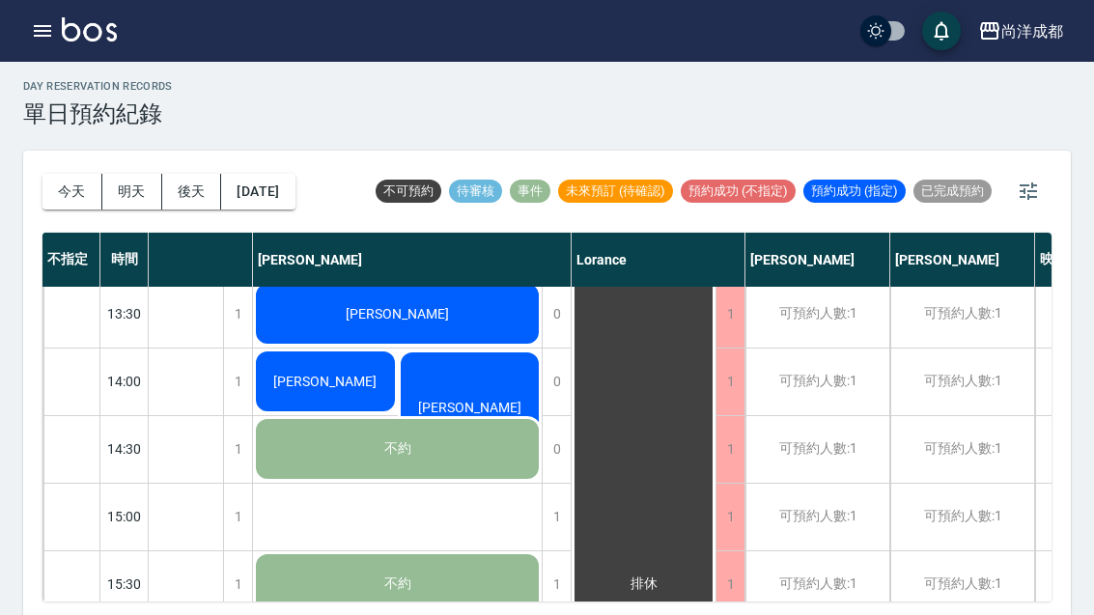
click at [44, 213] on div "[DATE] [DATE] [DATE] [DATE]" at bounding box center [169, 192] width 253 height 82
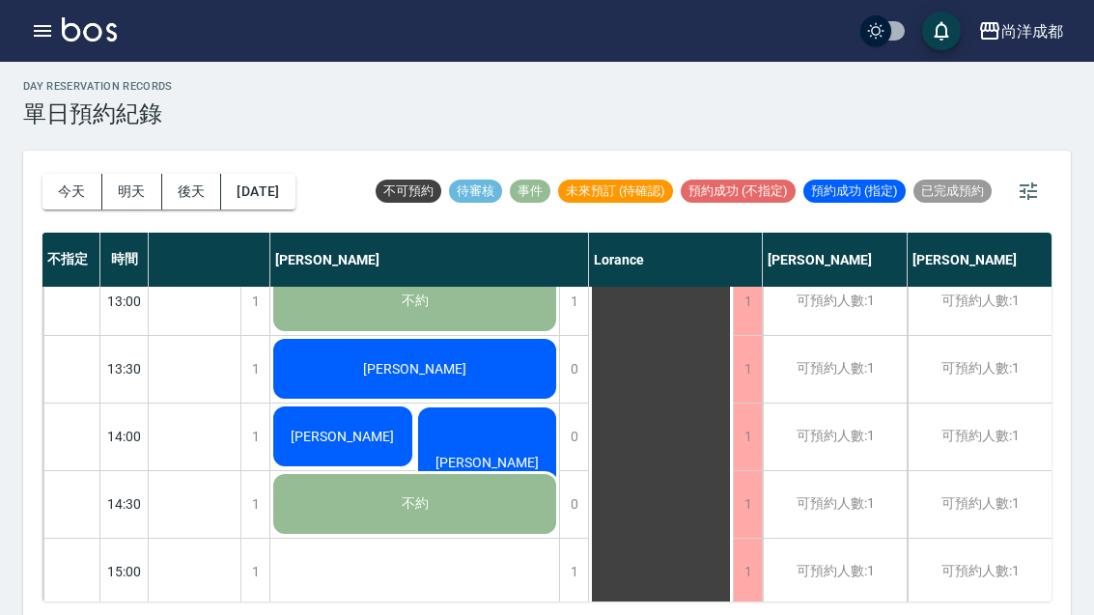
click at [44, 213] on div "[DATE] [DATE] [DATE] [DATE]" at bounding box center [169, 192] width 253 height 82
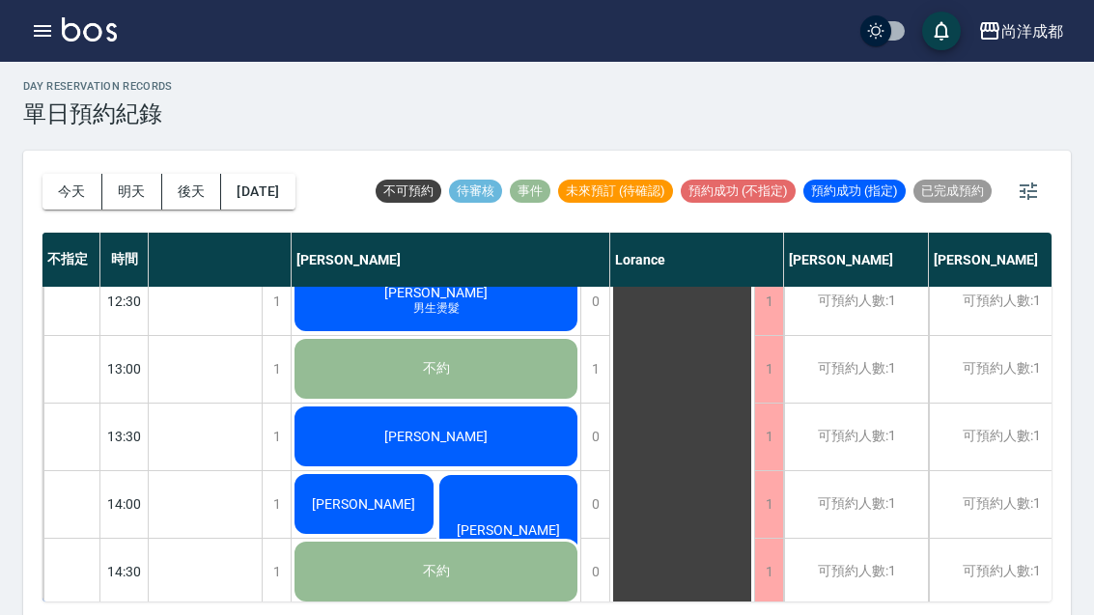
click at [111, 195] on button "明天" at bounding box center [132, 192] width 60 height 36
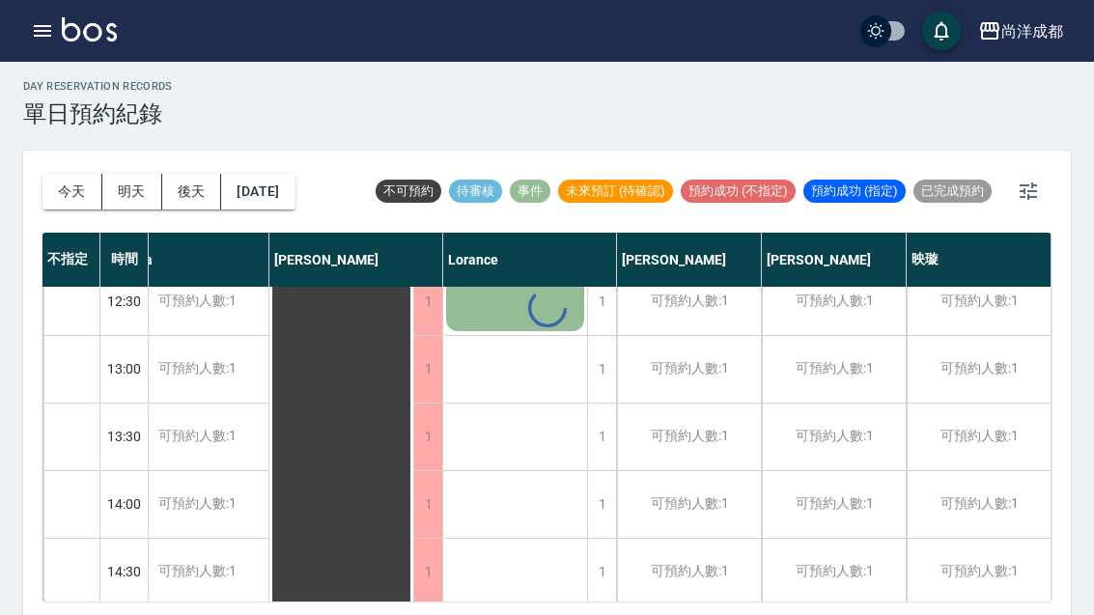
scroll to position [357, 343]
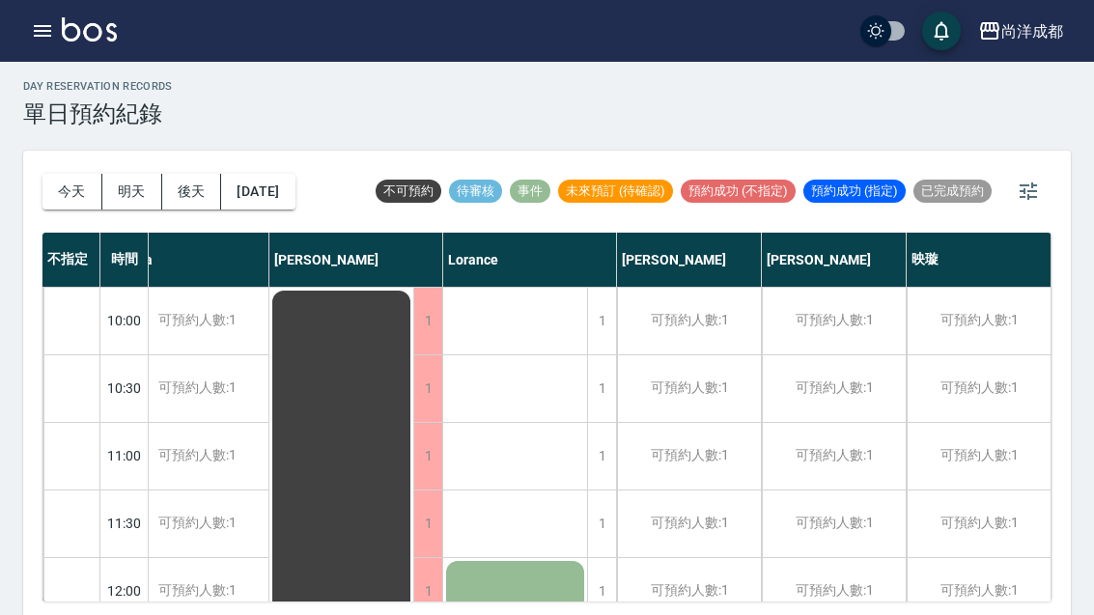
click at [58, 198] on button "今天" at bounding box center [73, 192] width 60 height 36
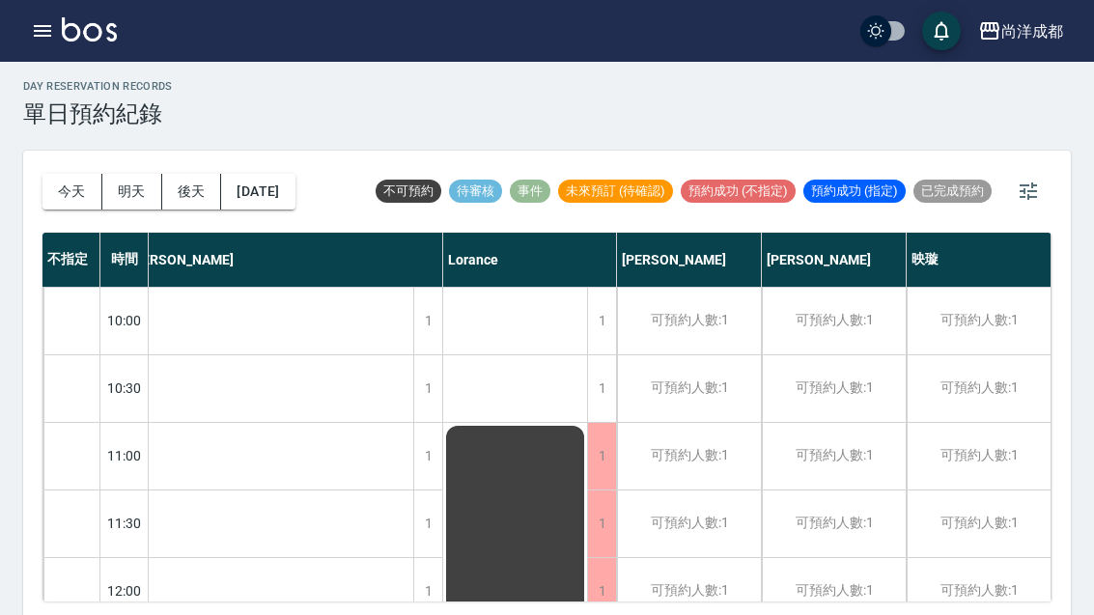
scroll to position [0, 618]
click at [132, 198] on button "明天" at bounding box center [132, 192] width 60 height 36
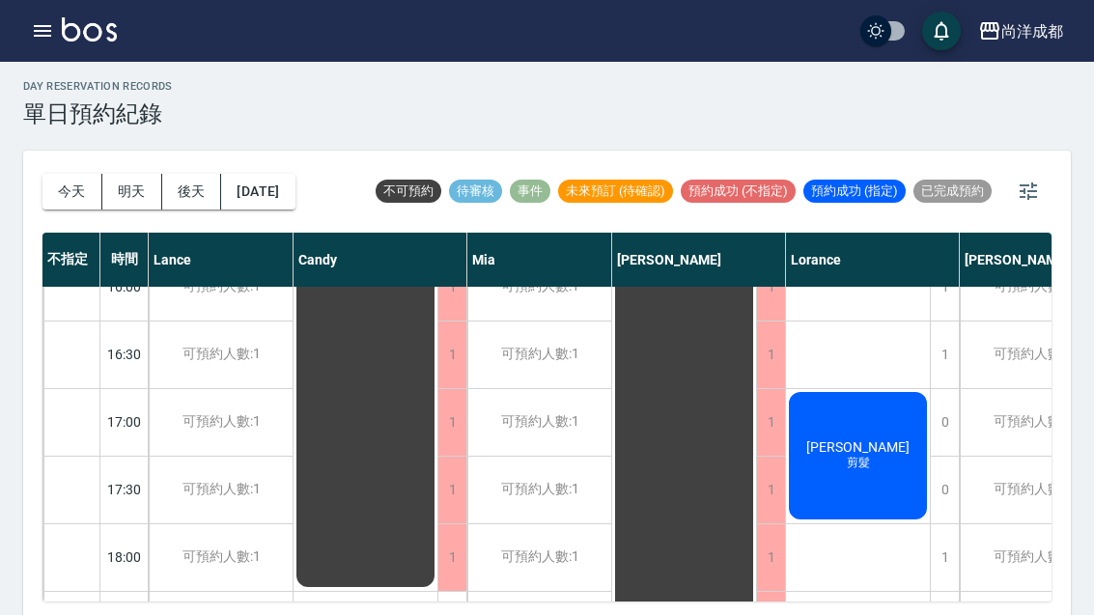
scroll to position [812, 0]
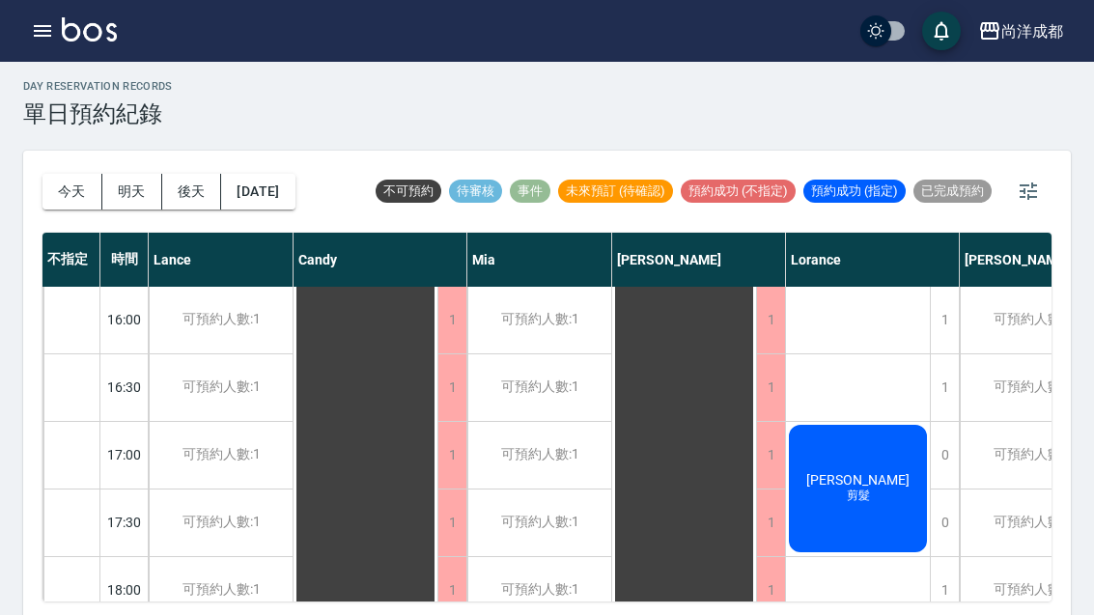
click at [76, 197] on button "今天" at bounding box center [73, 192] width 60 height 36
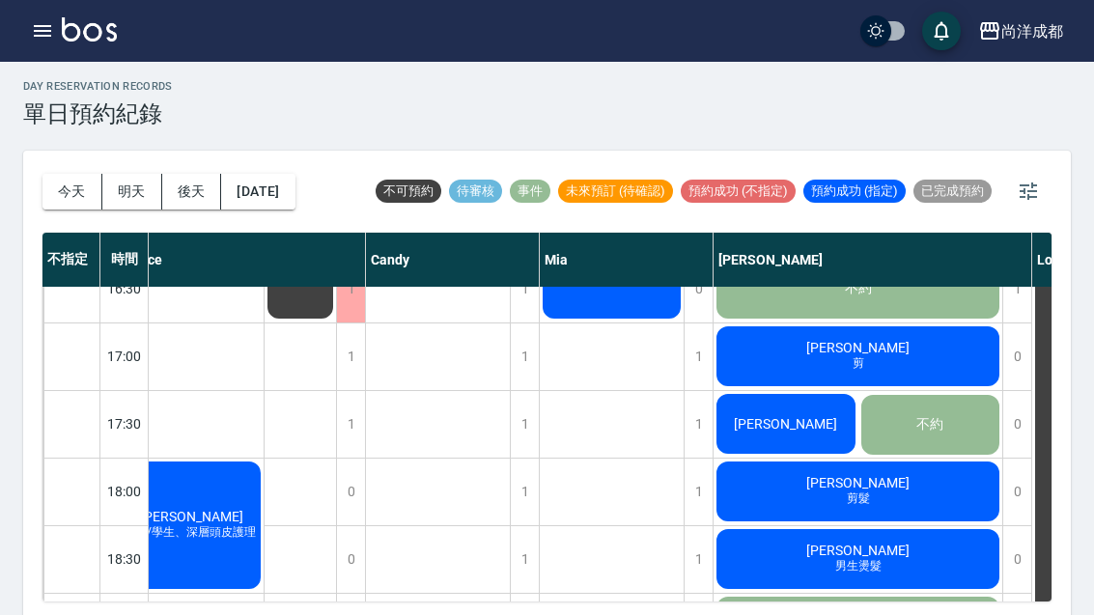
scroll to position [911, 30]
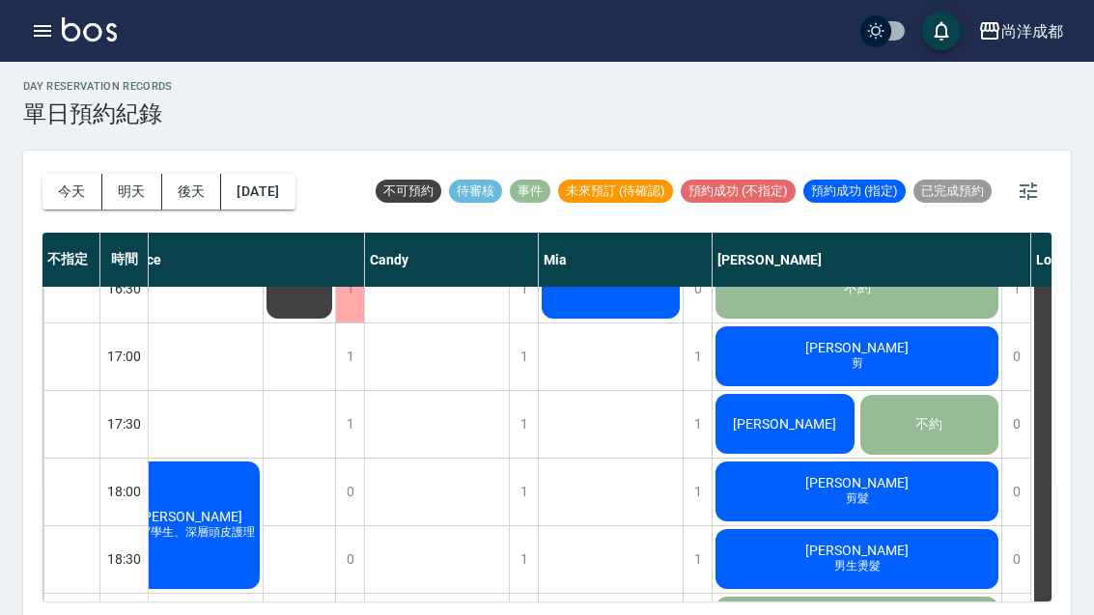
click at [51, 23] on icon "button" at bounding box center [42, 30] width 23 height 23
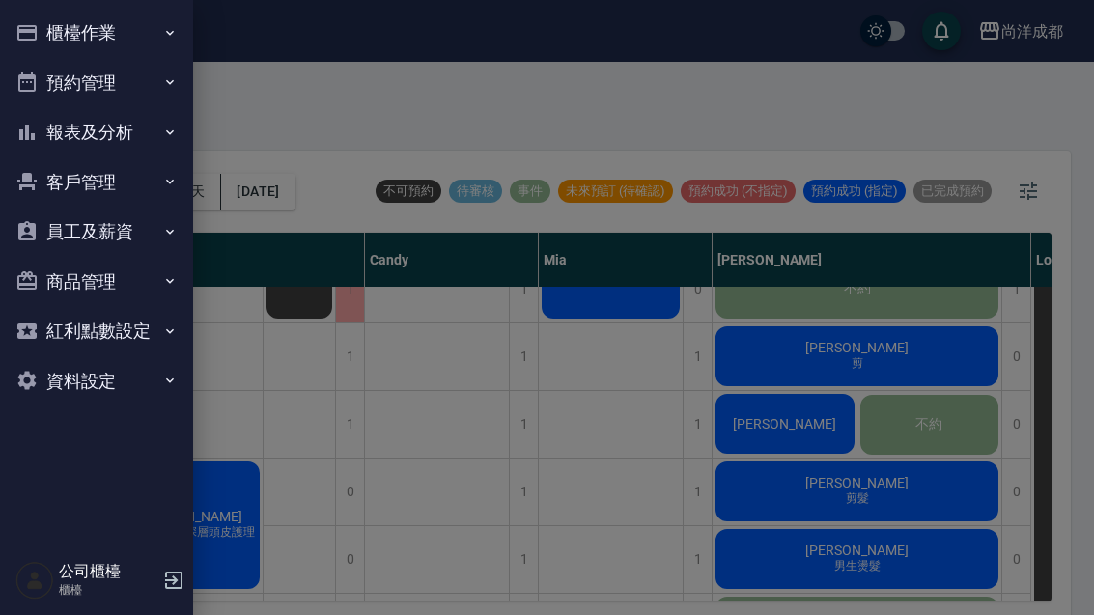
click at [111, 191] on button "客戶管理" at bounding box center [97, 182] width 178 height 50
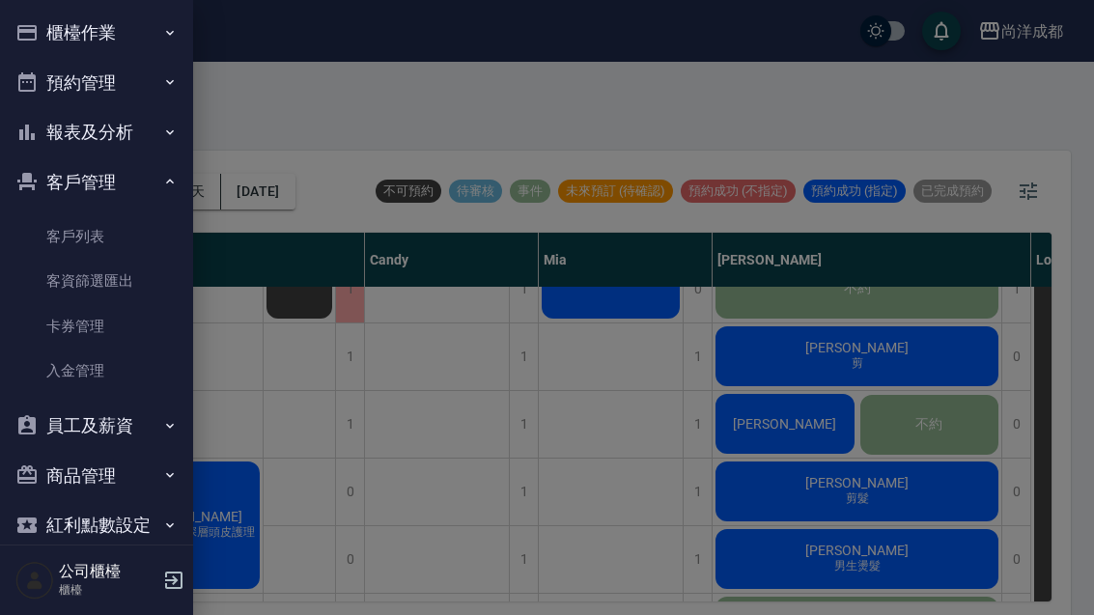
click at [68, 227] on link "客戶列表" at bounding box center [97, 236] width 178 height 44
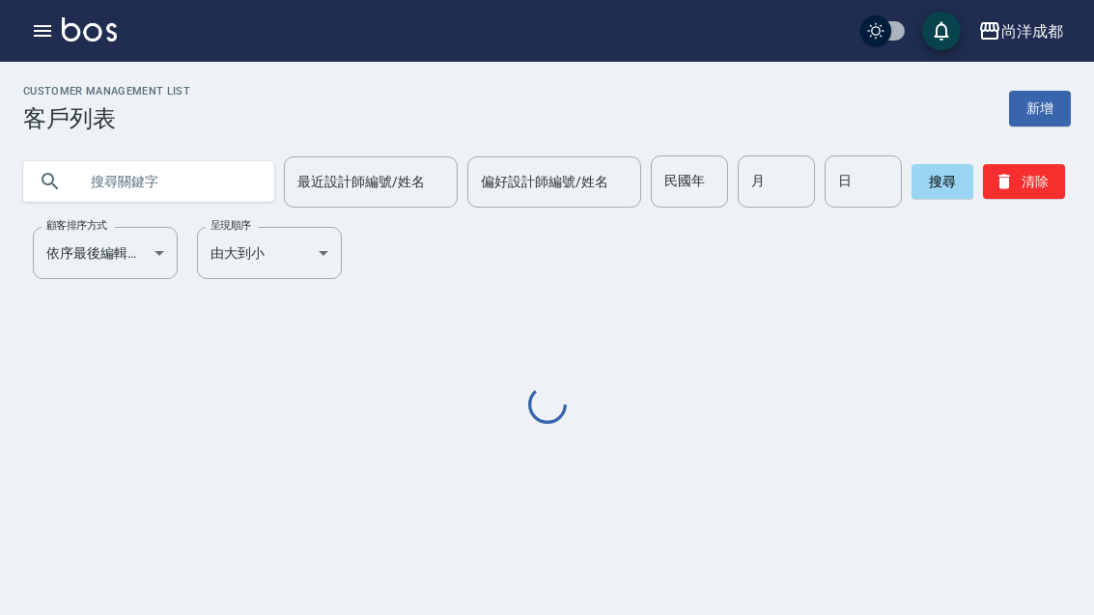
click at [132, 193] on input "text" at bounding box center [168, 182] width 182 height 52
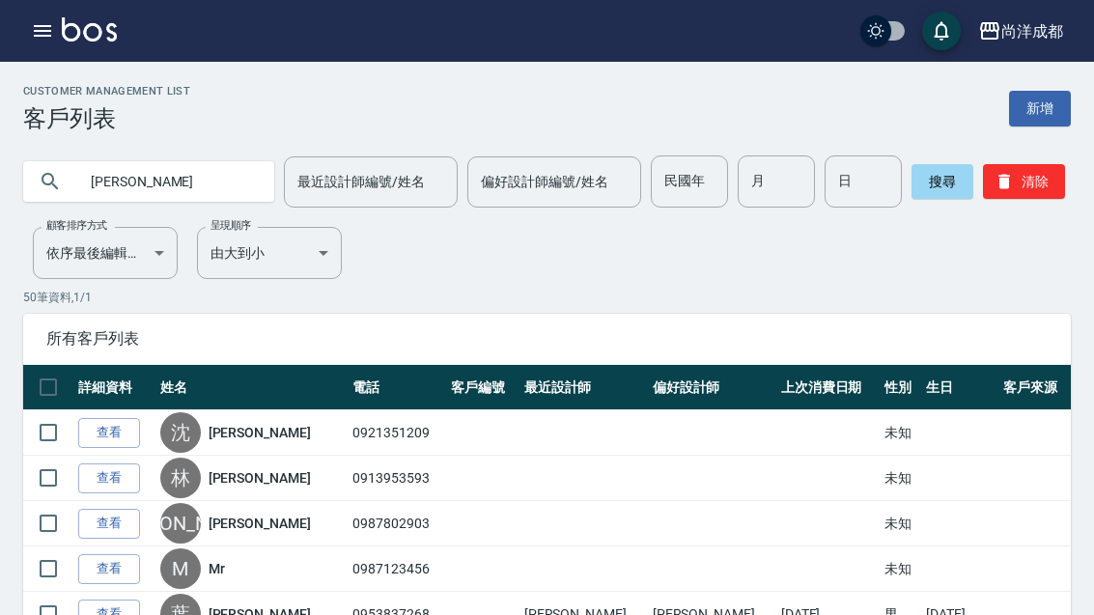
type input "[PERSON_NAME]"
click at [935, 193] on button "搜尋" at bounding box center [943, 181] width 62 height 35
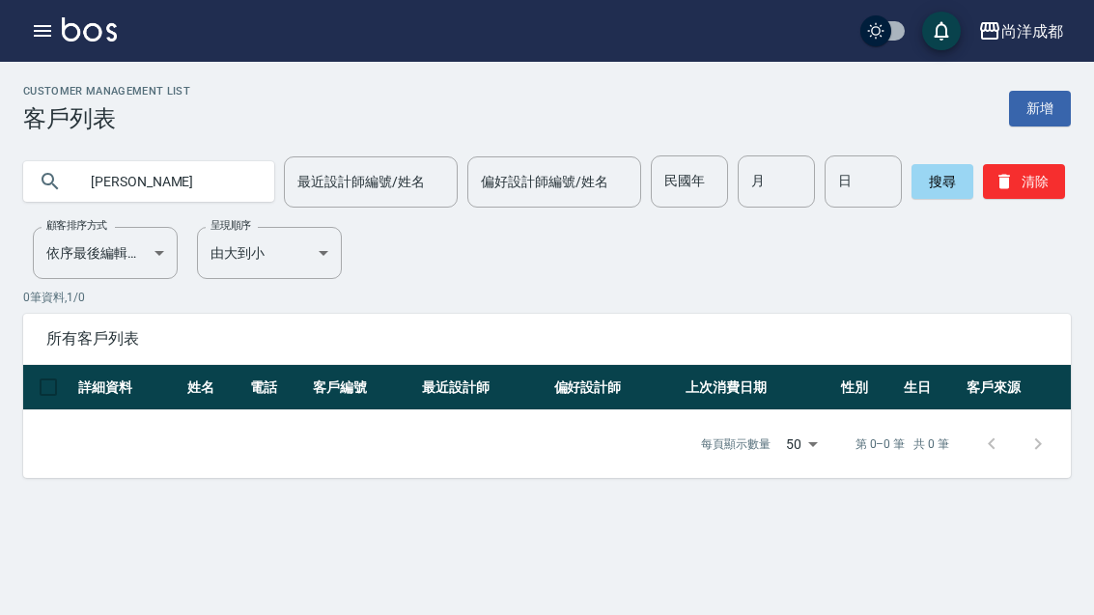
click at [39, 39] on icon "button" at bounding box center [42, 30] width 23 height 23
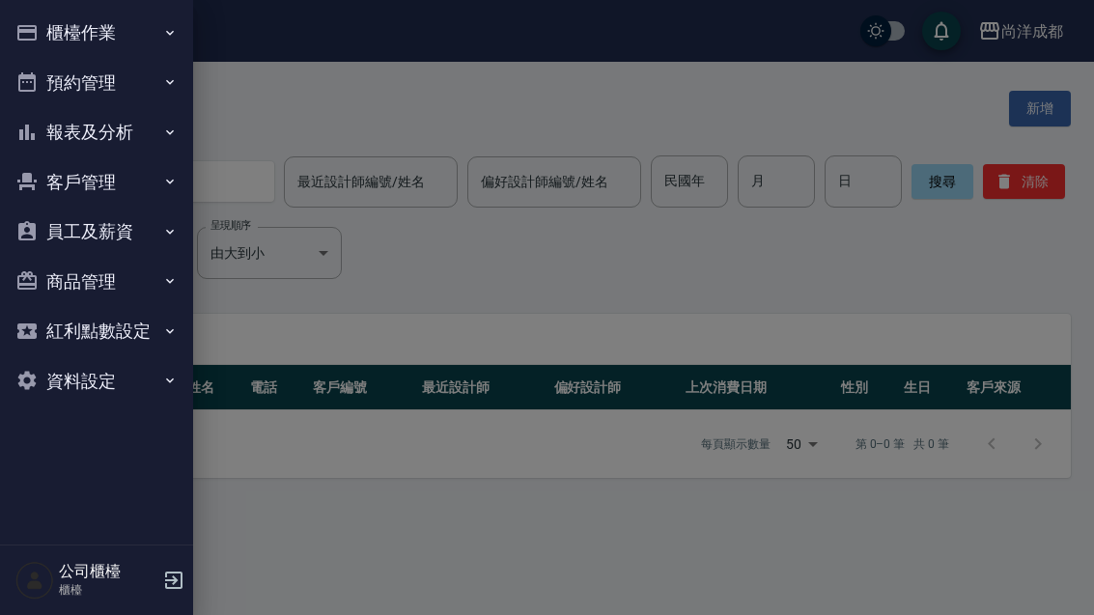
click at [77, 87] on button "預約管理" at bounding box center [97, 83] width 178 height 50
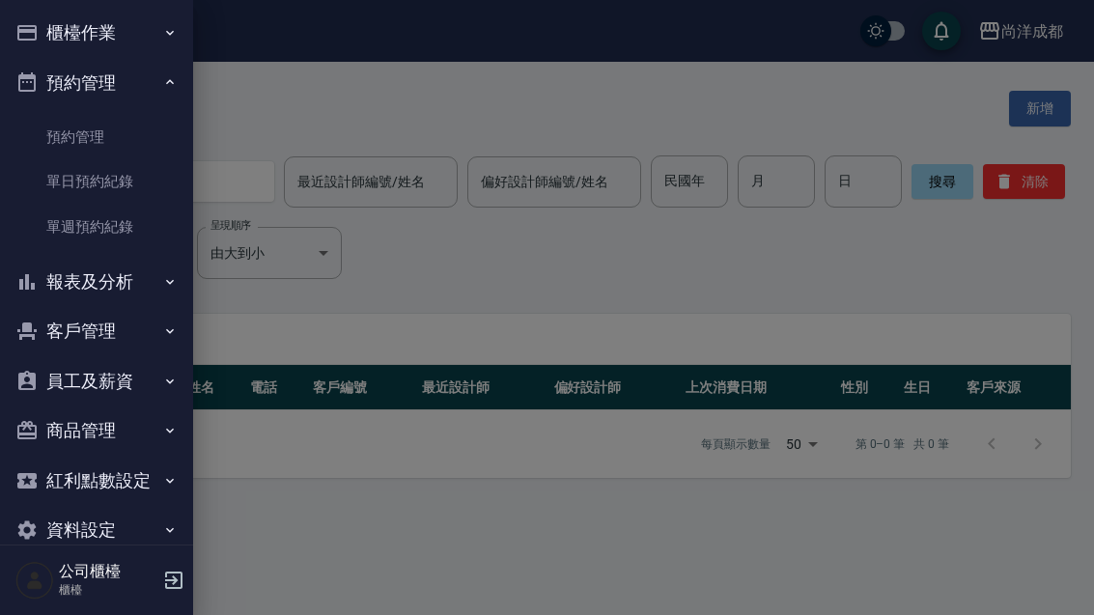
click at [68, 143] on link "預約管理" at bounding box center [97, 137] width 178 height 44
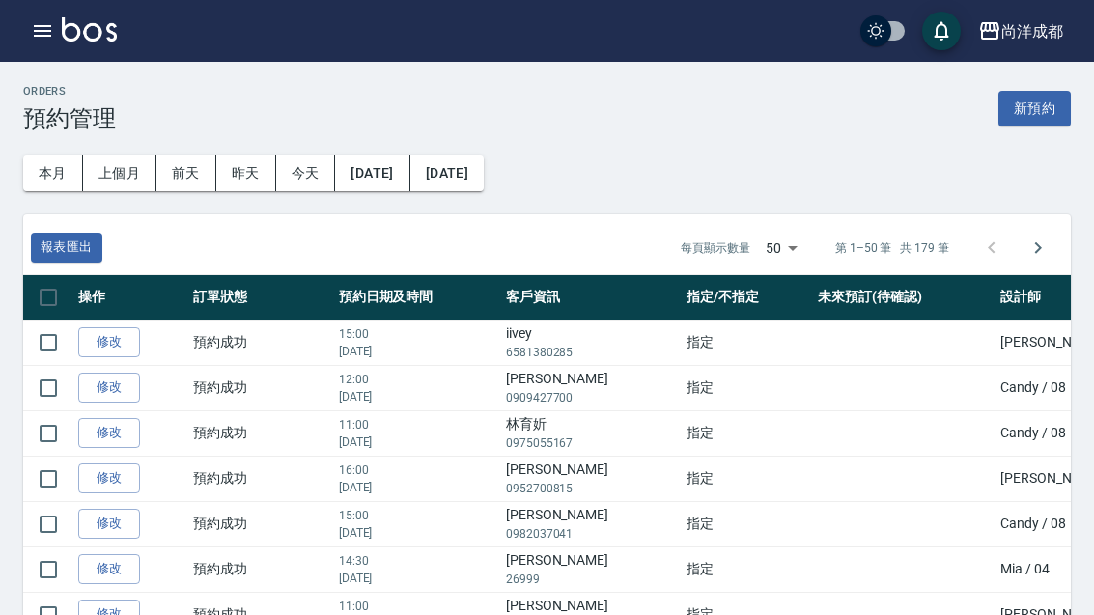
click at [43, 40] on icon "button" at bounding box center [42, 30] width 23 height 23
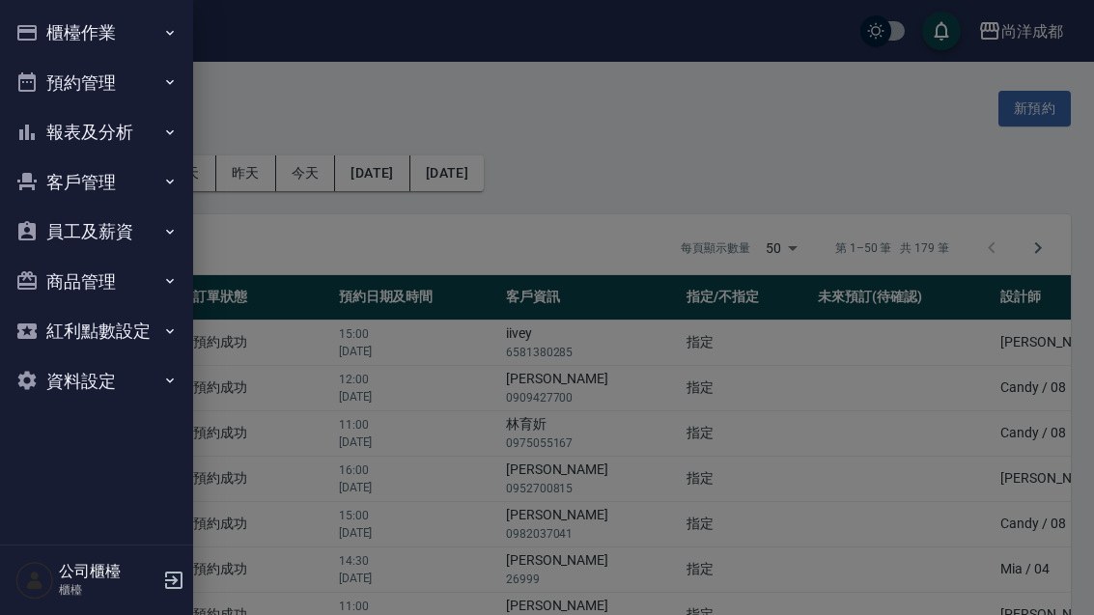
click at [105, 91] on button "預約管理" at bounding box center [97, 83] width 178 height 50
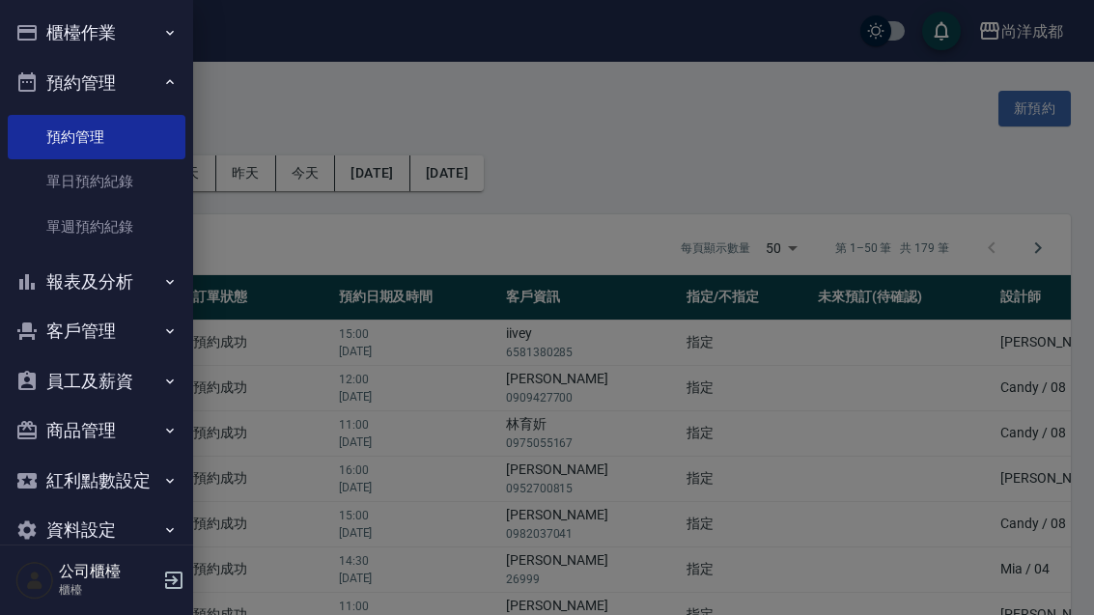
click at [72, 177] on link "單日預約紀錄" at bounding box center [97, 181] width 178 height 44
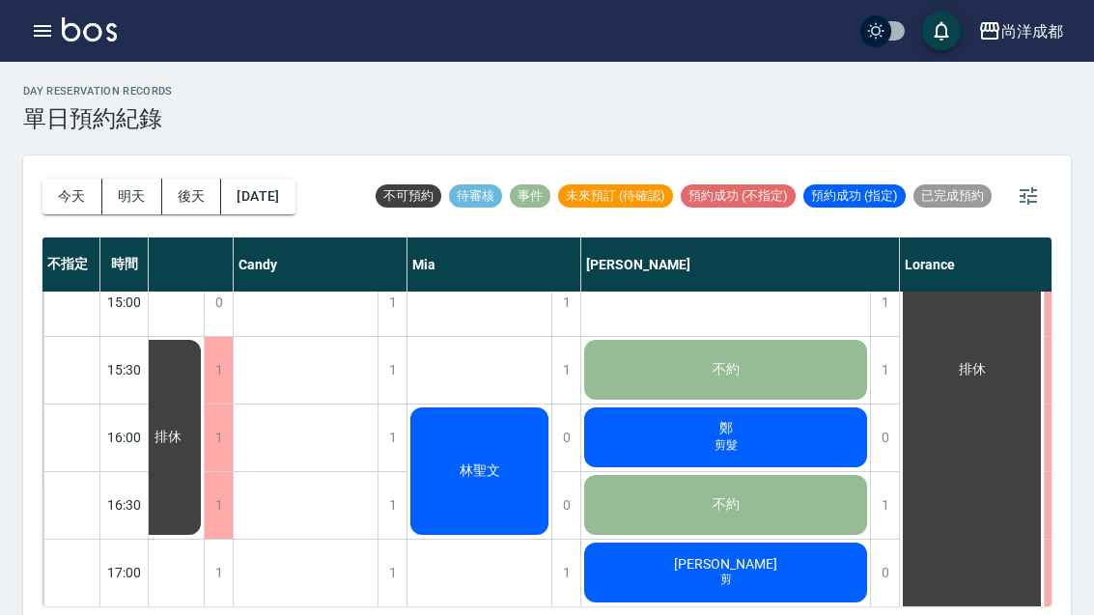
scroll to position [700, 162]
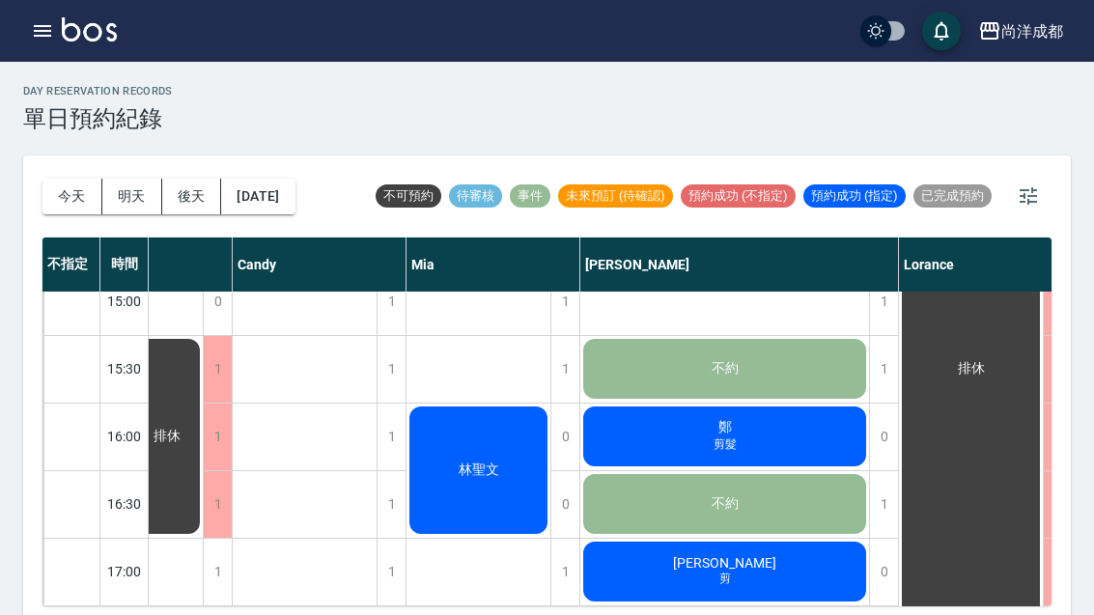
click at [648, 583] on div "[PERSON_NAME] 剪" at bounding box center [725, 572] width 289 height 66
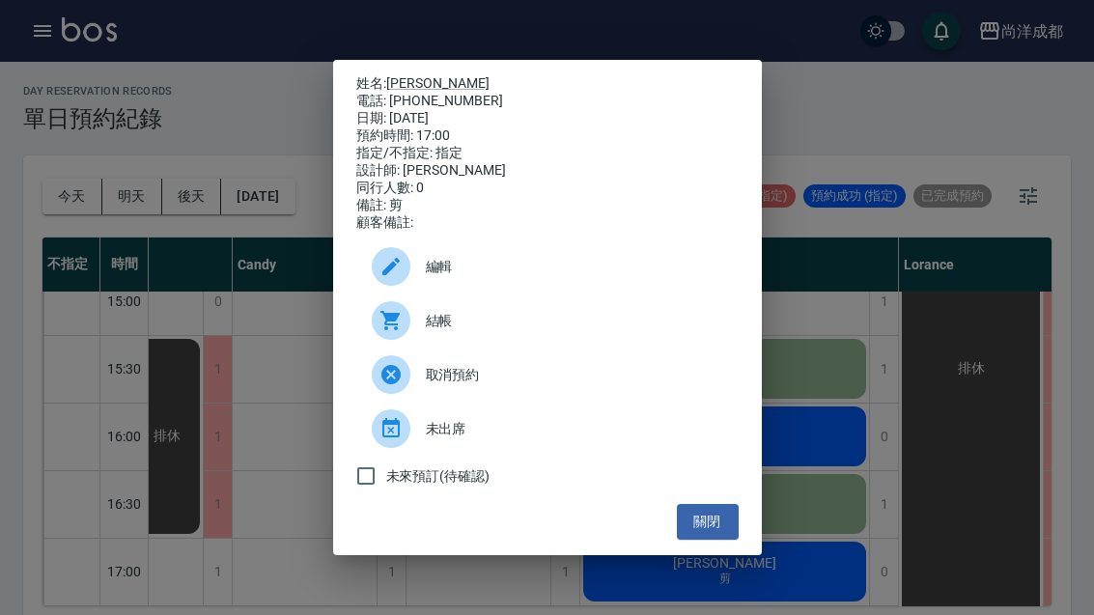
click at [690, 540] on button "關閉" at bounding box center [708, 522] width 62 height 36
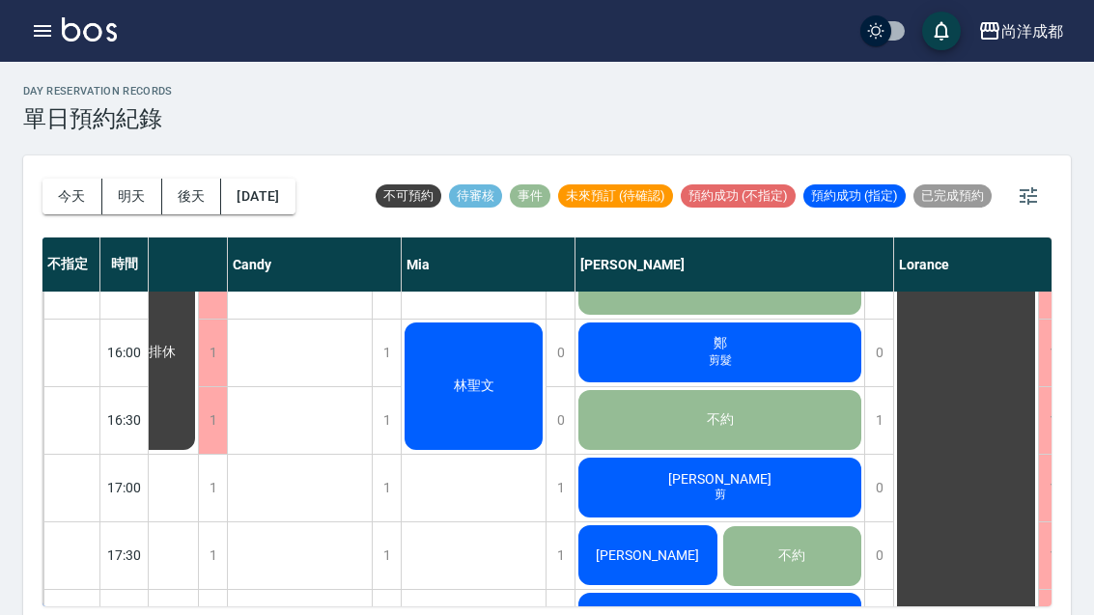
scroll to position [789, 166]
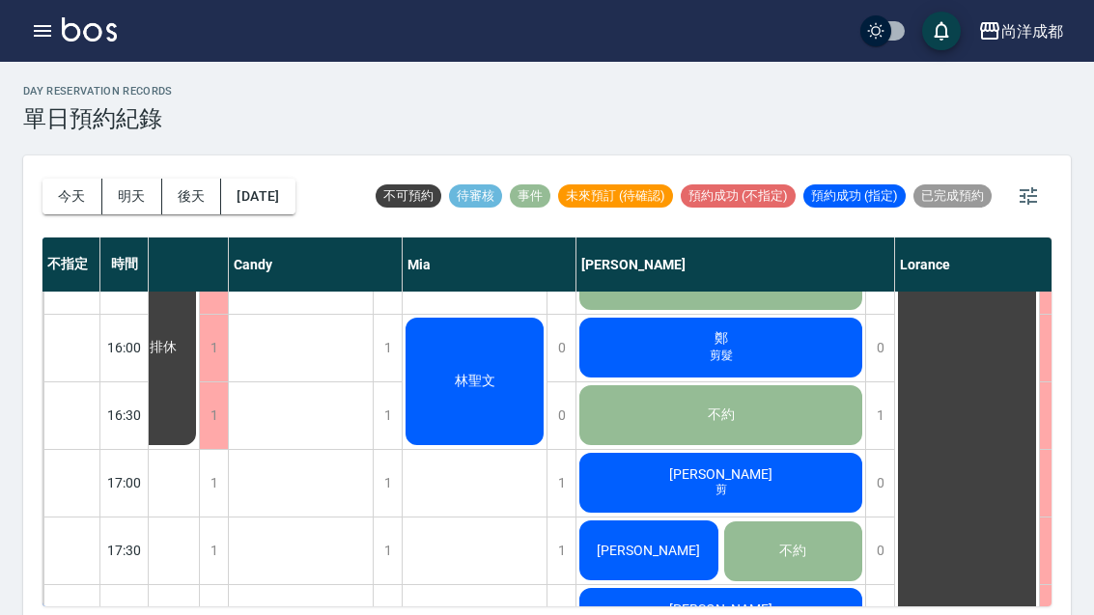
click at [644, 553] on span "[PERSON_NAME]" at bounding box center [648, 550] width 111 height 15
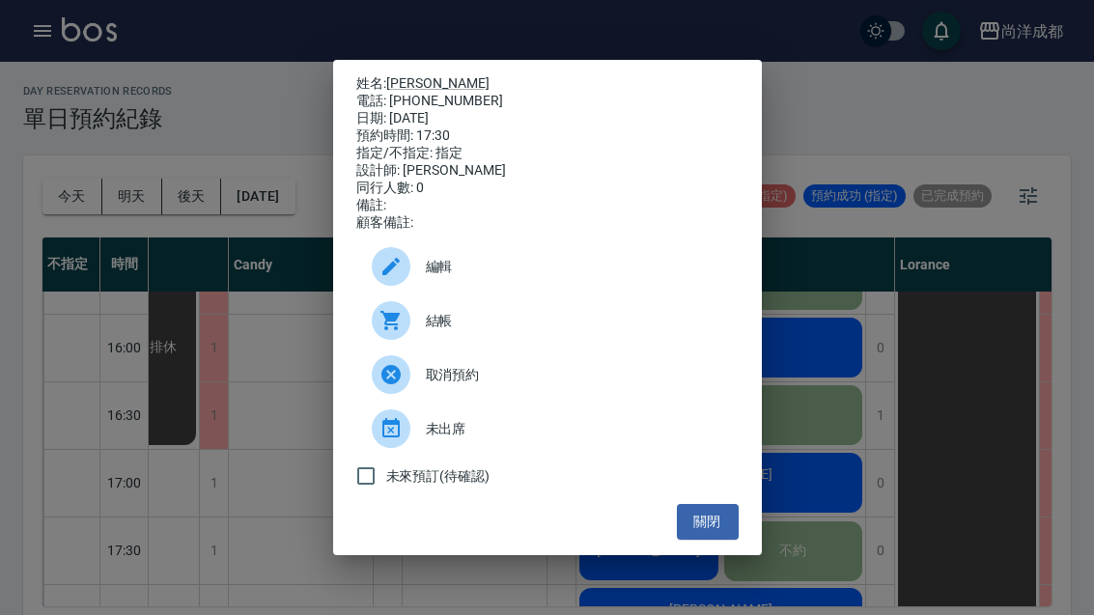
click at [1007, 278] on div "姓名: [PERSON_NAME] 電話: [PHONE_NUMBER] 日期: [DATE] 預約時間: 17:30 指定/不指定: 指定 設計師: [PE…" at bounding box center [547, 307] width 1094 height 615
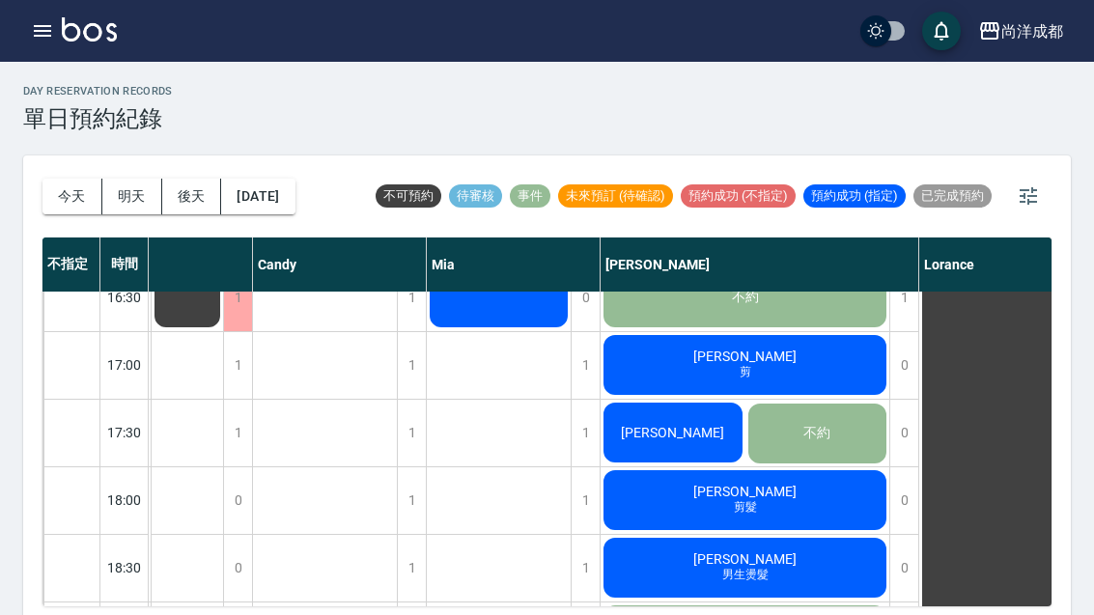
scroll to position [906, 143]
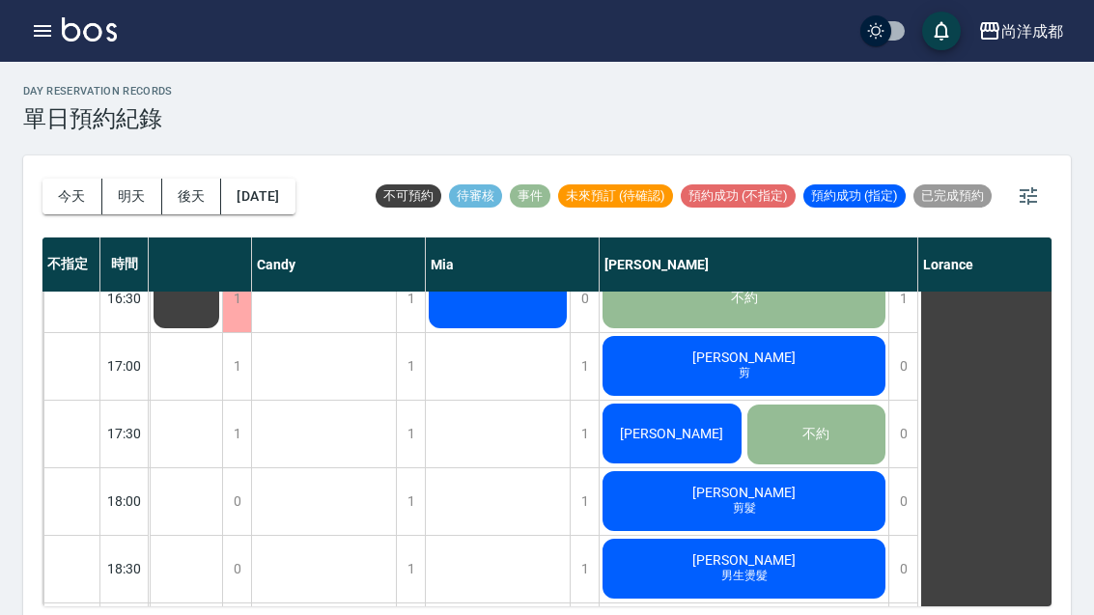
click at [733, 508] on span "剪髮" at bounding box center [744, 508] width 31 height 16
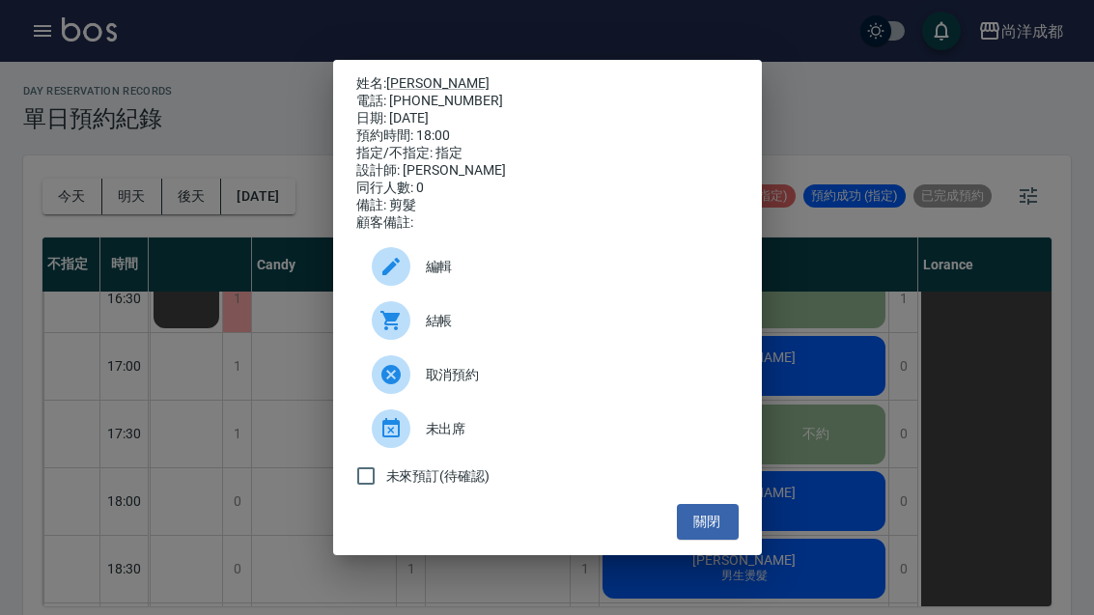
click at [718, 540] on button "關閉" at bounding box center [708, 522] width 62 height 36
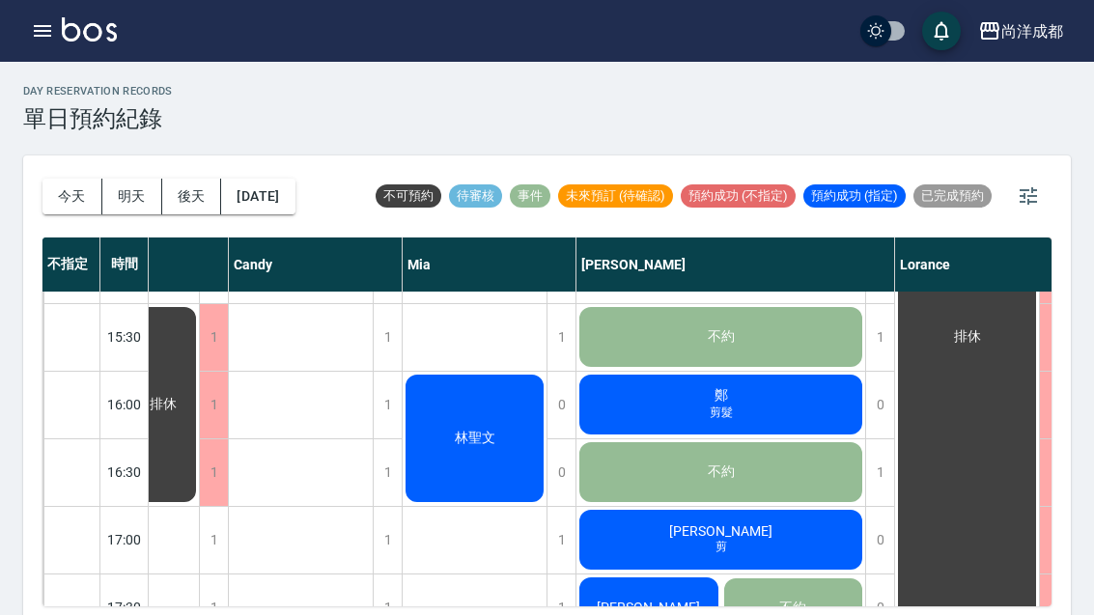
scroll to position [681, 191]
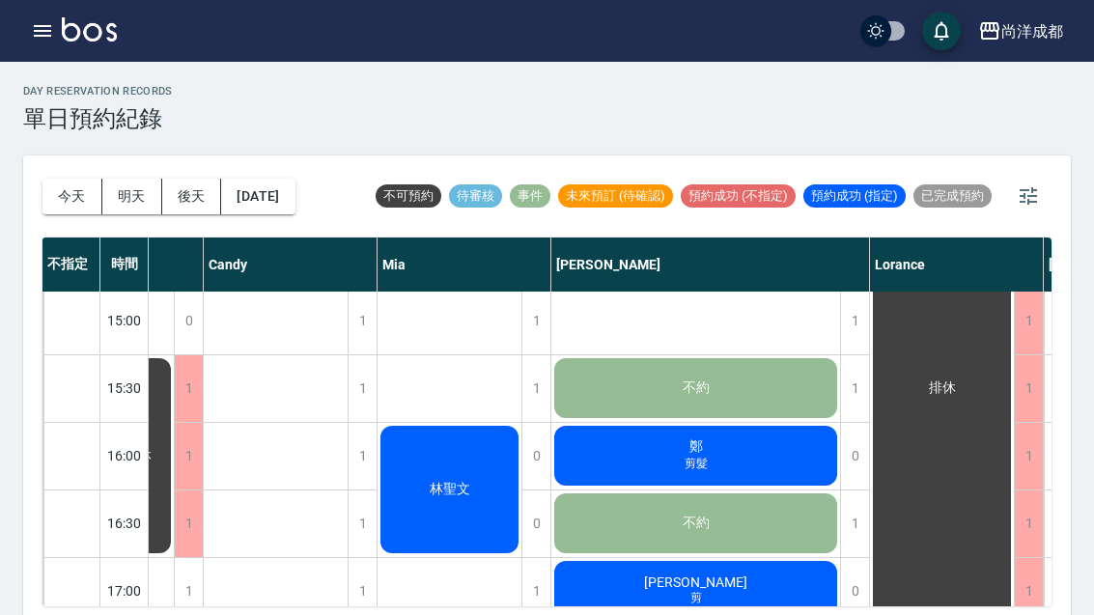
click at [439, 488] on span "林聖文" at bounding box center [450, 489] width 48 height 17
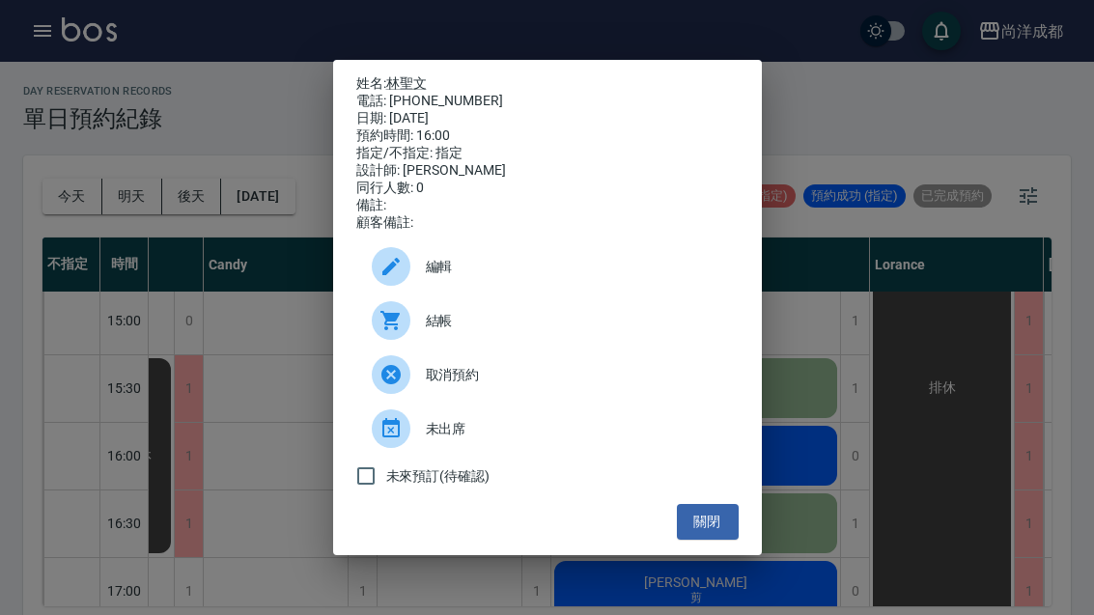
click at [404, 91] on link "林聖文" at bounding box center [406, 82] width 41 height 15
click at [968, 342] on div "姓名: [PERSON_NAME] 電話: [PHONE_NUMBER] 日期: [DATE] 預約時間: 16:00 指定/不指定: 指定 設計師: [PE…" at bounding box center [547, 307] width 1094 height 615
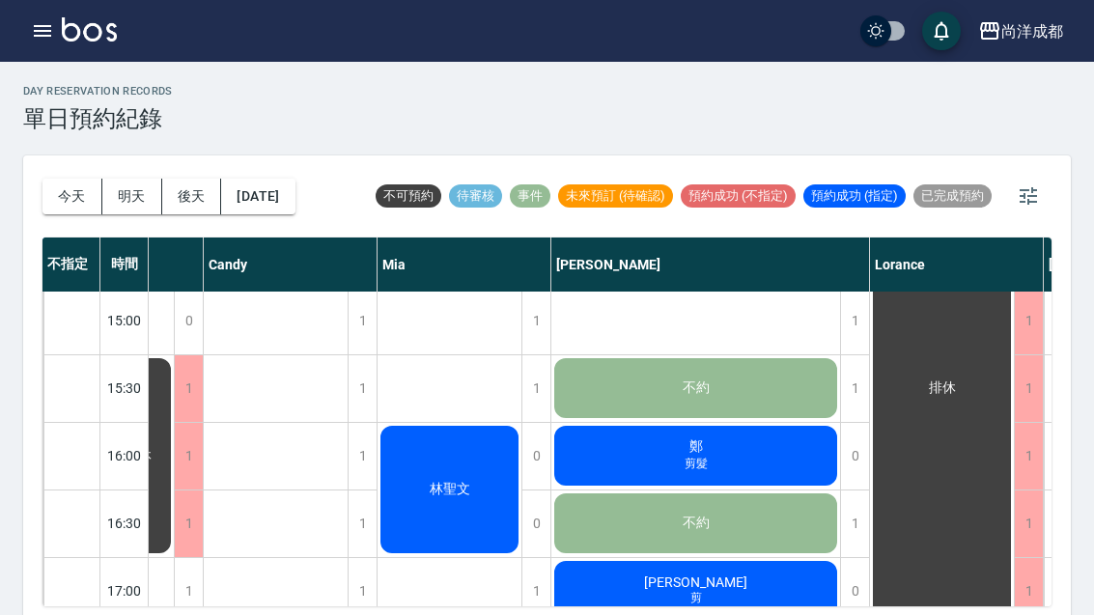
click at [351, 448] on div "1" at bounding box center [362, 456] width 29 height 67
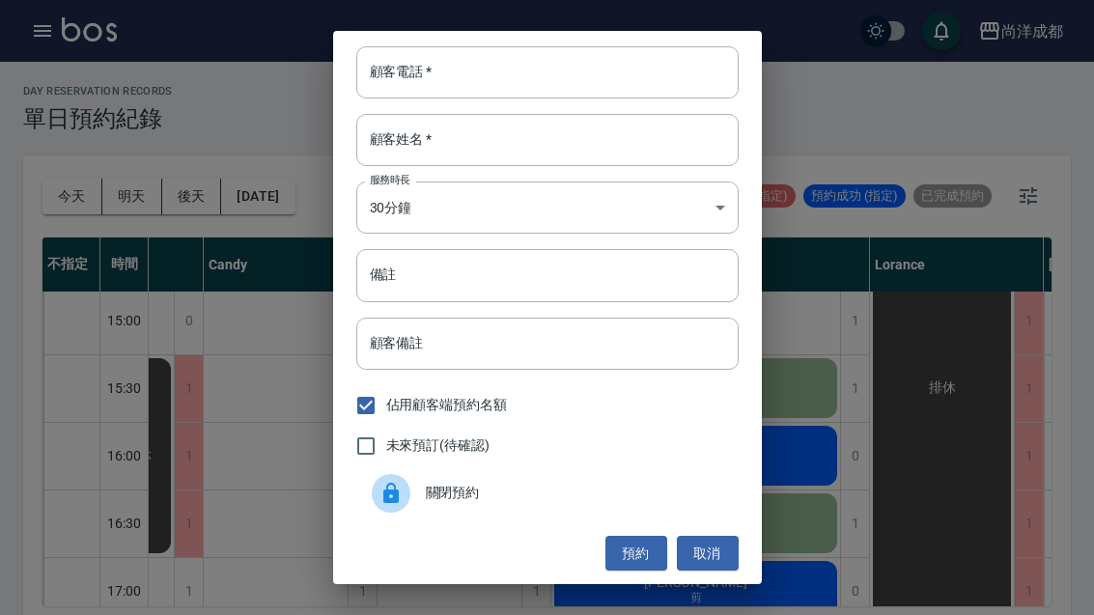
click at [703, 569] on button "取消" at bounding box center [708, 554] width 62 height 36
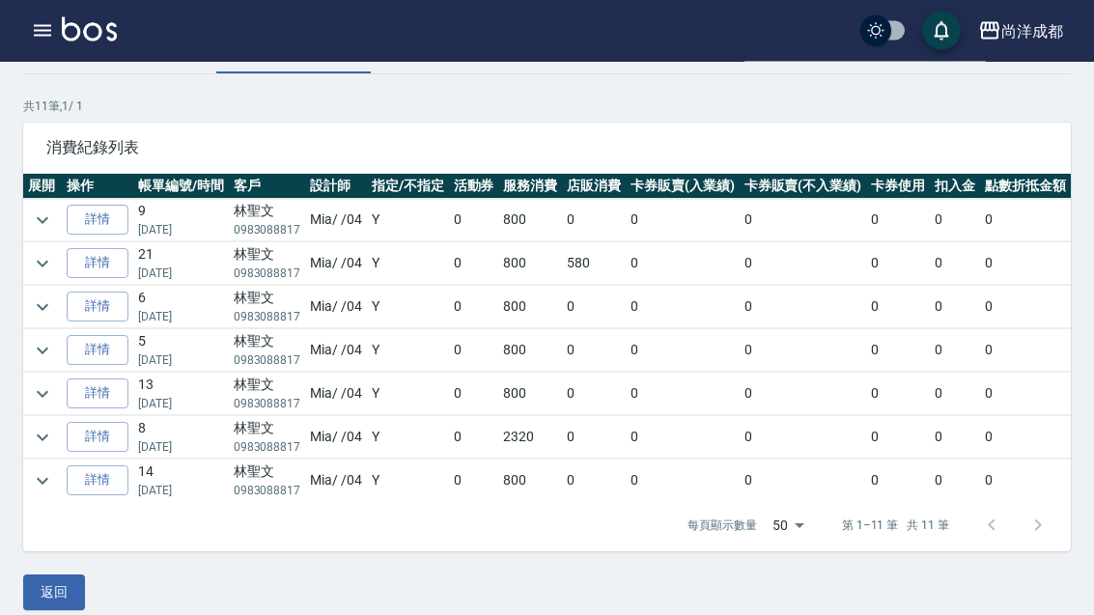
scroll to position [130, 0]
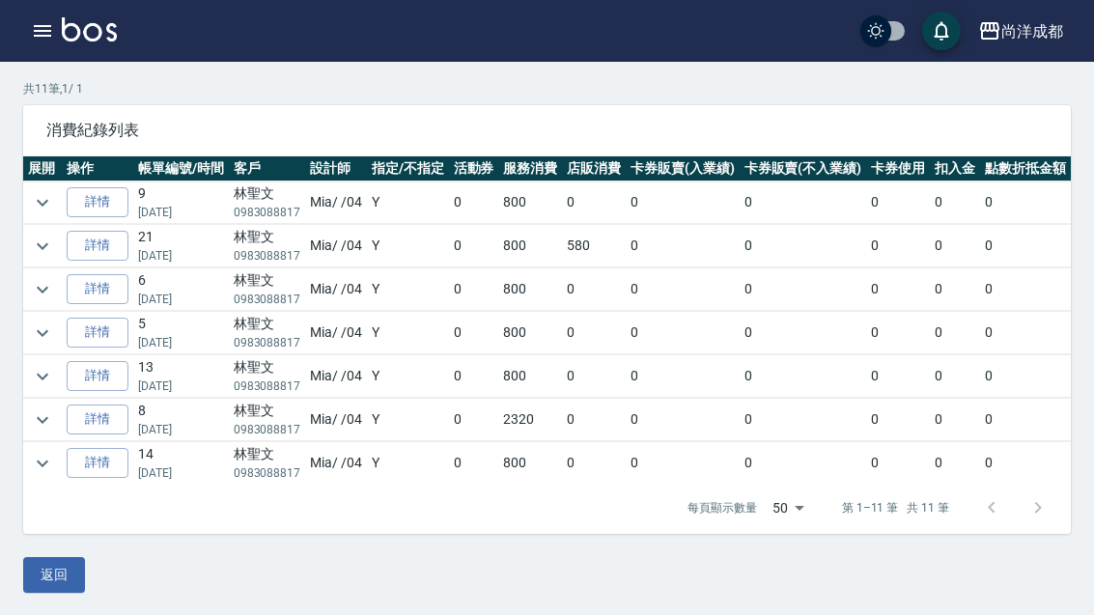
click at [515, 413] on td "2320" at bounding box center [530, 420] width 64 height 43
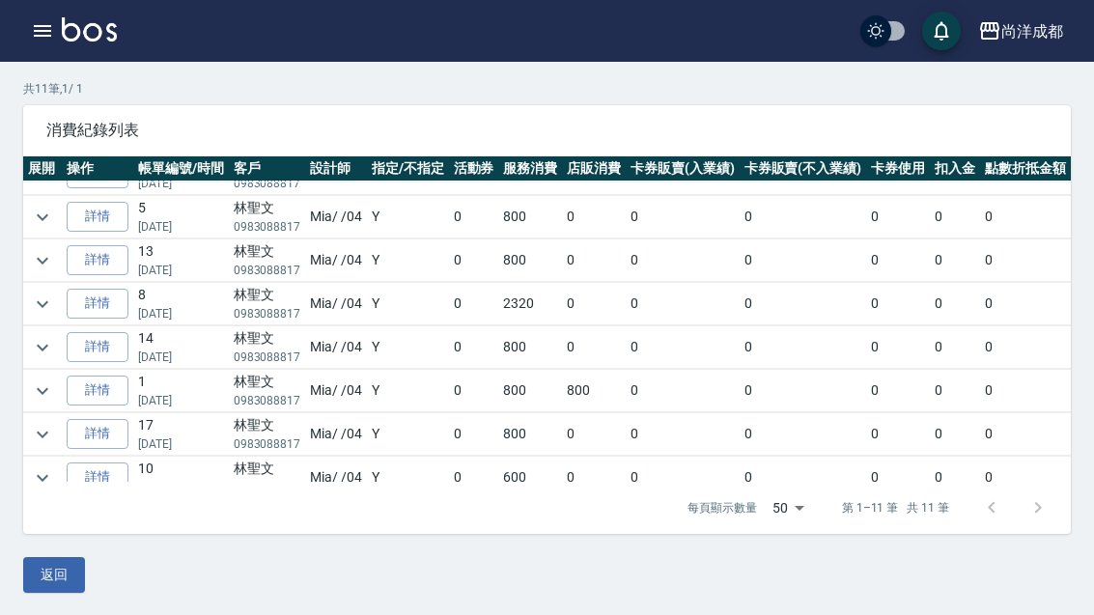
scroll to position [116, 0]
click at [78, 290] on link "詳情" at bounding box center [98, 304] width 62 height 30
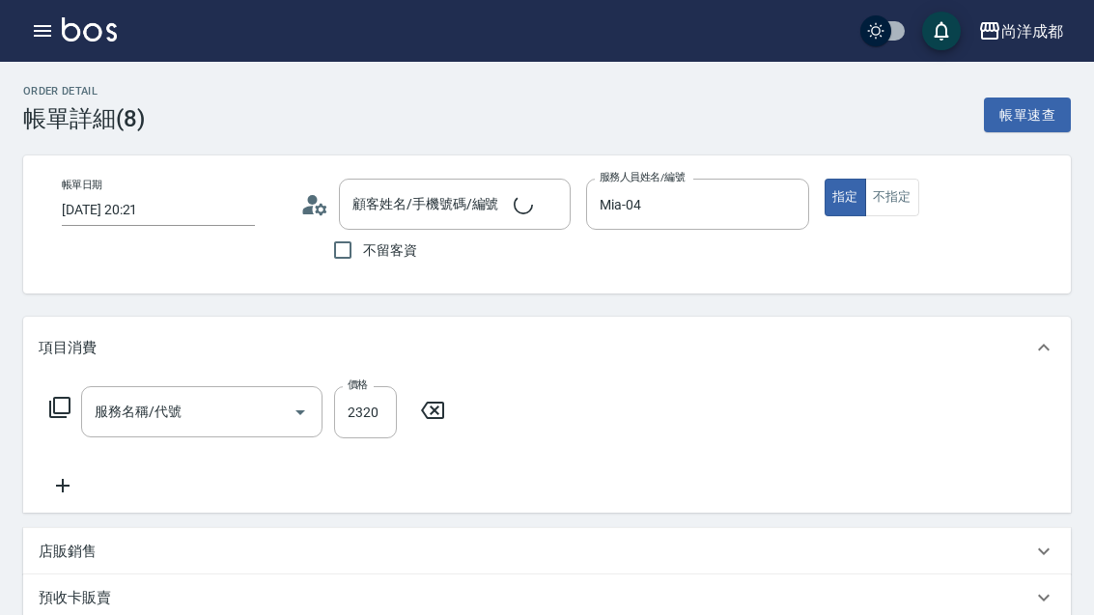
type input "2025/04/09 20:21"
type input "Mia-04"
type input "230"
type input "燙髮(301)"
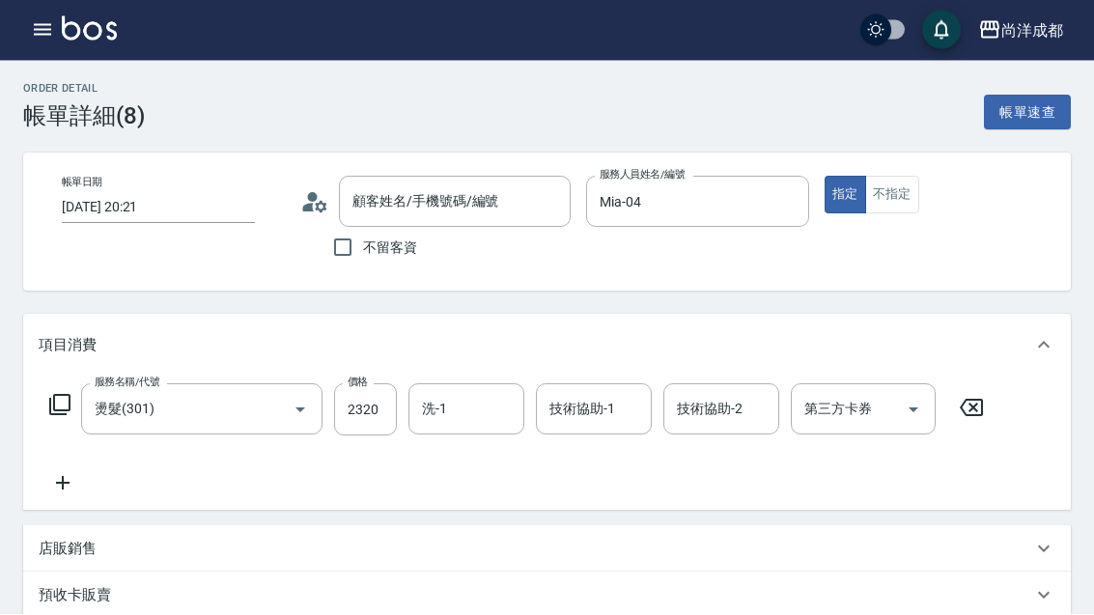
type input "林聖文/0983088817/null"
